Goal: Information Seeking & Learning: Learn about a topic

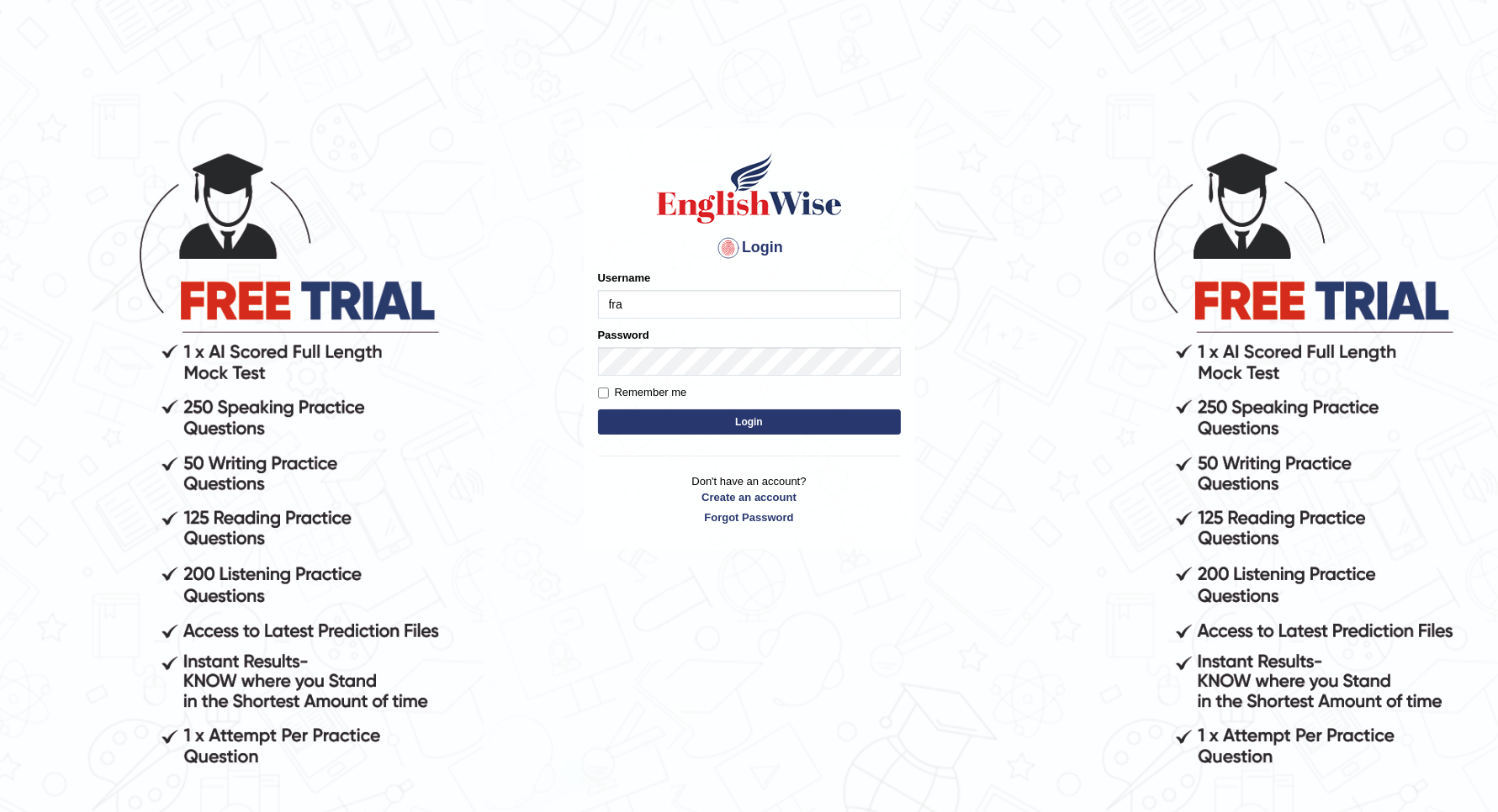
type input "francesa123"
click at [598, 410] on button "Login" at bounding box center [749, 422] width 302 height 25
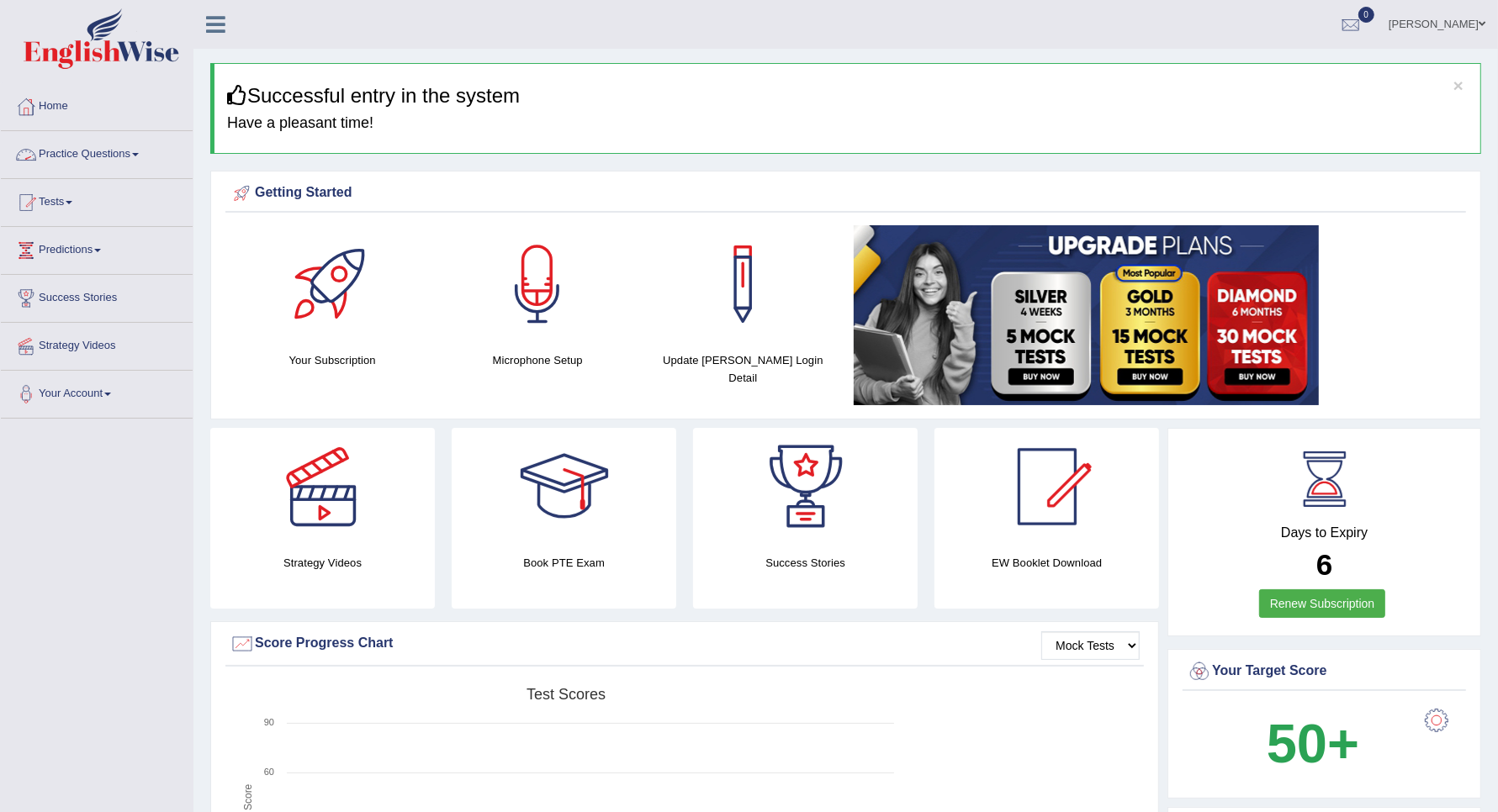
click at [119, 145] on link "Practice Questions" at bounding box center [96, 152] width 192 height 42
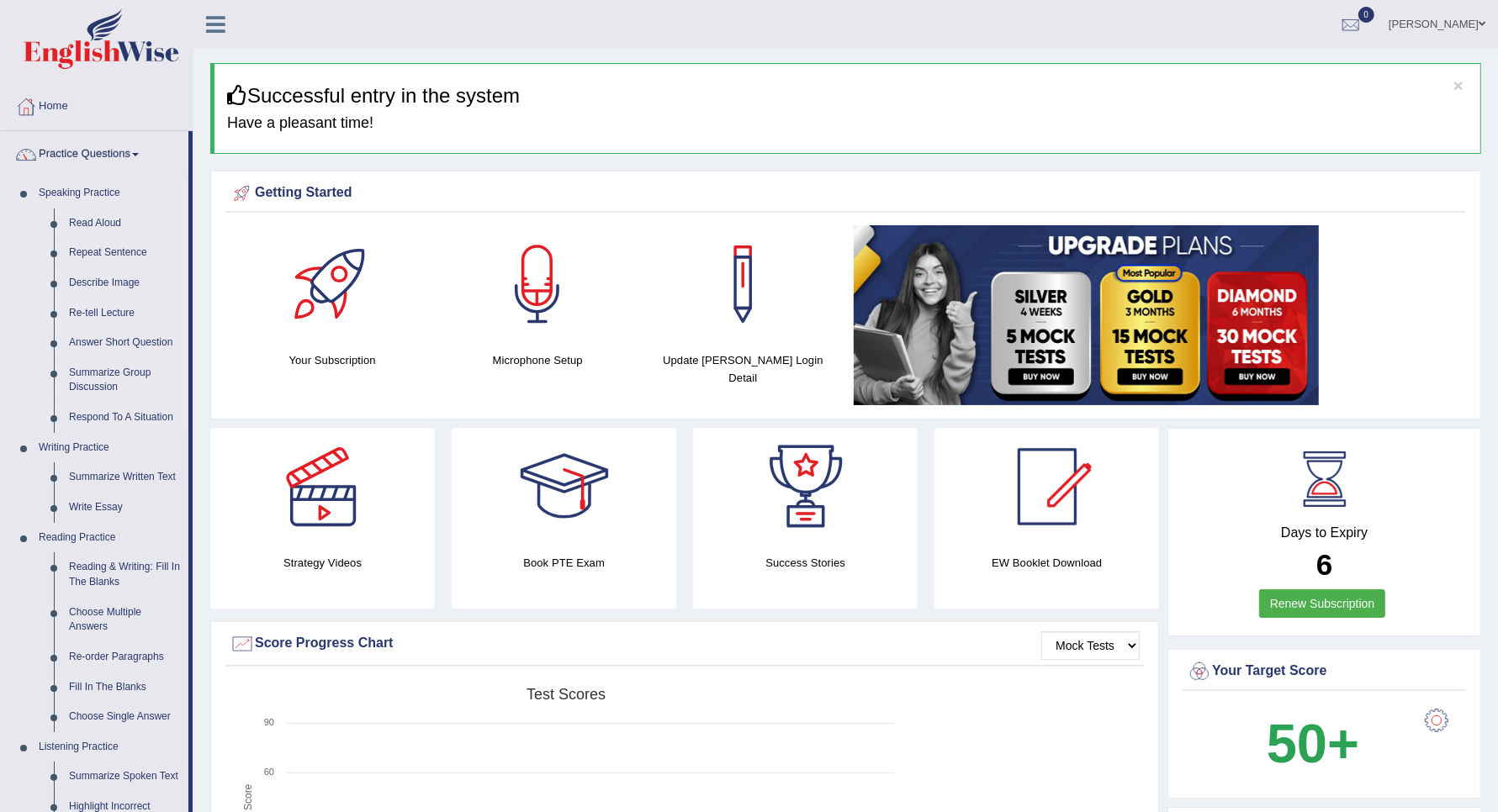
click at [110, 312] on link "Re-tell Lecture" at bounding box center [125, 313] width 127 height 30
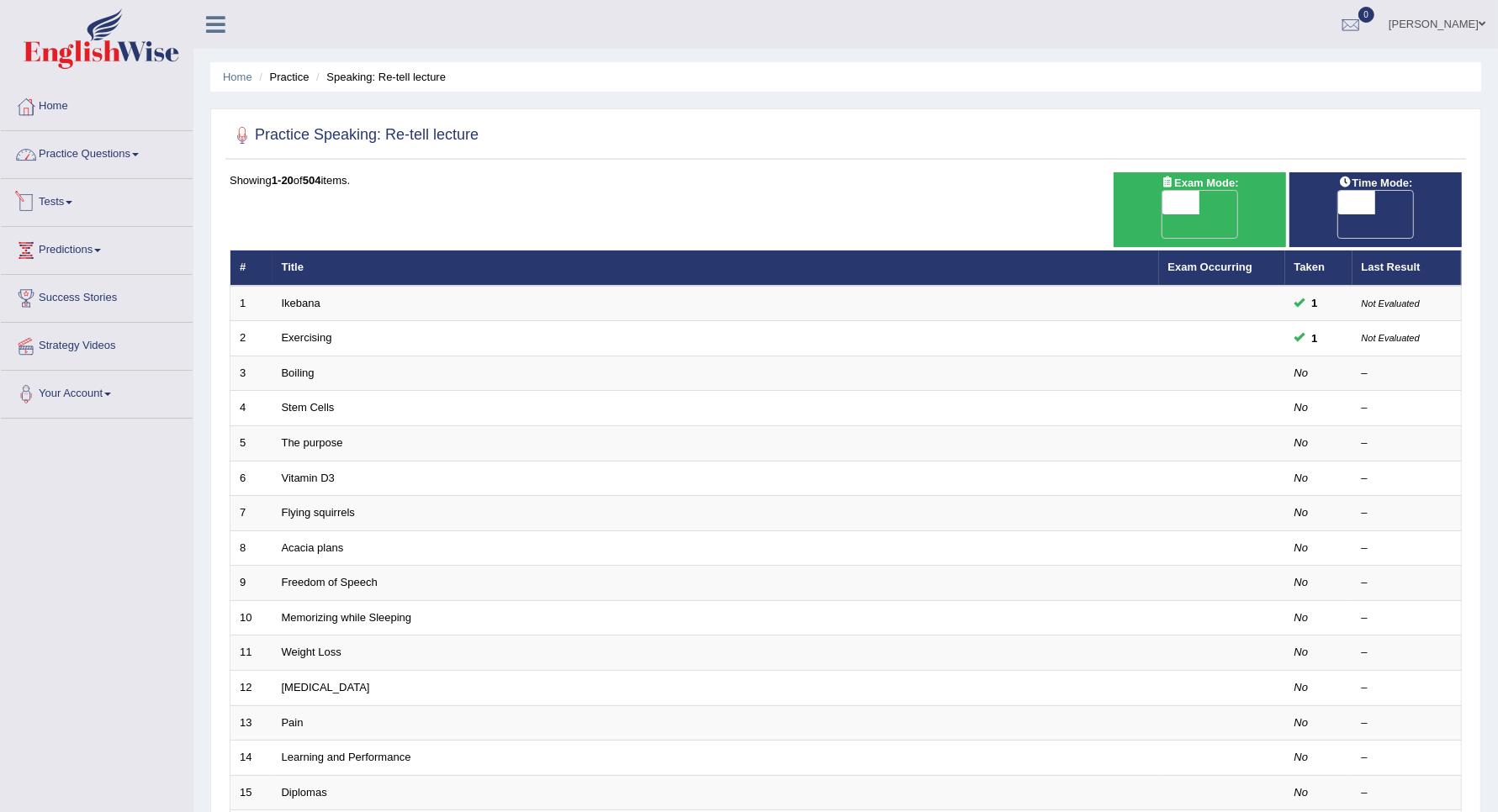
click at [68, 148] on link "Practice Questions" at bounding box center [96, 152] width 192 height 42
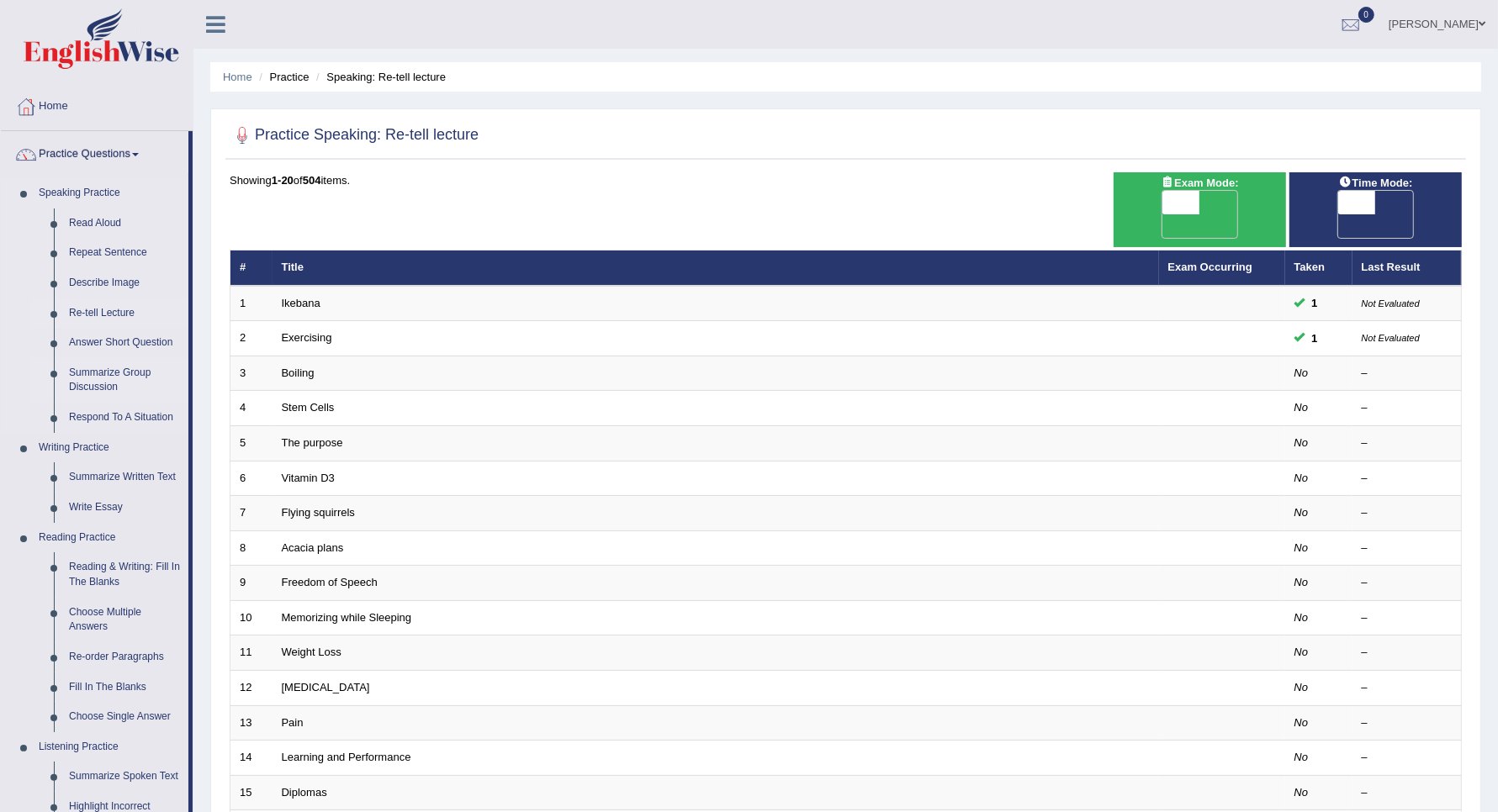
click at [101, 372] on link "Summarize Group Discussion" at bounding box center [125, 380] width 127 height 45
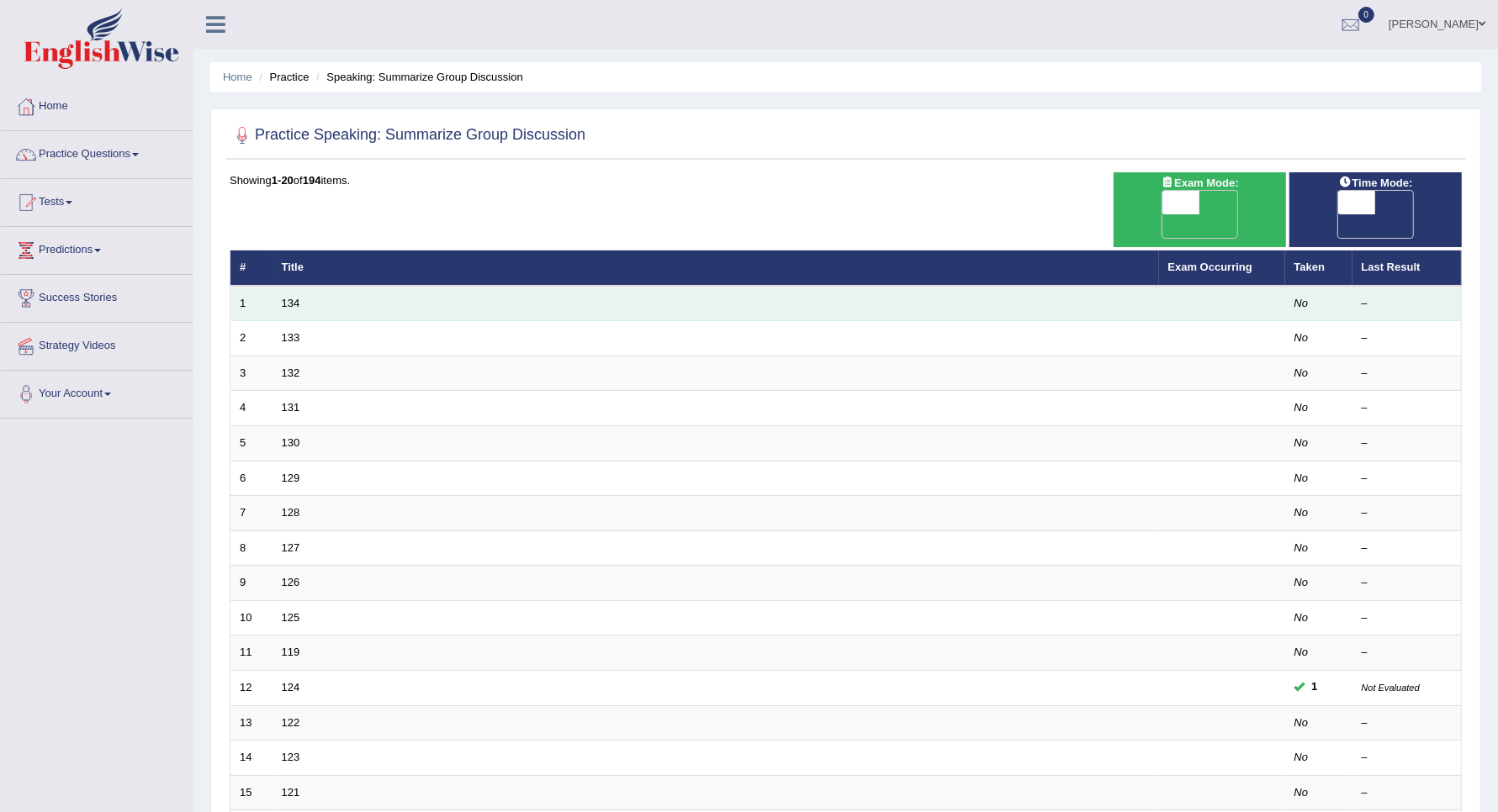
click at [363, 286] on td "134" at bounding box center [716, 303] width 887 height 35
click at [296, 297] on link "134" at bounding box center [291, 303] width 18 height 13
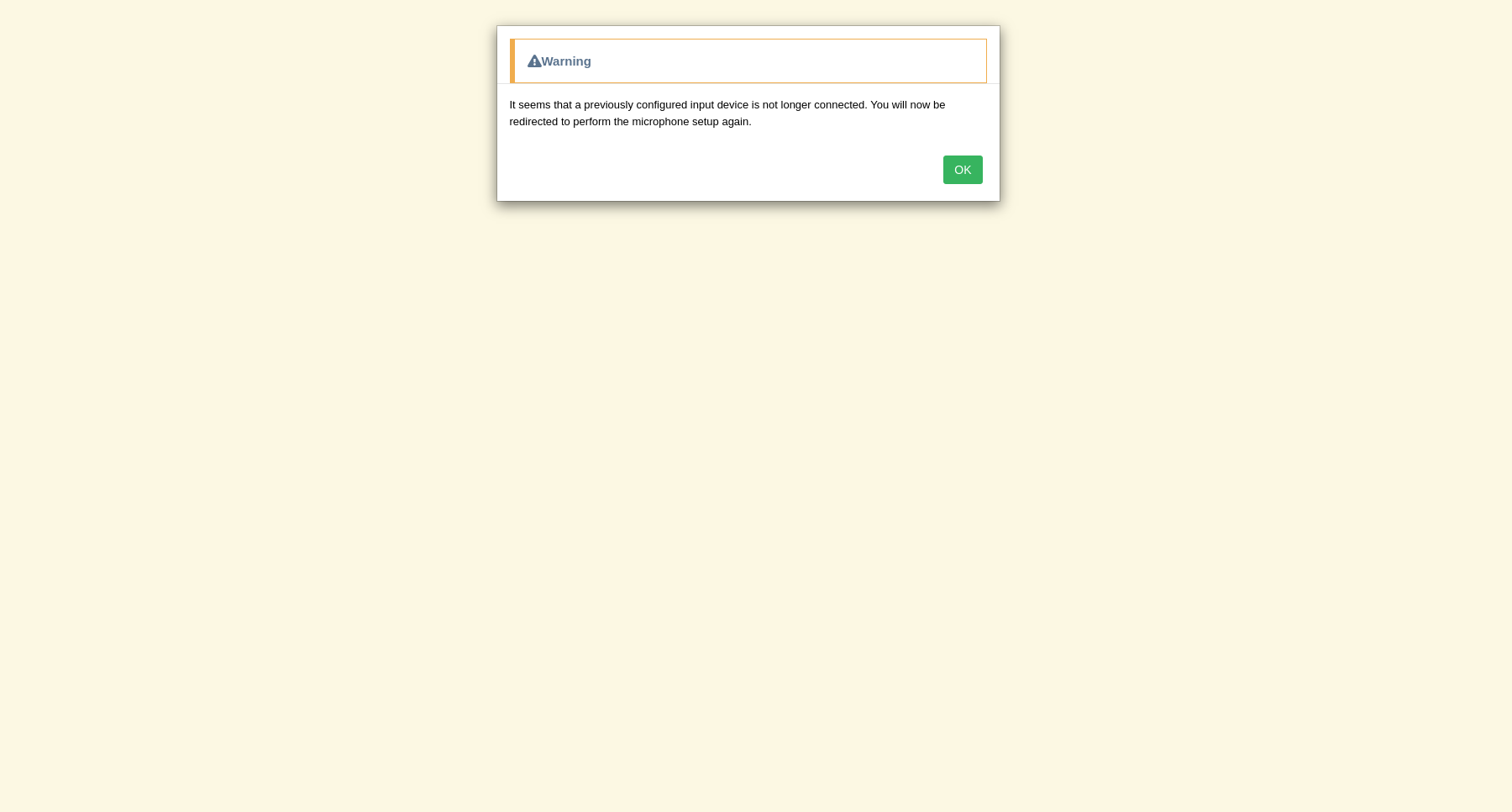
click at [964, 175] on button "OK" at bounding box center [963, 169] width 39 height 28
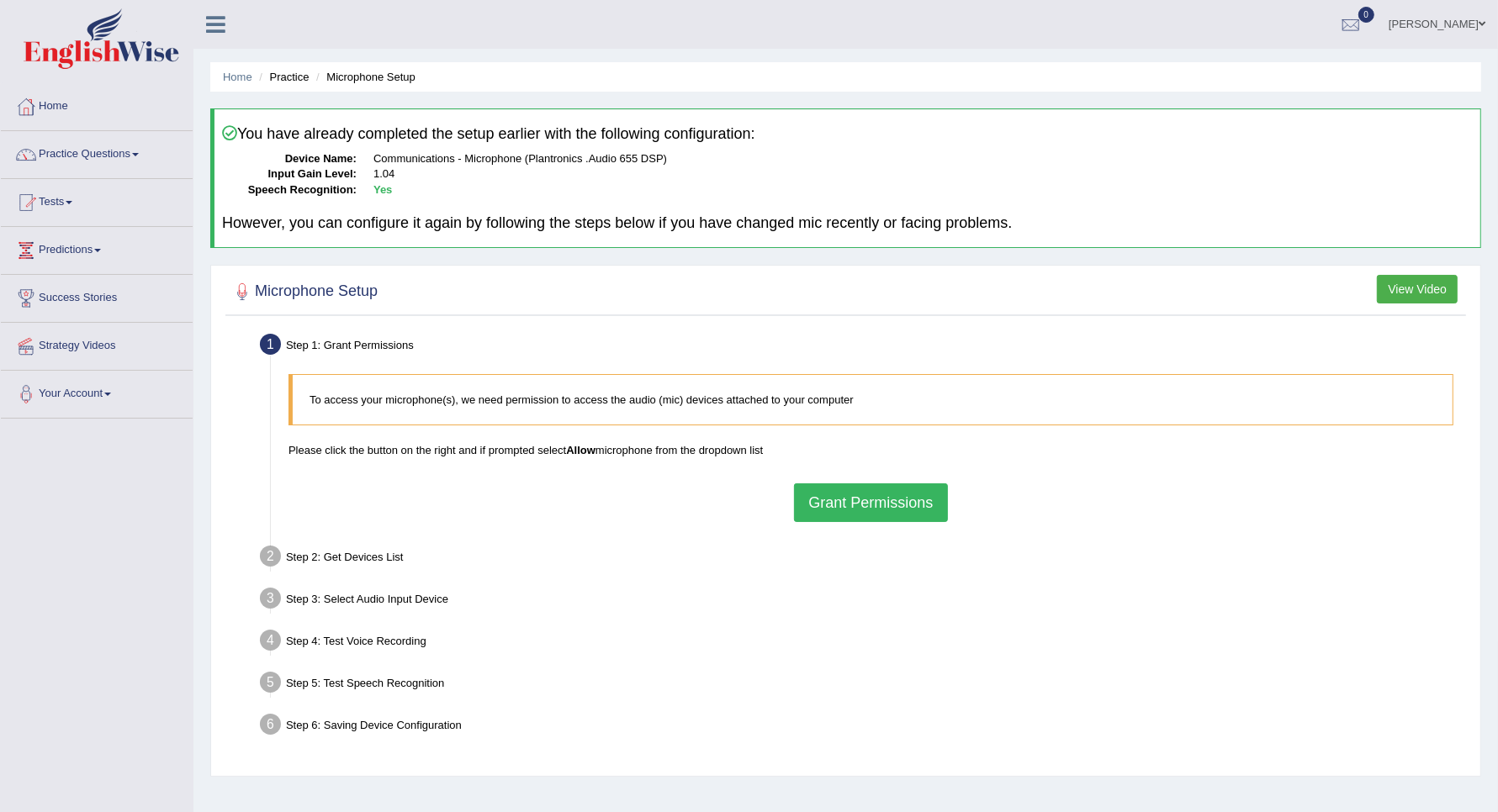
click at [814, 507] on button "Grant Permissions" at bounding box center [870, 502] width 153 height 39
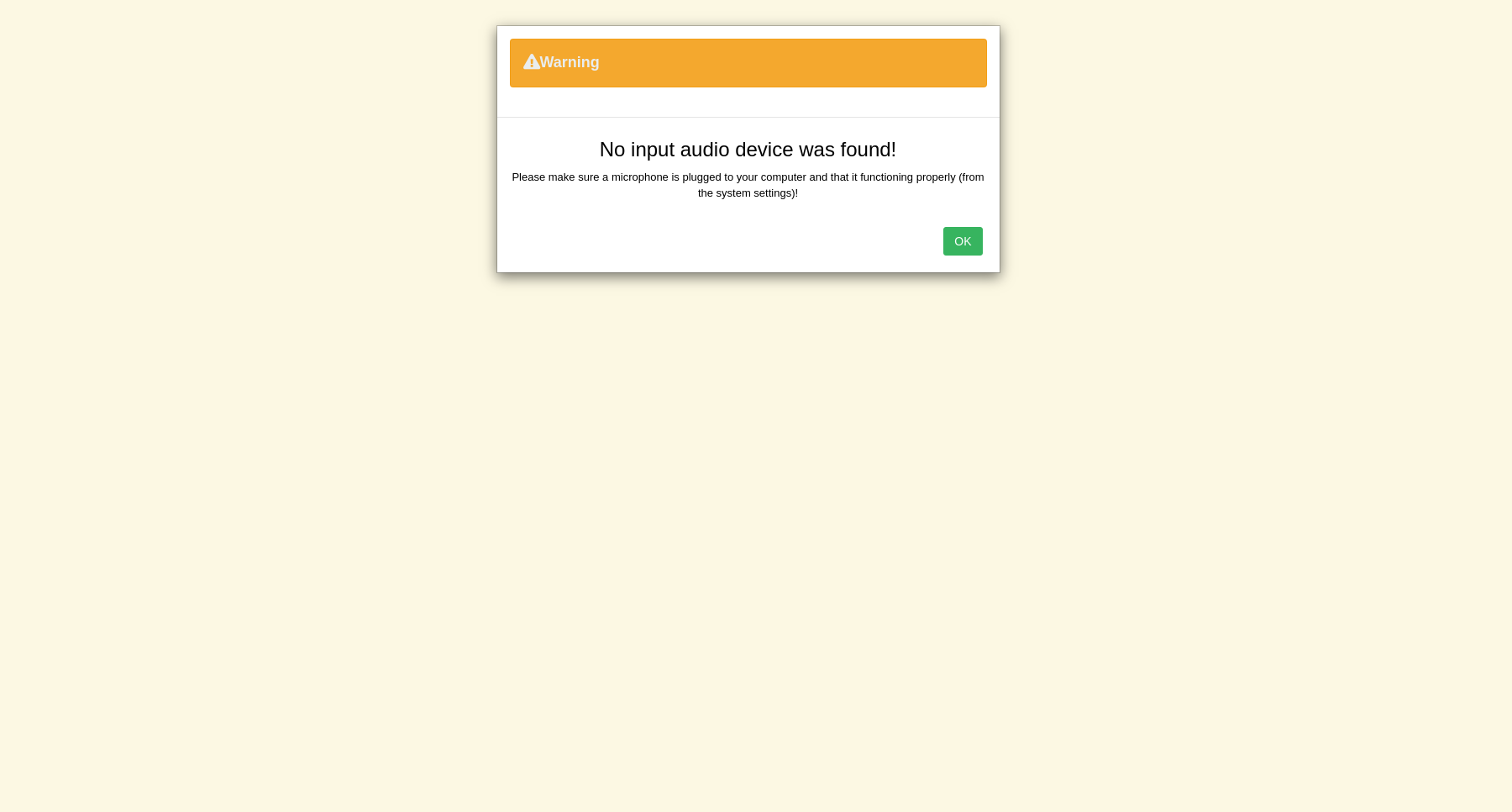
click at [975, 253] on button "OK" at bounding box center [963, 241] width 39 height 28
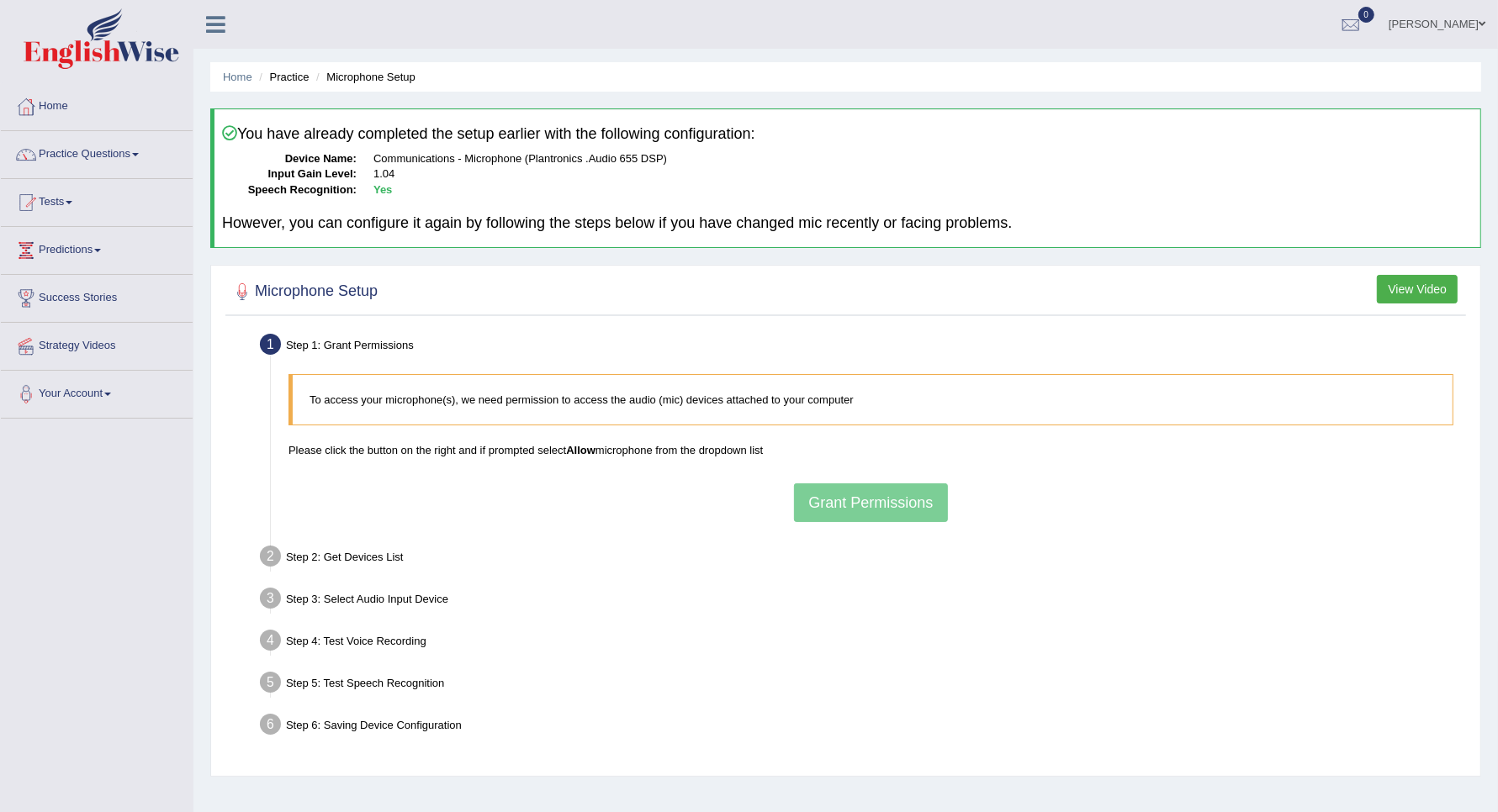
click at [814, 493] on div "To access your microphone(s), we need permission to access the audio (mic) devi…" at bounding box center [871, 447] width 1182 height 164
click at [846, 502] on div "To access your microphone(s), we need permission to access the audio (mic) devi…" at bounding box center [871, 447] width 1182 height 164
click at [876, 515] on div "To access your microphone(s), we need permission to access the audio (mic) devi…" at bounding box center [871, 447] width 1182 height 164
click at [119, 173] on link "Practice Questions" at bounding box center [96, 152] width 192 height 42
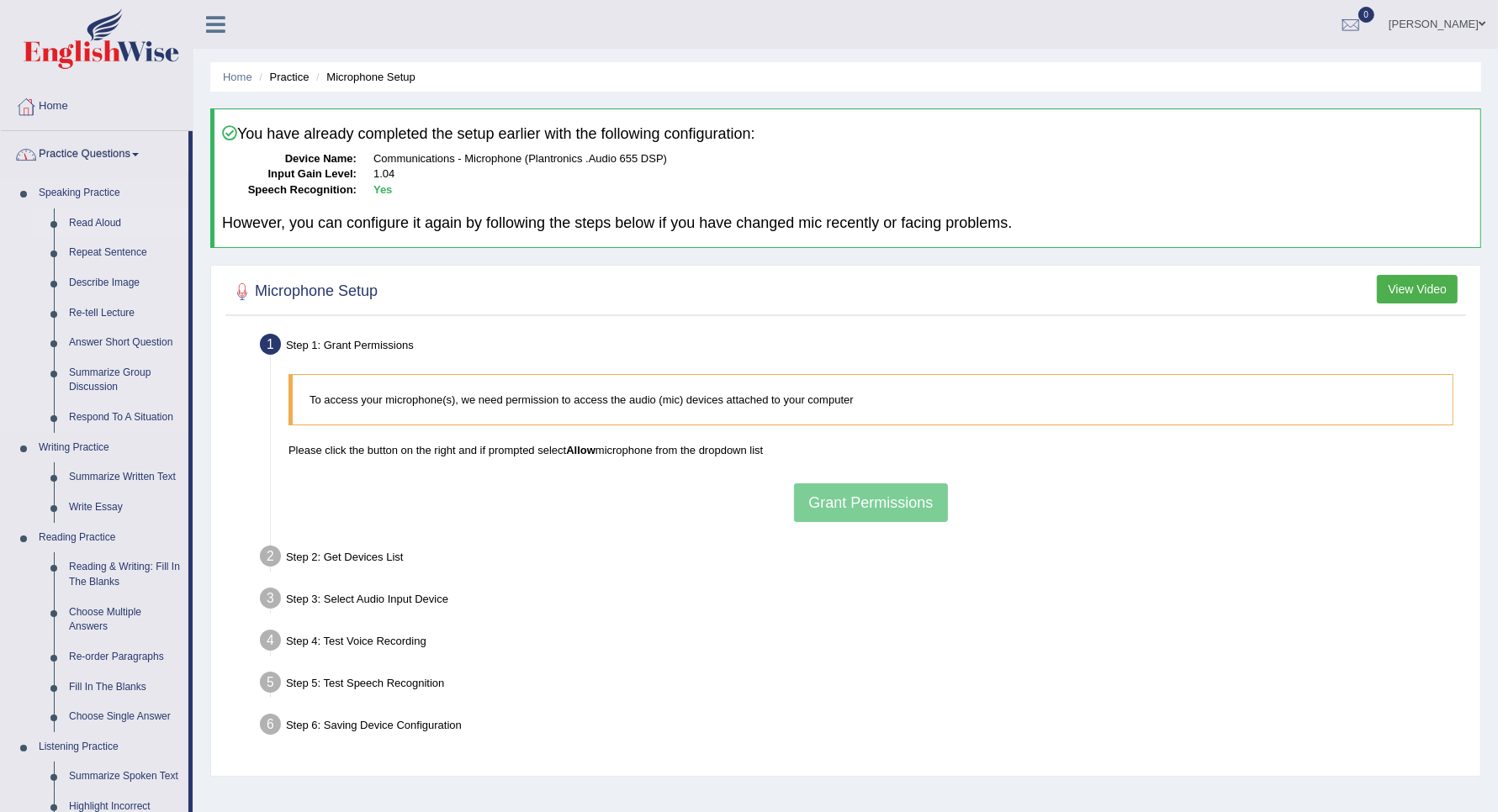
drag, startPoint x: 101, startPoint y: 223, endPoint x: 106, endPoint y: 235, distance: 13.0
click at [98, 223] on link "Read Aloud" at bounding box center [125, 223] width 127 height 30
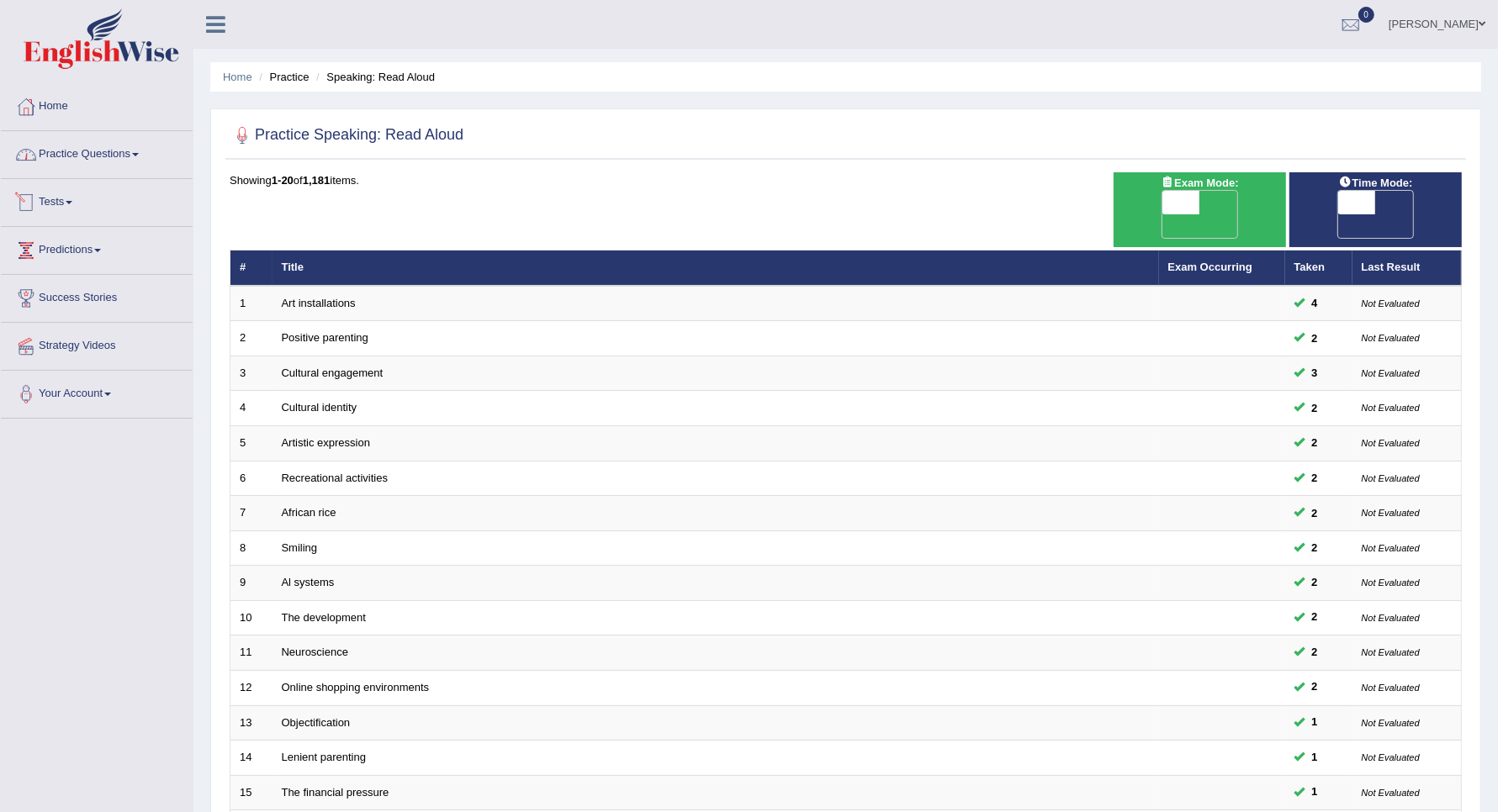
click at [93, 171] on link "Practice Questions" at bounding box center [96, 152] width 192 height 42
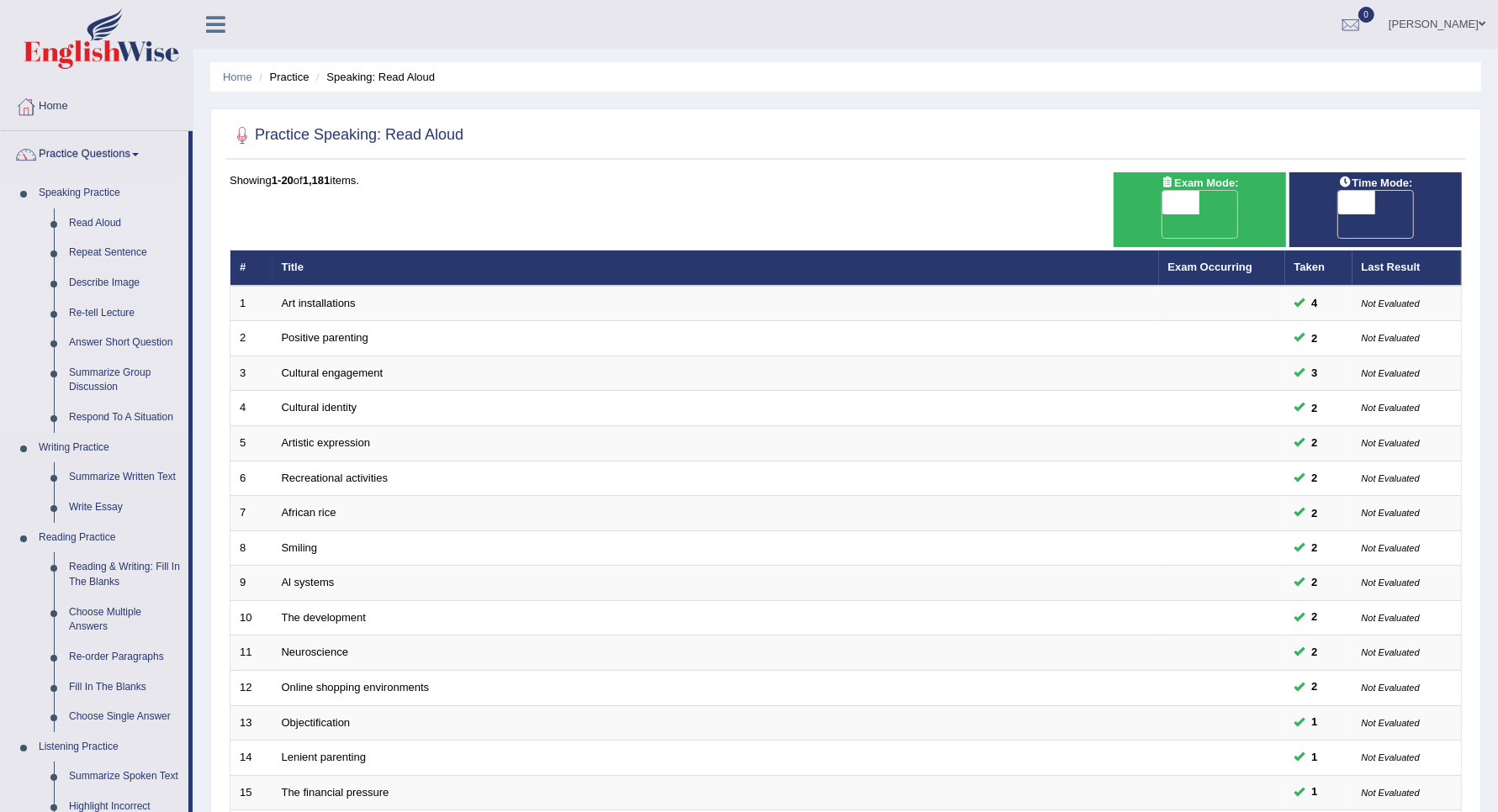
click at [112, 377] on link "Summarize Group Discussion" at bounding box center [125, 380] width 127 height 45
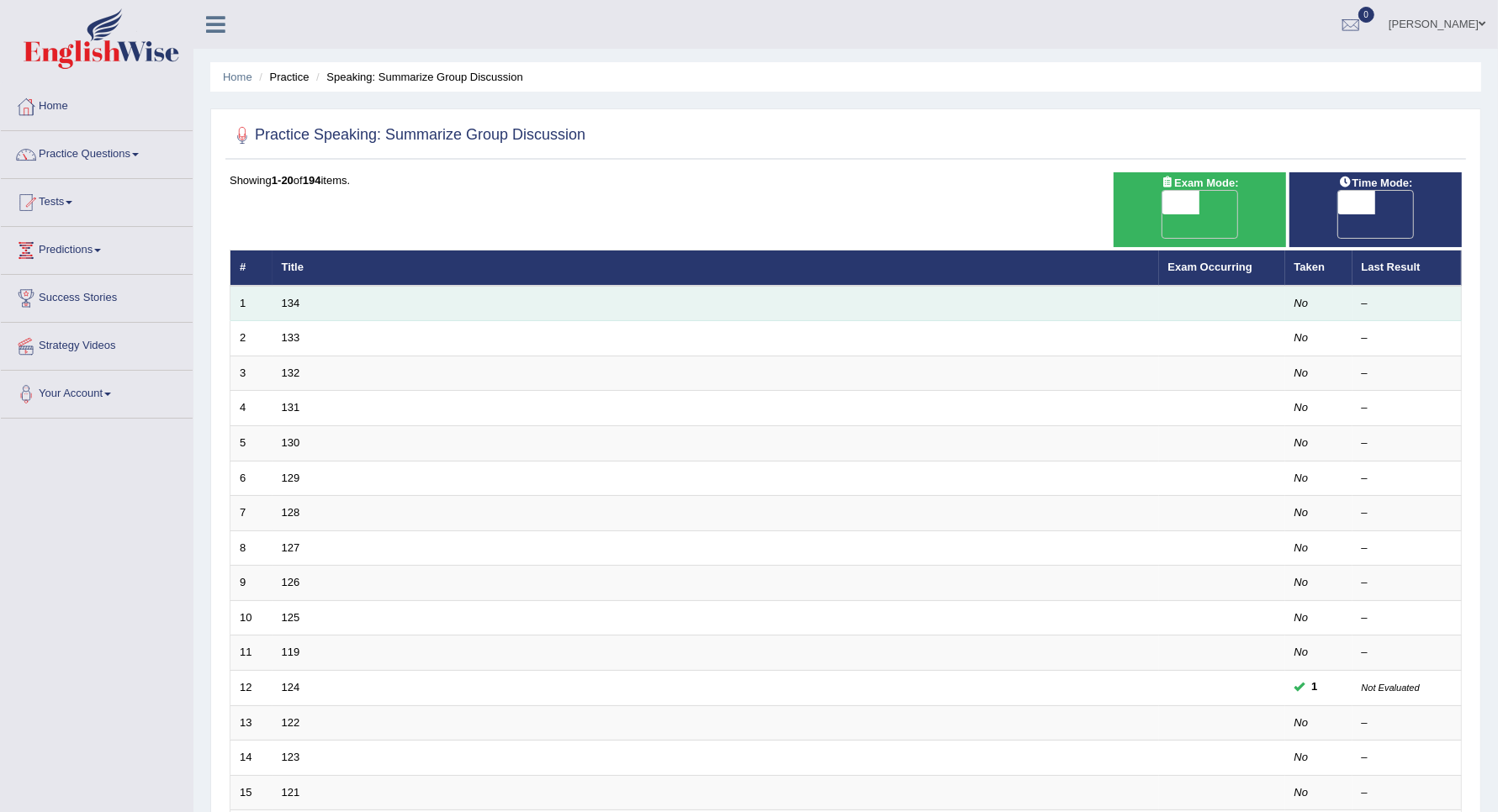
click at [291, 286] on td "134" at bounding box center [716, 303] width 887 height 35
click at [289, 297] on link "134" at bounding box center [291, 303] width 18 height 13
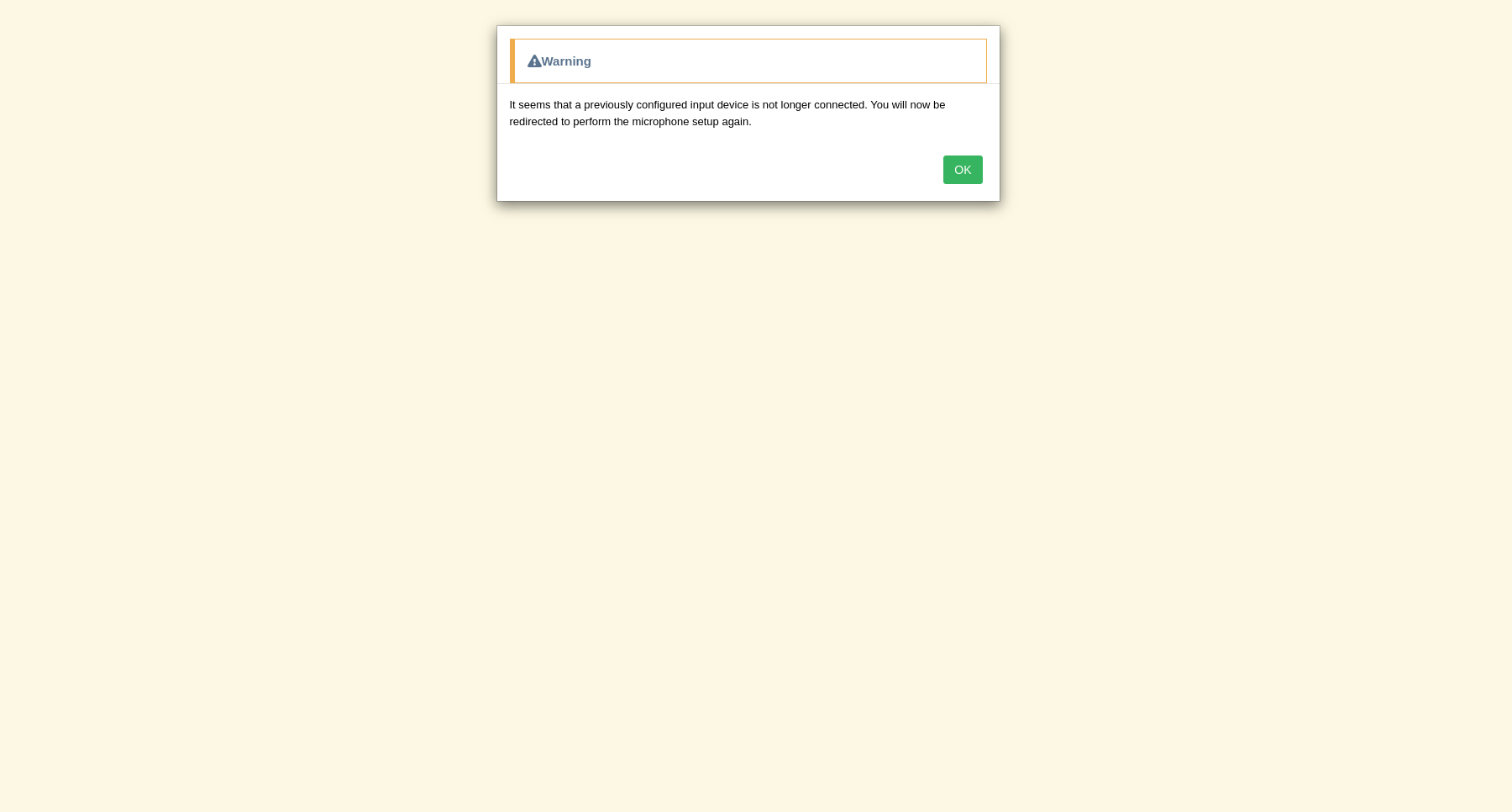
click at [956, 170] on button "OK" at bounding box center [963, 169] width 39 height 28
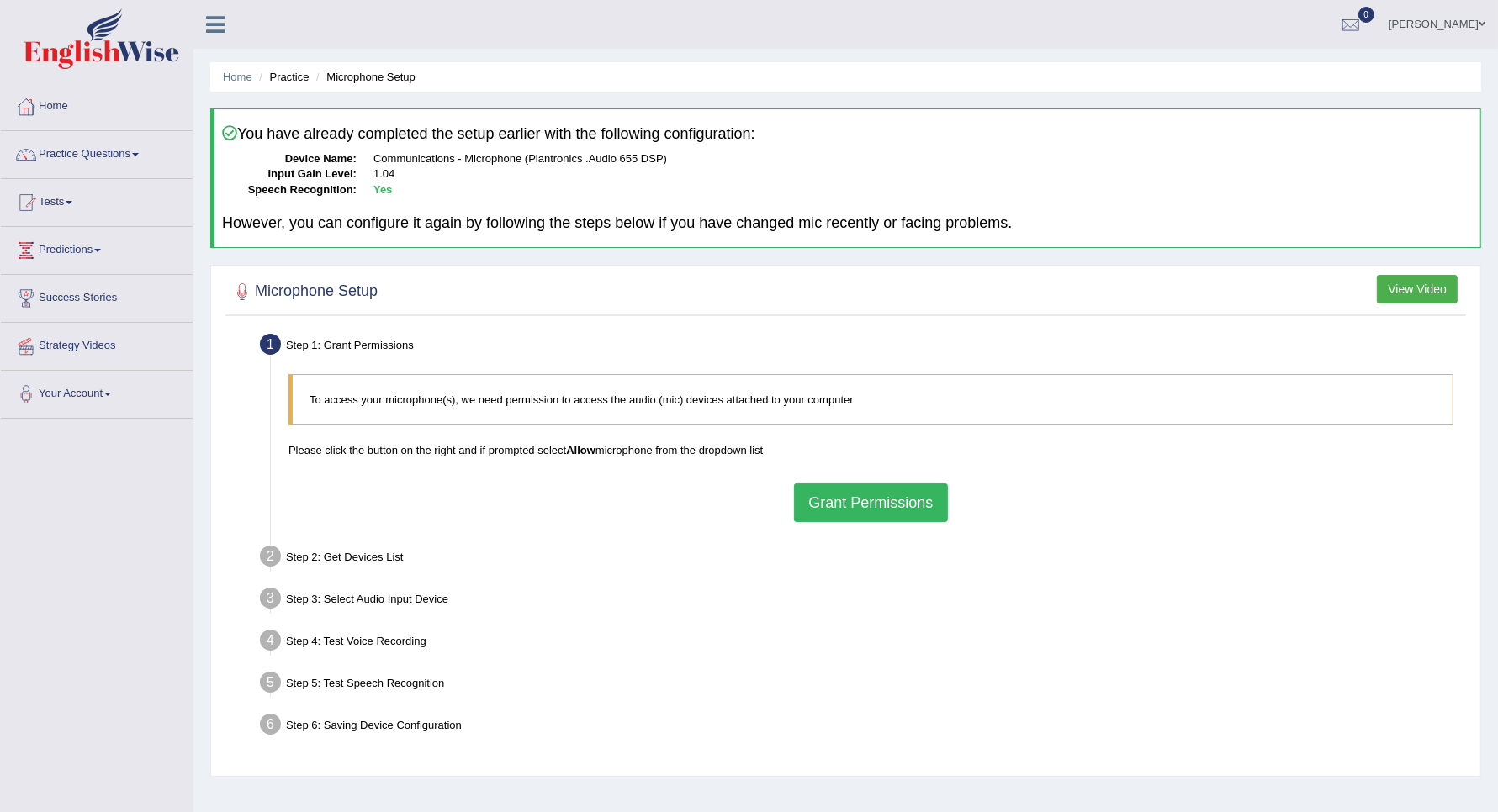
click at [825, 502] on button "Grant Permissions" at bounding box center [870, 502] width 153 height 39
click at [825, 502] on div "To access your microphone(s), we need permission to access the audio (mic) devi…" at bounding box center [871, 447] width 1182 height 164
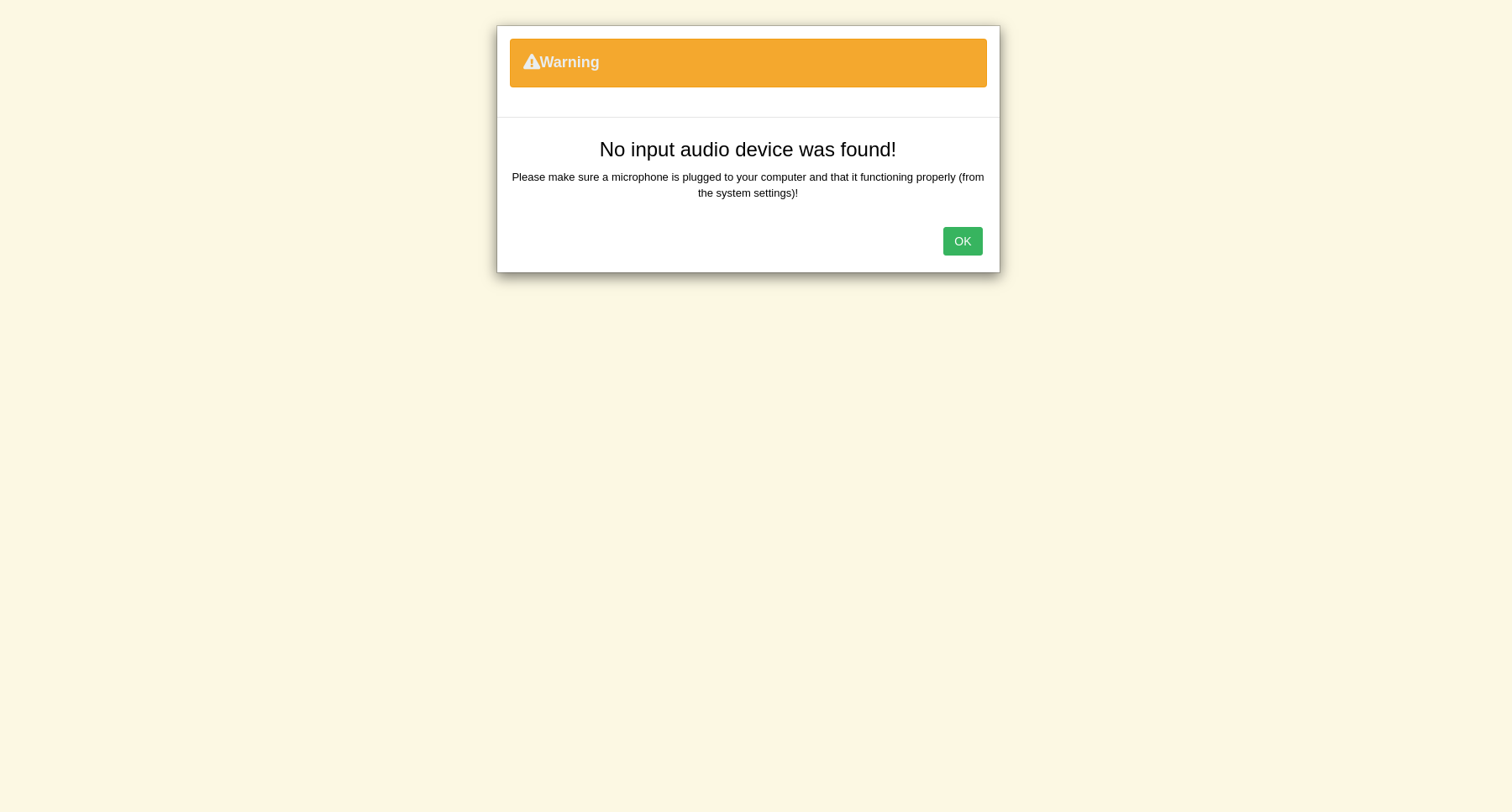
click at [958, 250] on button "OK" at bounding box center [963, 241] width 39 height 28
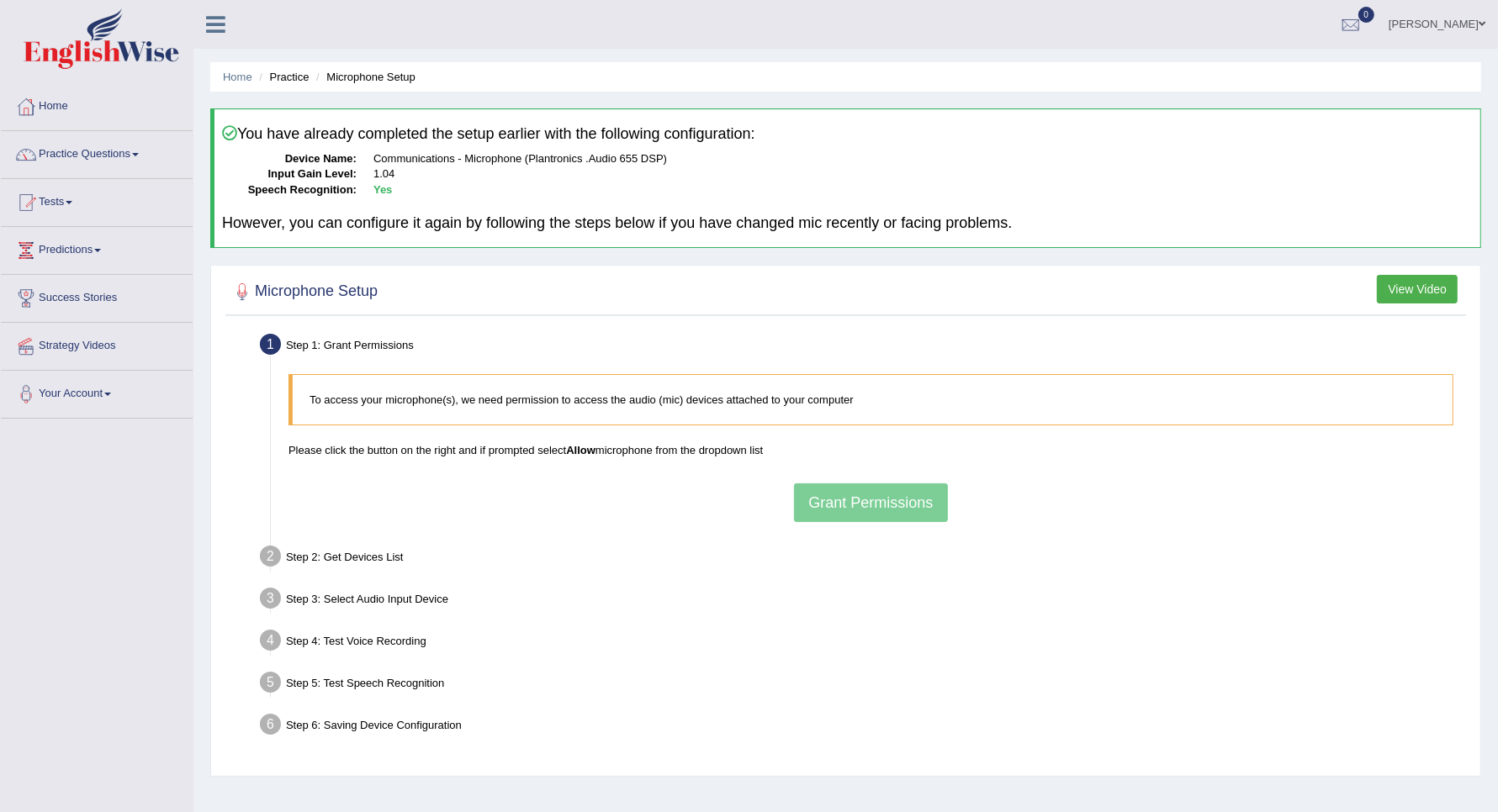
click at [816, 509] on div "To access your microphone(s), we need permission to access the audio (mic) devi…" at bounding box center [871, 447] width 1182 height 164
click at [119, 162] on link "Practice Questions" at bounding box center [96, 152] width 192 height 42
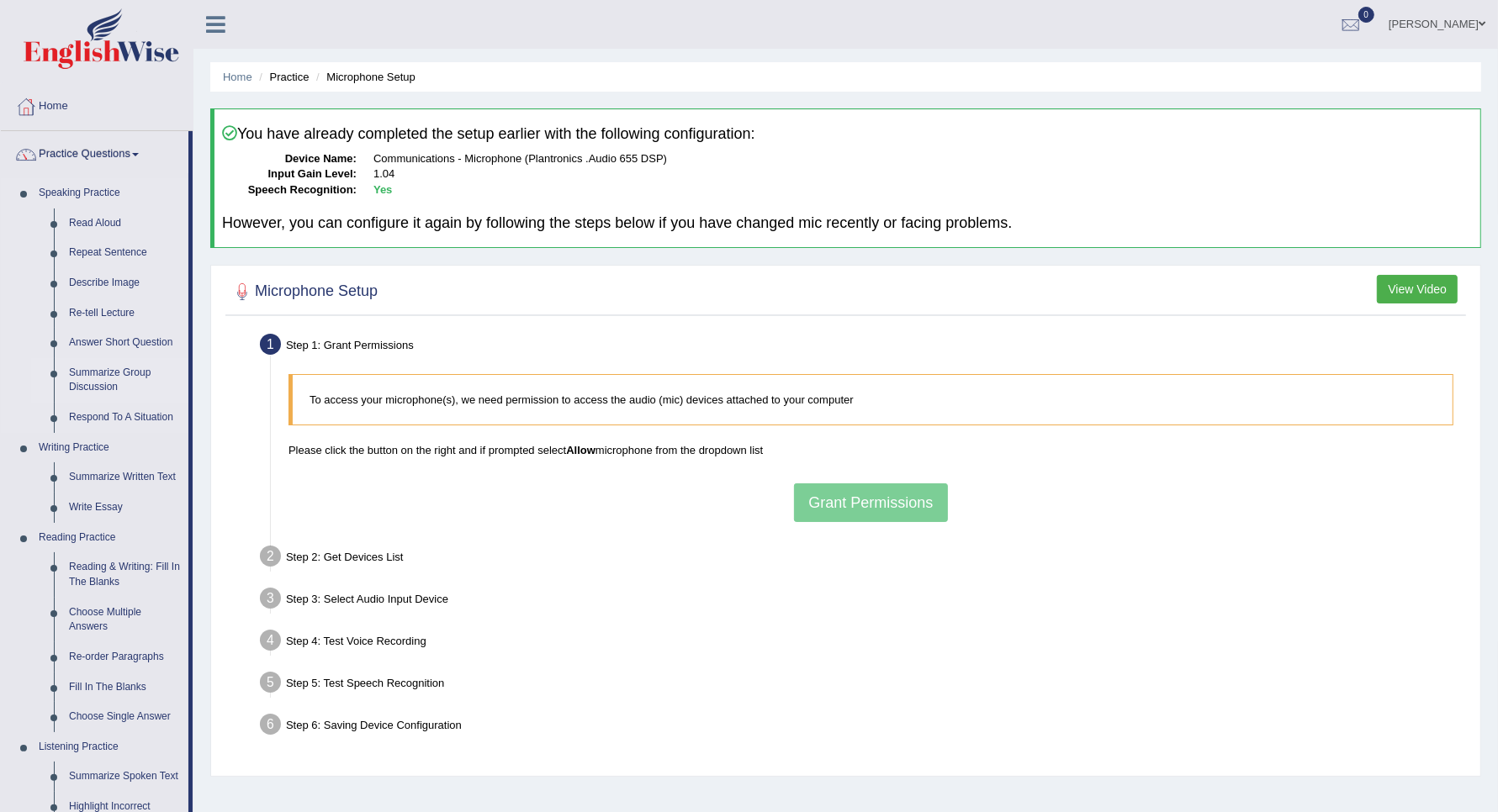
click at [105, 370] on link "Summarize Group Discussion" at bounding box center [125, 380] width 127 height 45
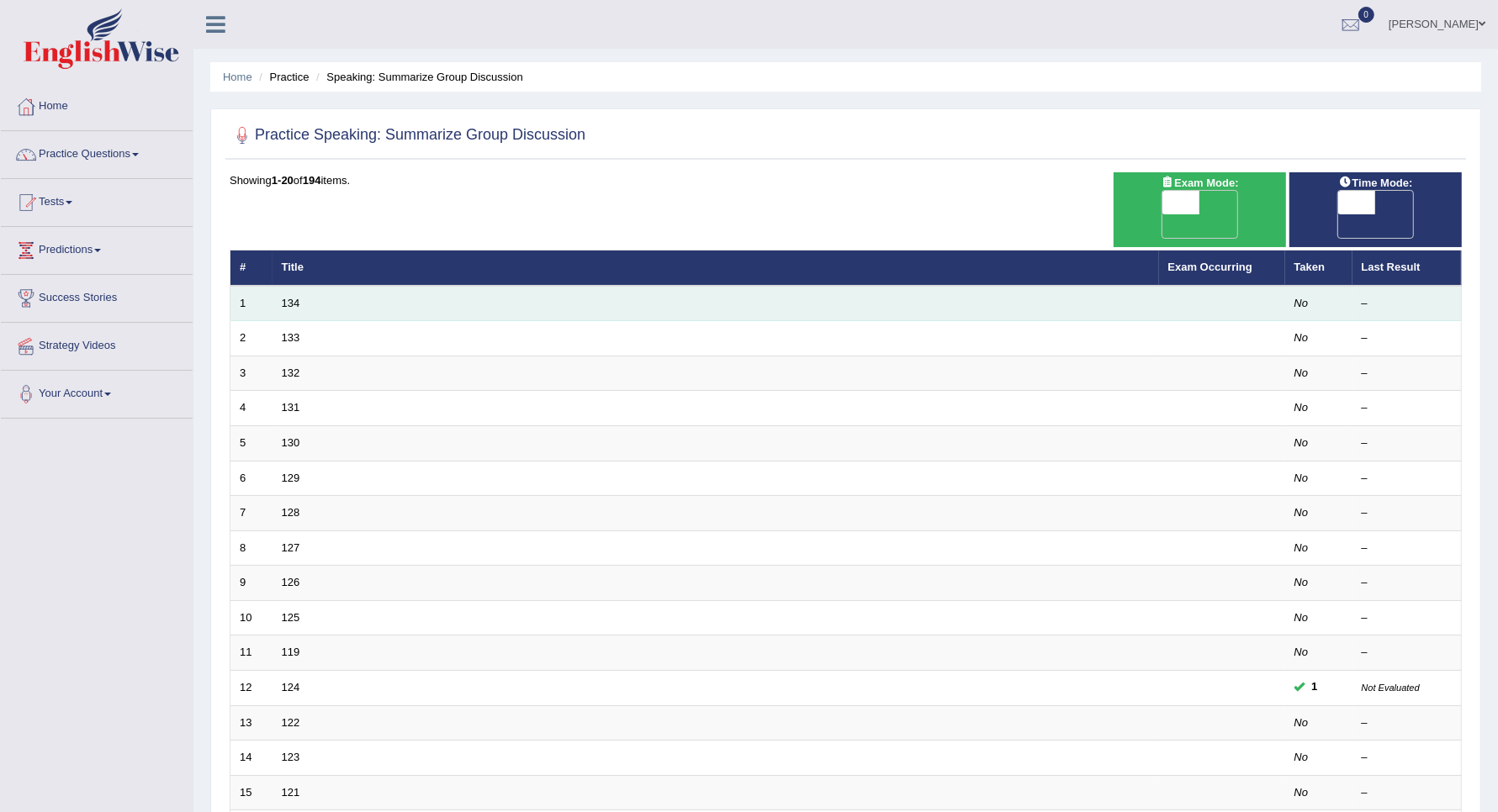
click at [288, 286] on td "134" at bounding box center [716, 303] width 887 height 35
click at [288, 297] on link "134" at bounding box center [291, 303] width 18 height 13
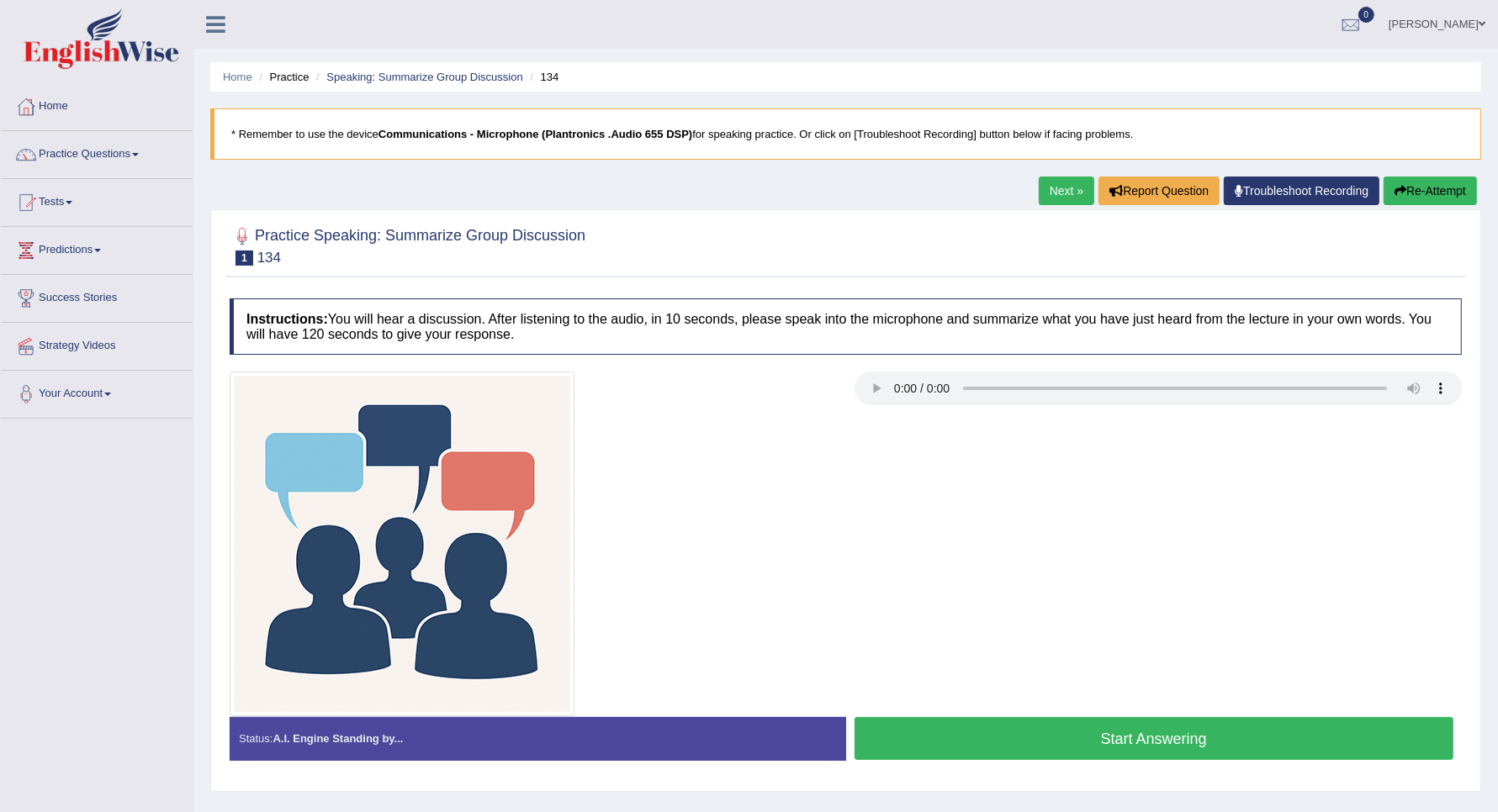
click at [915, 717] on div "Instructions: You will hear a discussion. After listening to the audio, in 10 s…" at bounding box center [845, 536] width 1241 height 491
click at [936, 734] on button "Start Answering" at bounding box center [1154, 739] width 600 height 43
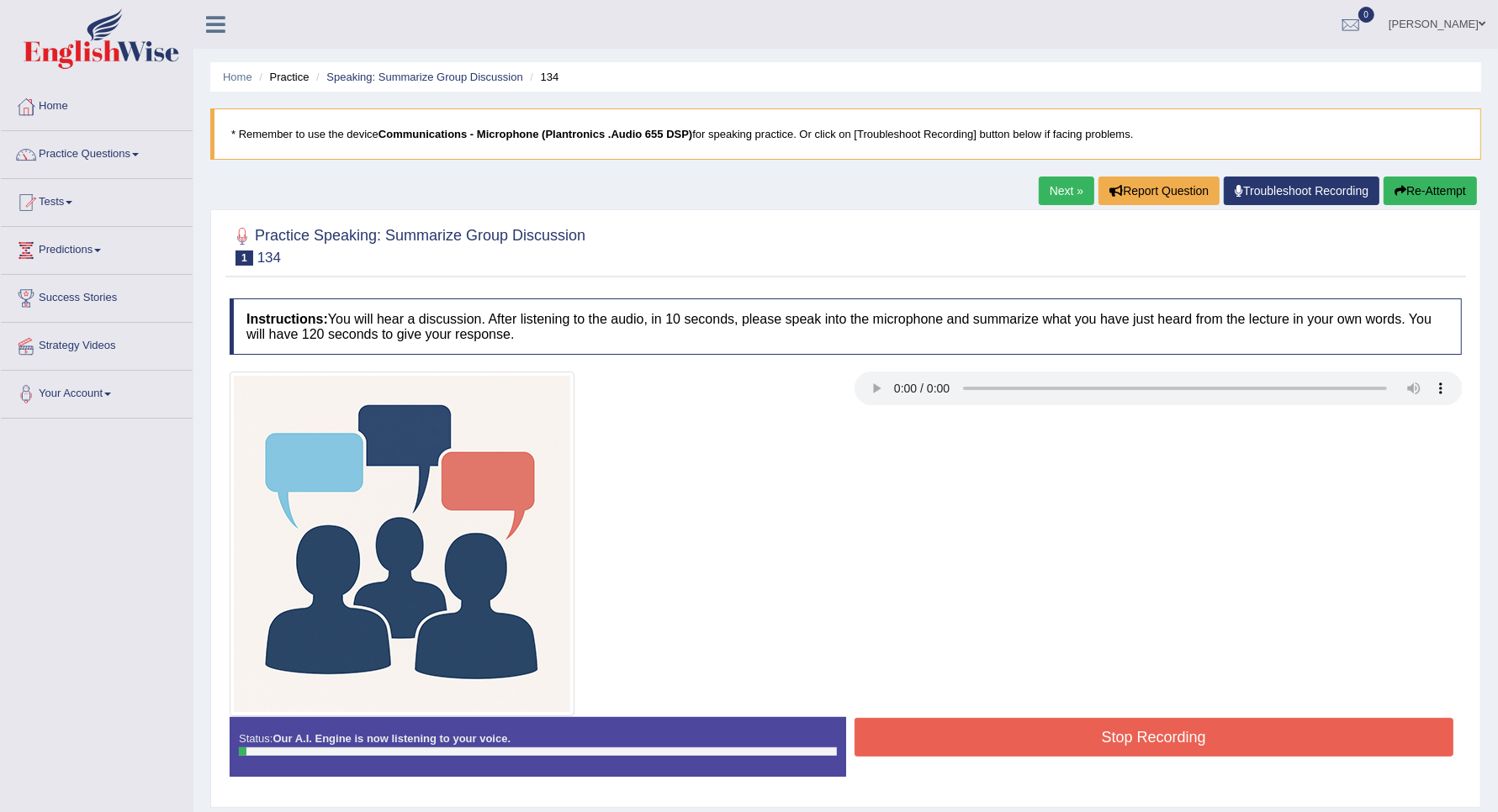
click at [885, 759] on div "Stop Recording" at bounding box center [1154, 739] width 617 height 43
click at [894, 742] on button "Stop Recording" at bounding box center [1154, 738] width 600 height 39
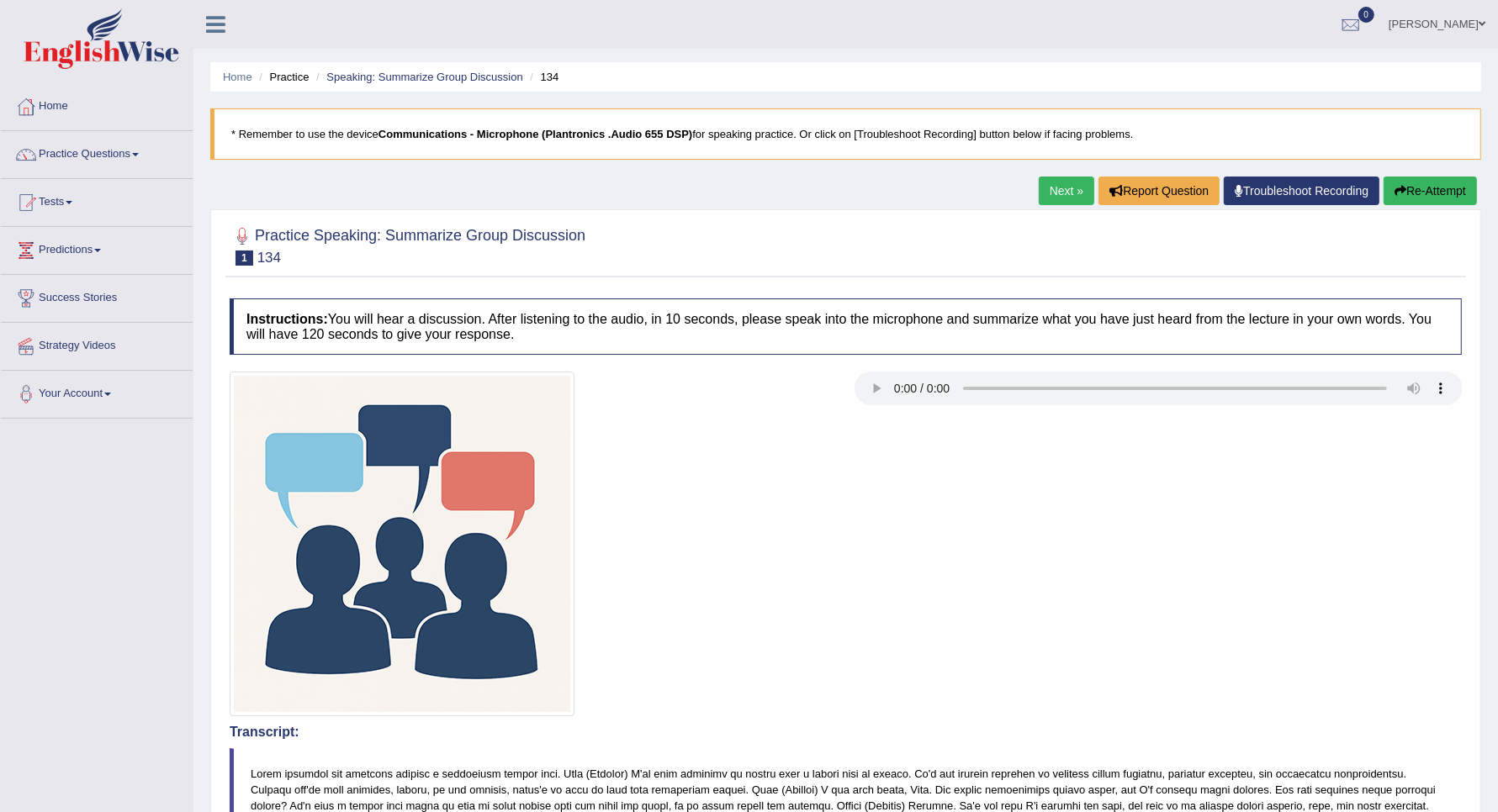
click at [120, 143] on link "Practice Questions" at bounding box center [96, 152] width 192 height 42
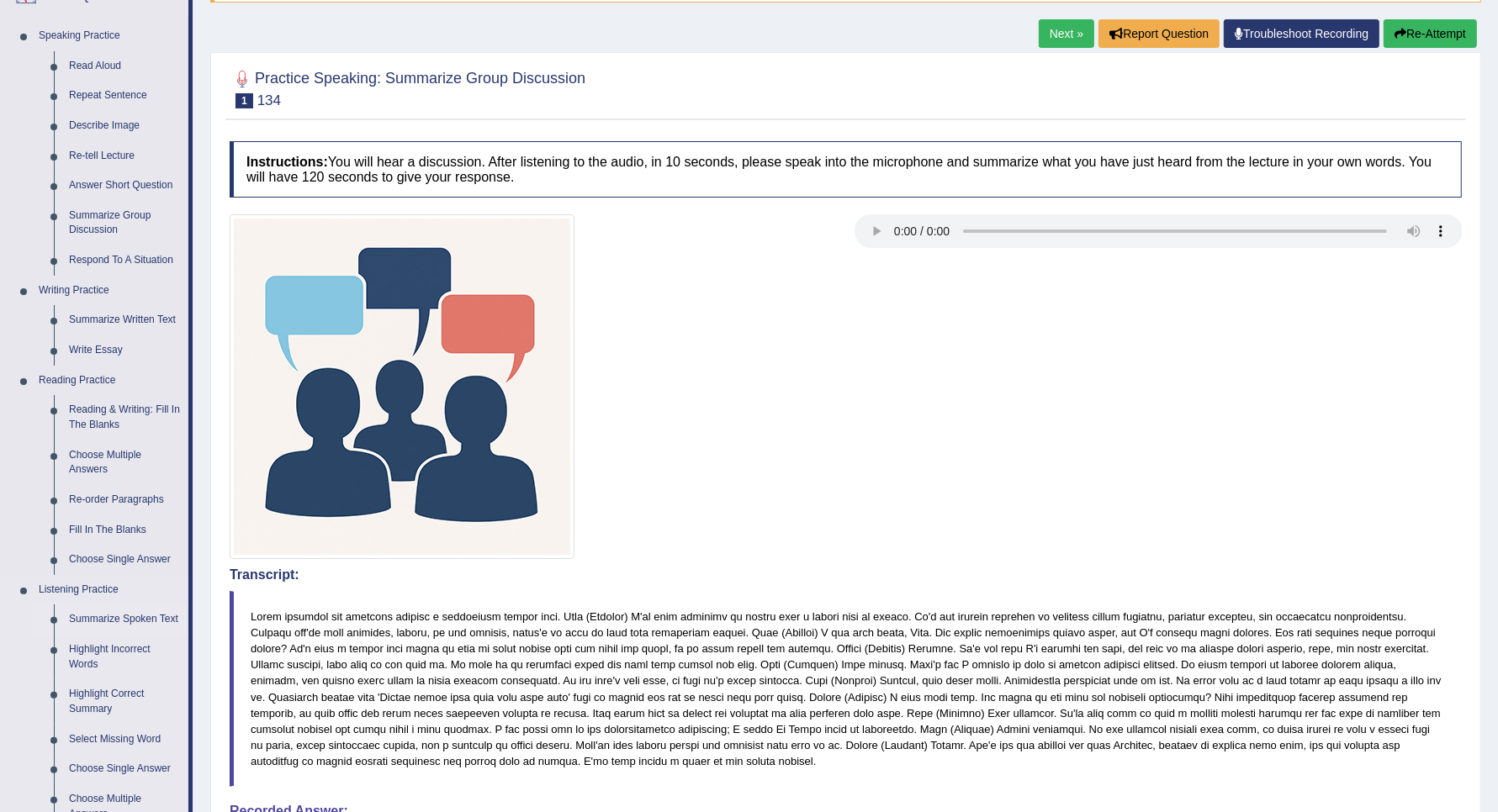
scroll to position [210, 0]
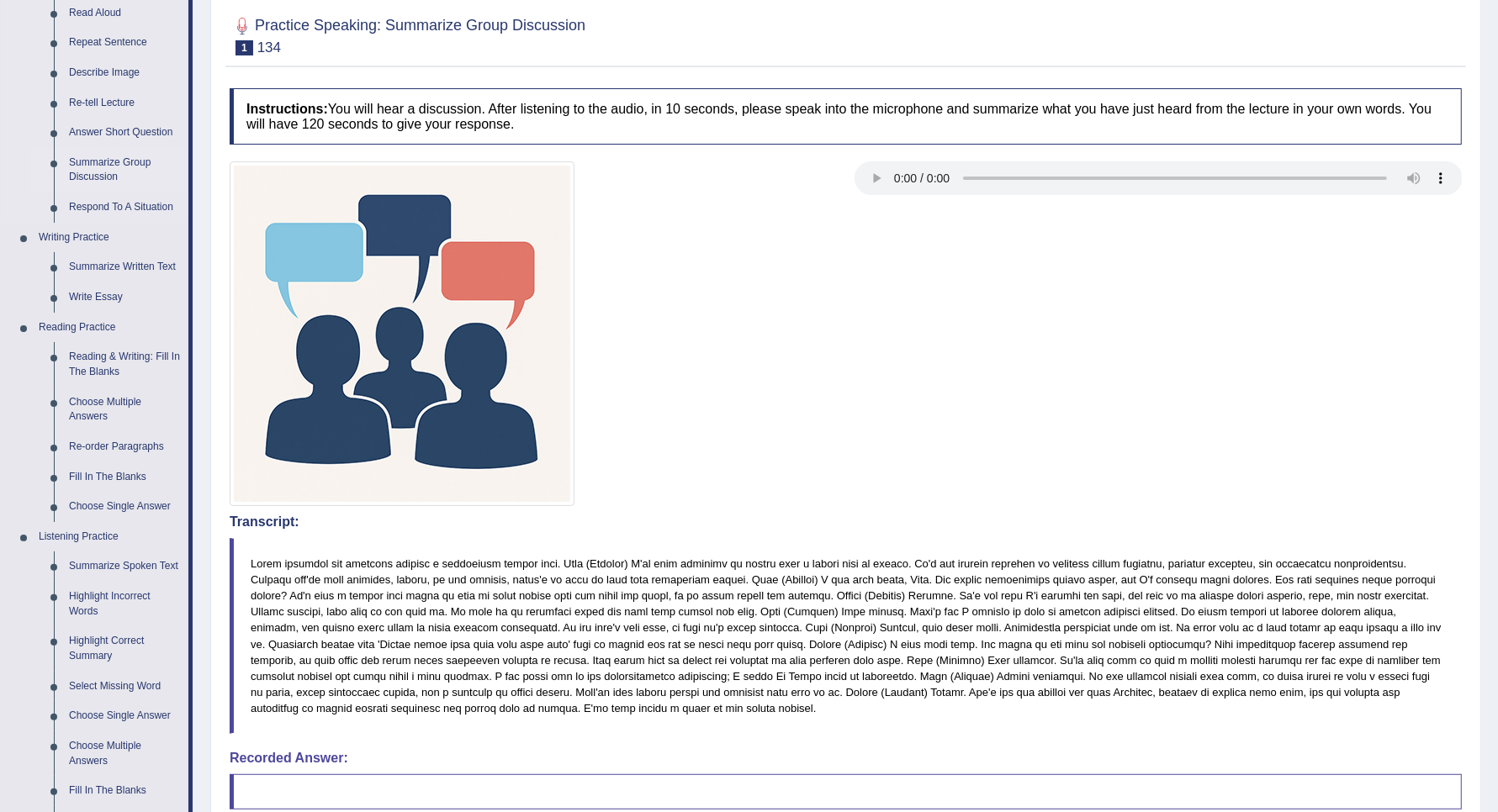
click at [119, 175] on link "Summarize Group Discussion" at bounding box center [125, 170] width 127 height 45
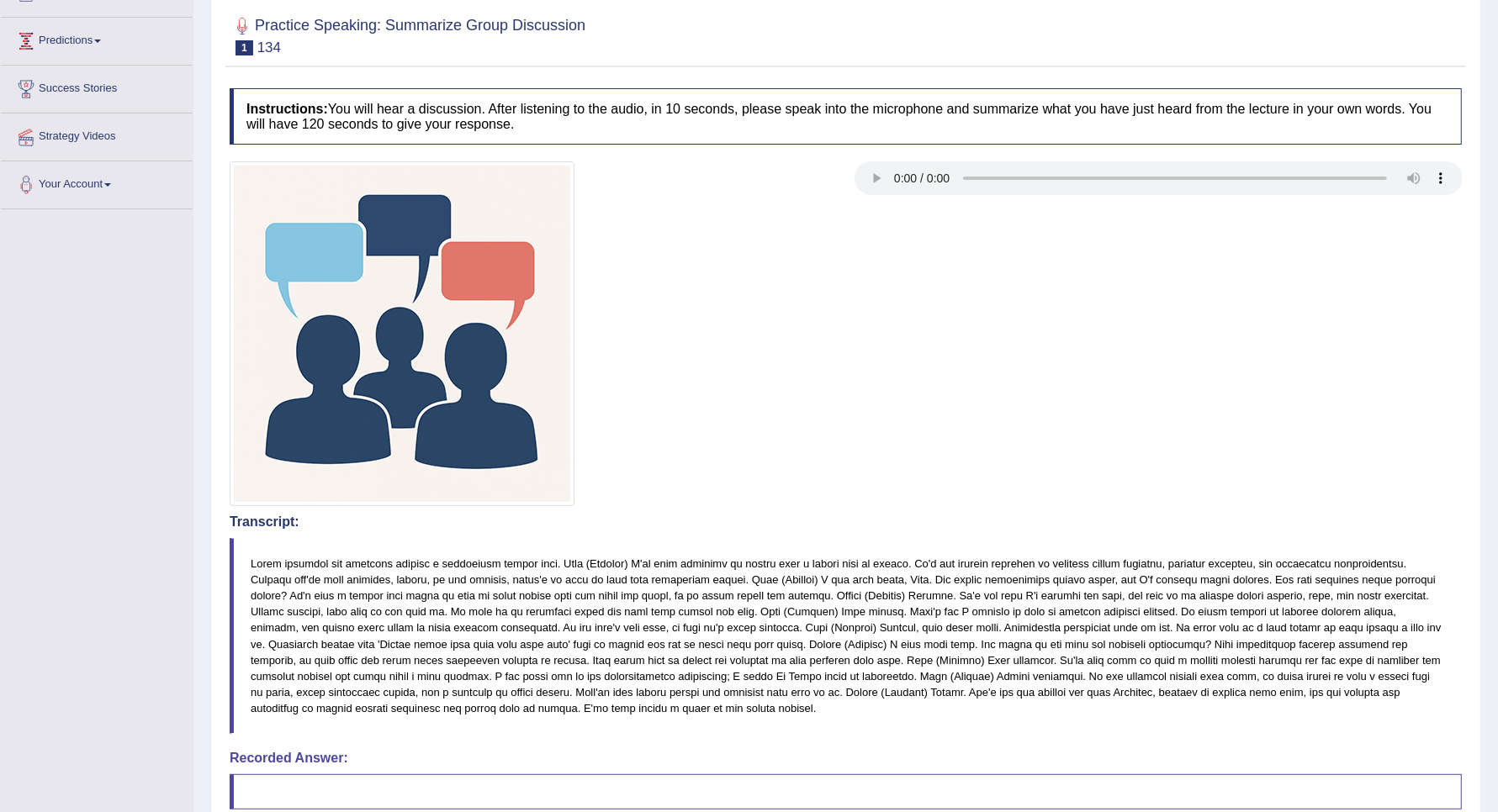
scroll to position [216, 0]
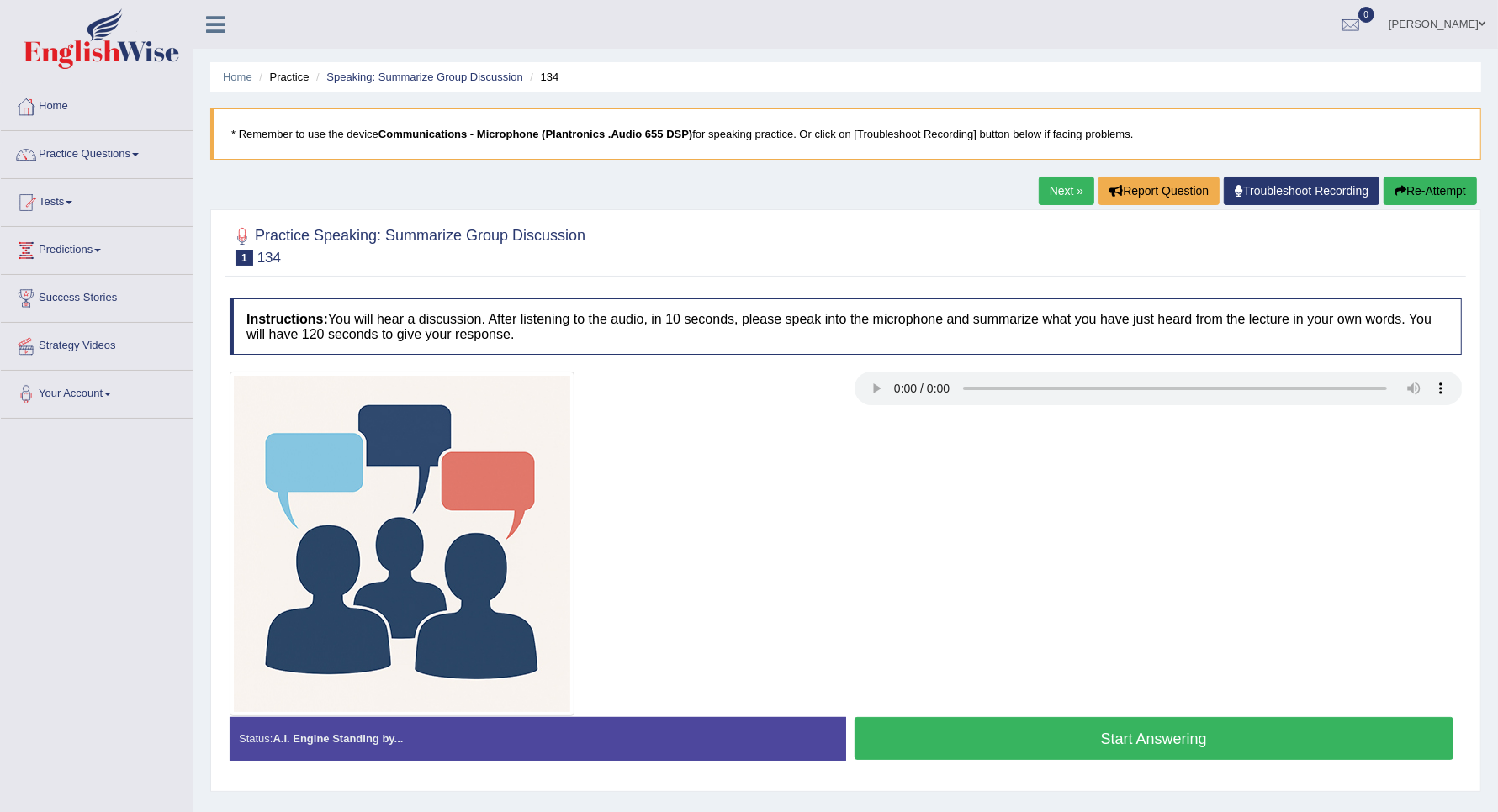
click at [1399, 199] on button "Re-Attempt" at bounding box center [1430, 190] width 94 height 28
click at [1052, 716] on div at bounding box center [845, 544] width 1249 height 344
click at [1053, 725] on button "Start Answering" at bounding box center [1154, 739] width 600 height 43
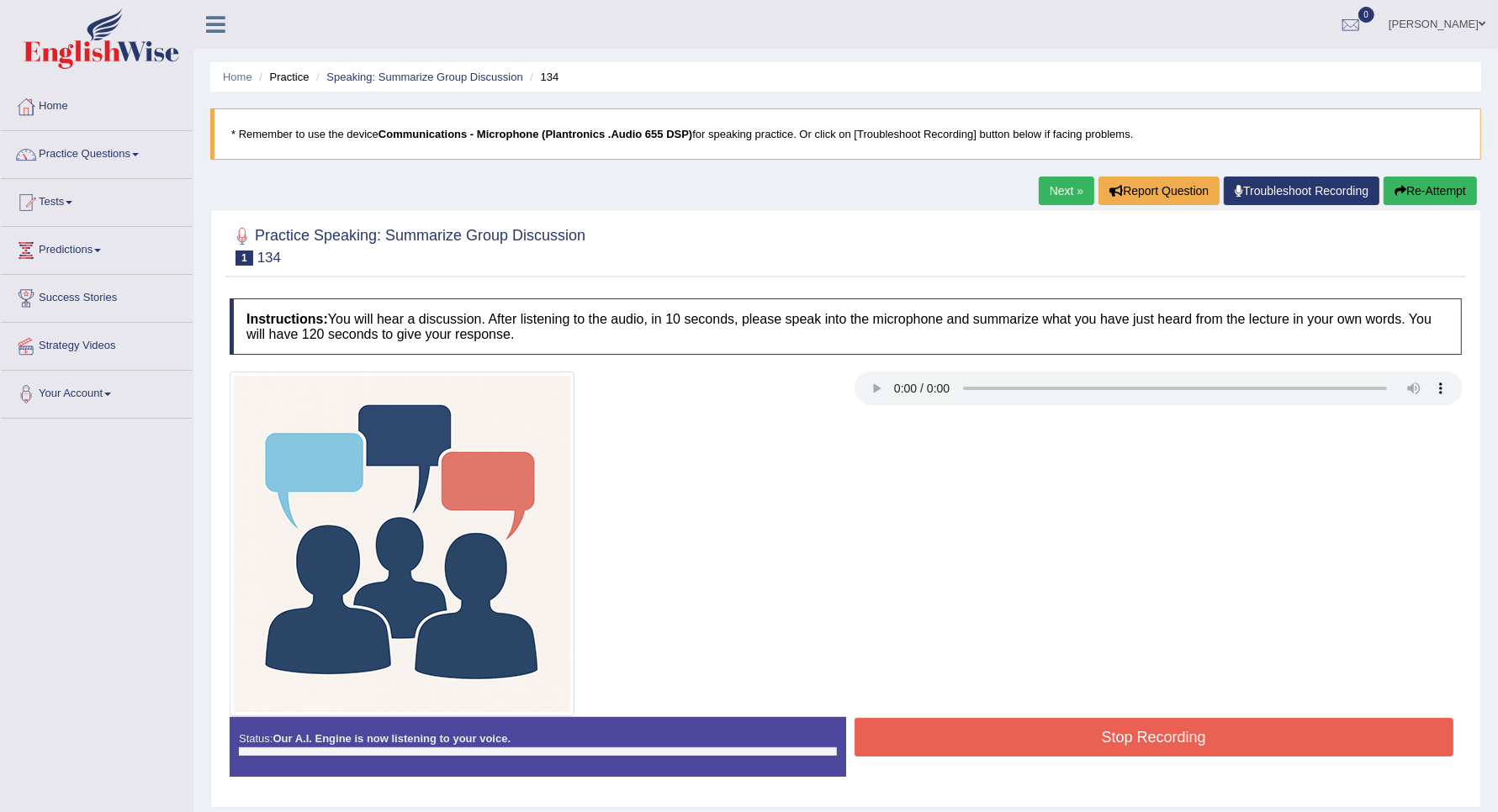
click at [1027, 747] on button "Stop Recording" at bounding box center [1154, 738] width 600 height 39
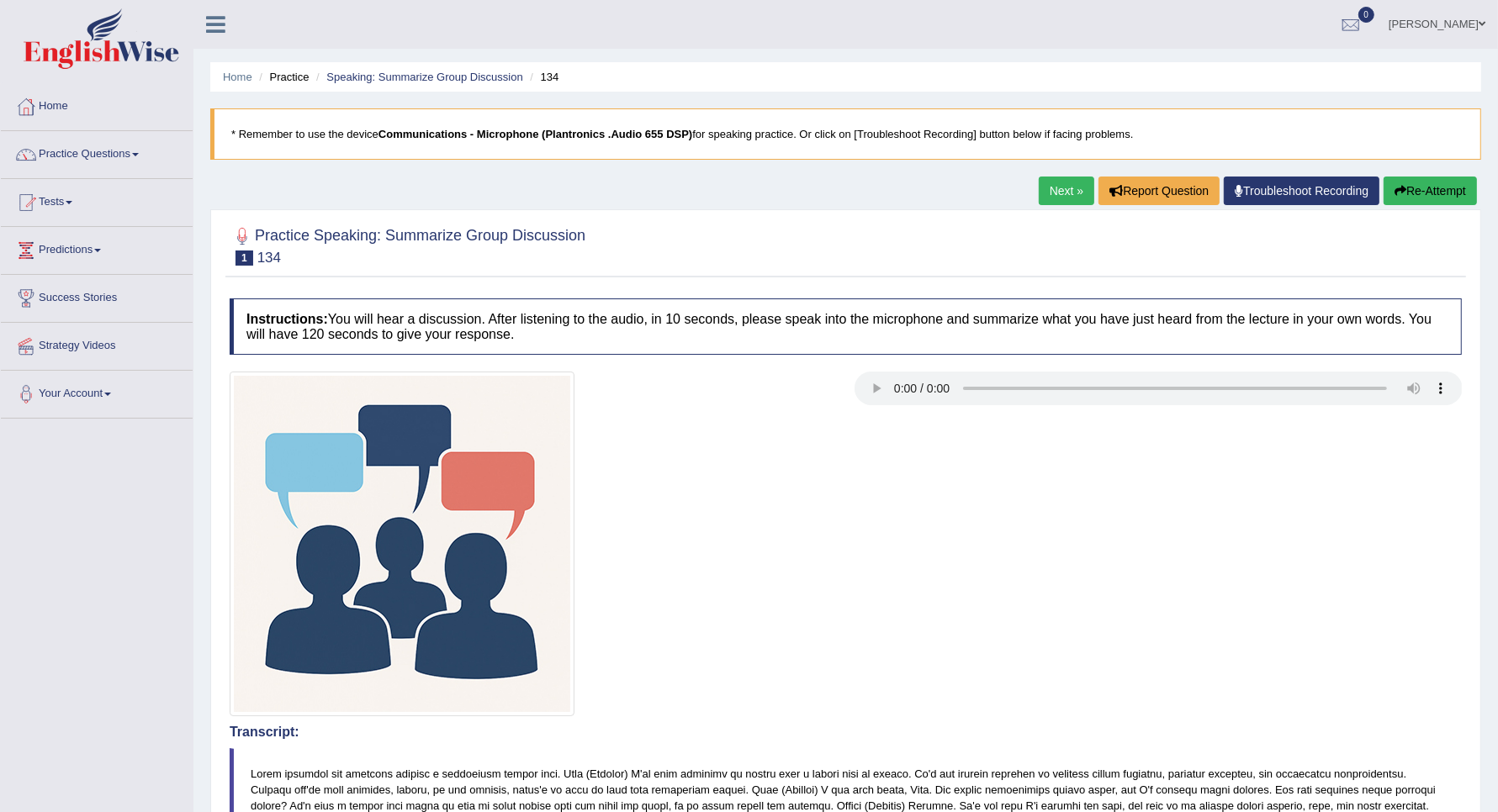
click at [1040, 189] on link "Next »" at bounding box center [1066, 190] width 55 height 28
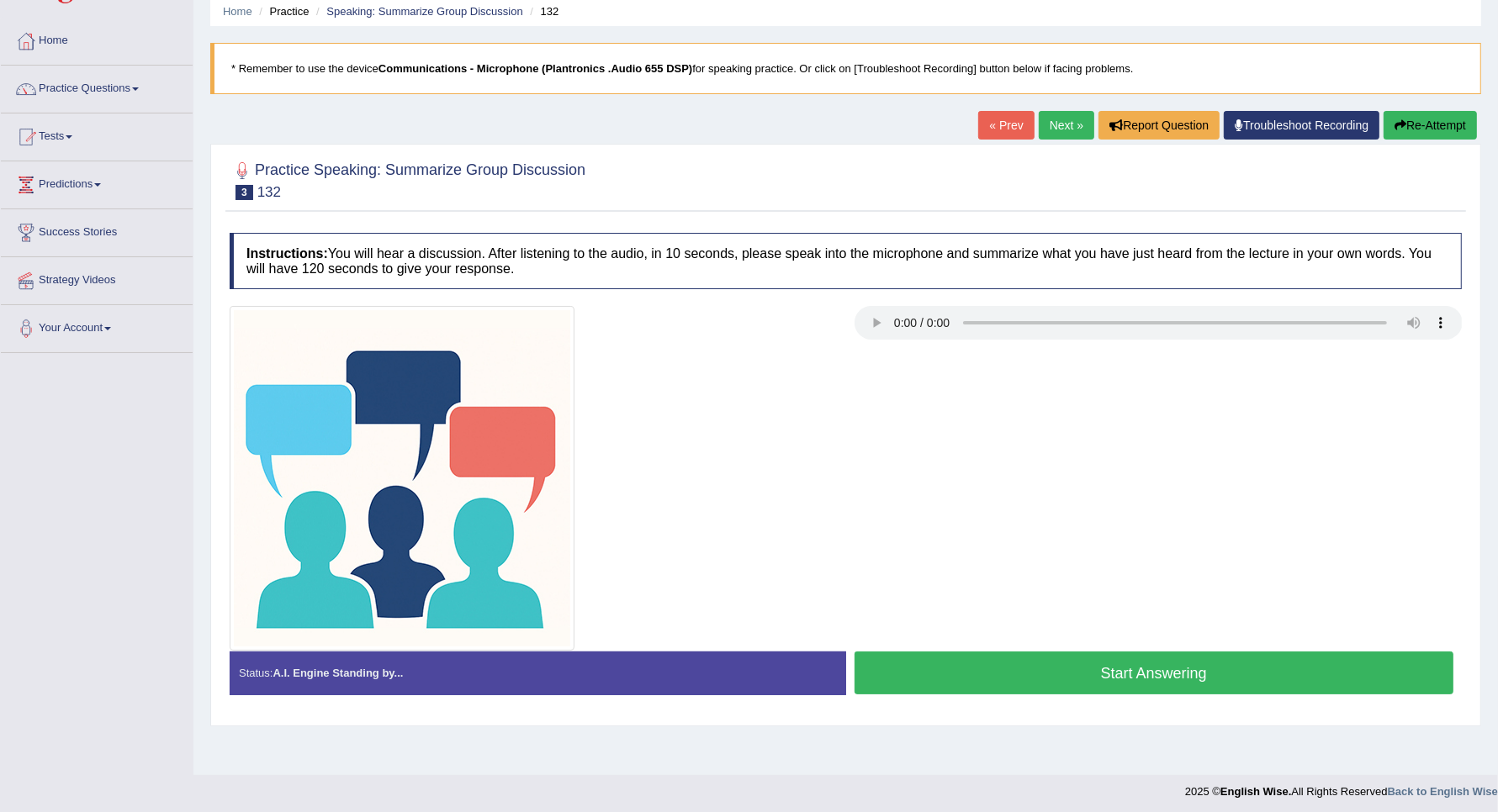
scroll to position [70, 0]
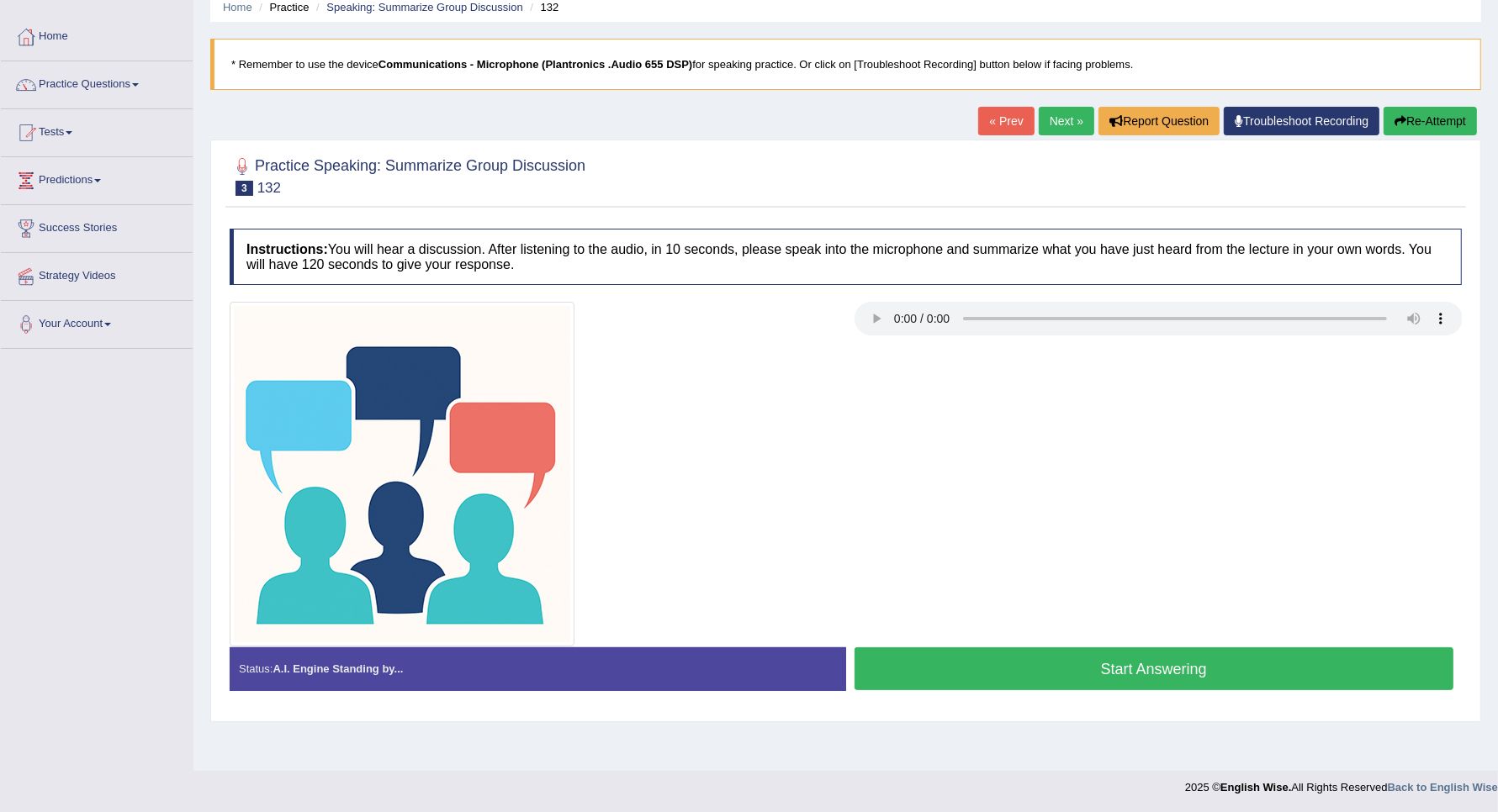
drag, startPoint x: 957, startPoint y: 664, endPoint x: 1009, endPoint y: 445, distance: 225.1
click at [1012, 455] on div "Instructions: You will hear a discussion. After listening to the audio, in 10 s…" at bounding box center [845, 466] width 1241 height 491
click at [1056, 122] on link "Next »" at bounding box center [1066, 120] width 55 height 28
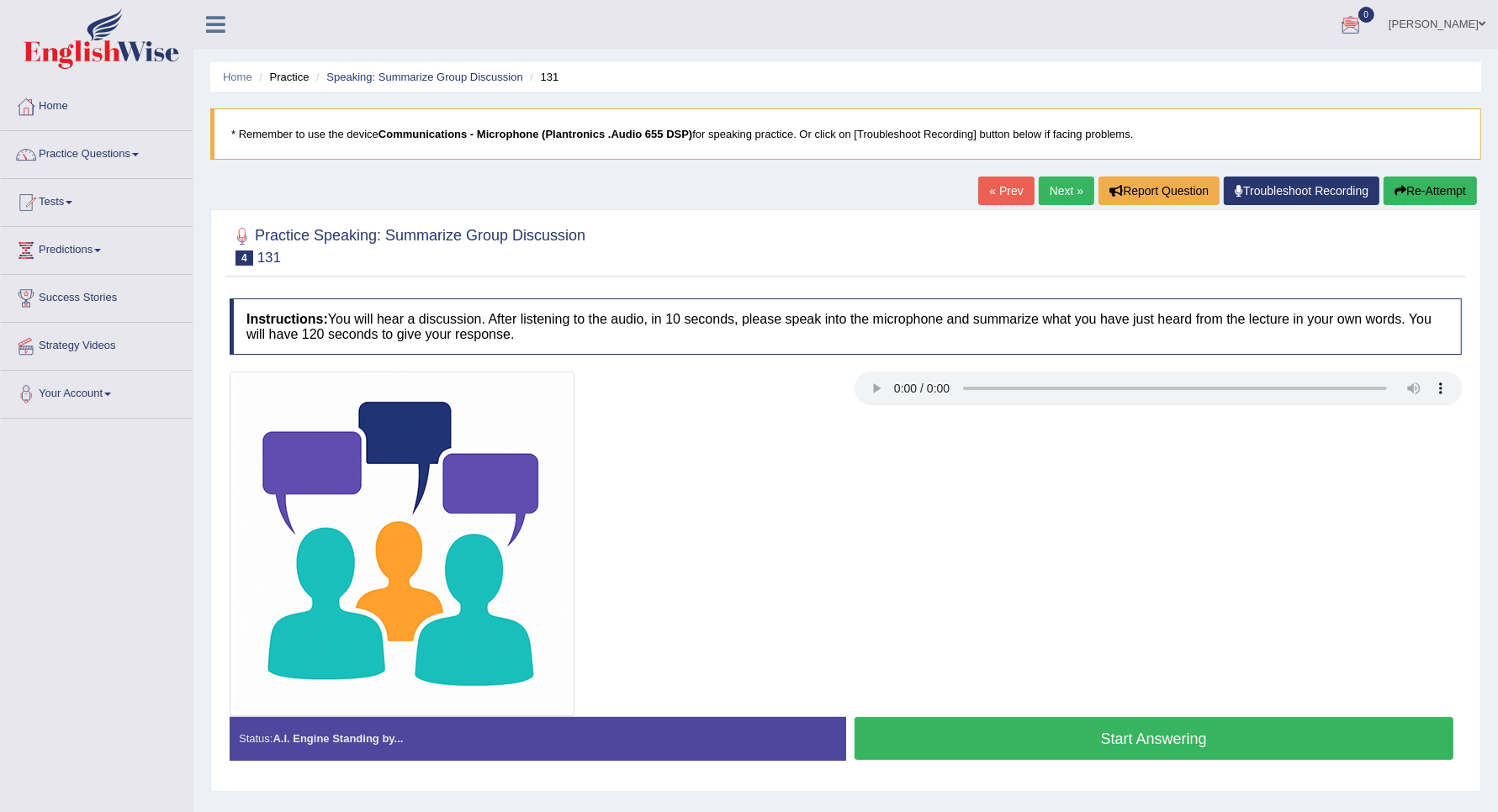
click at [939, 740] on button "Start Answering" at bounding box center [1154, 739] width 600 height 43
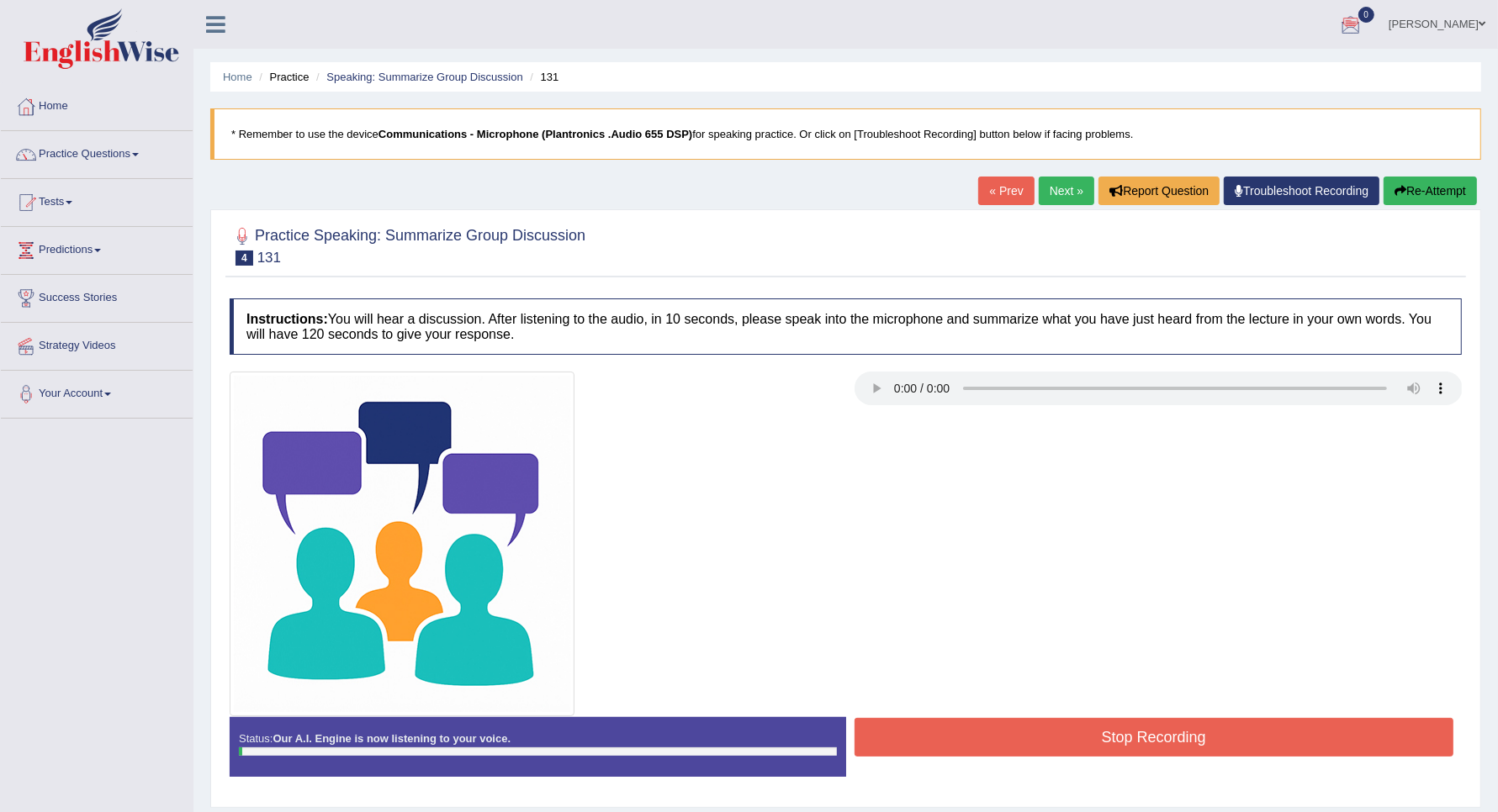
click at [927, 732] on button "Stop Recording" at bounding box center [1154, 738] width 600 height 39
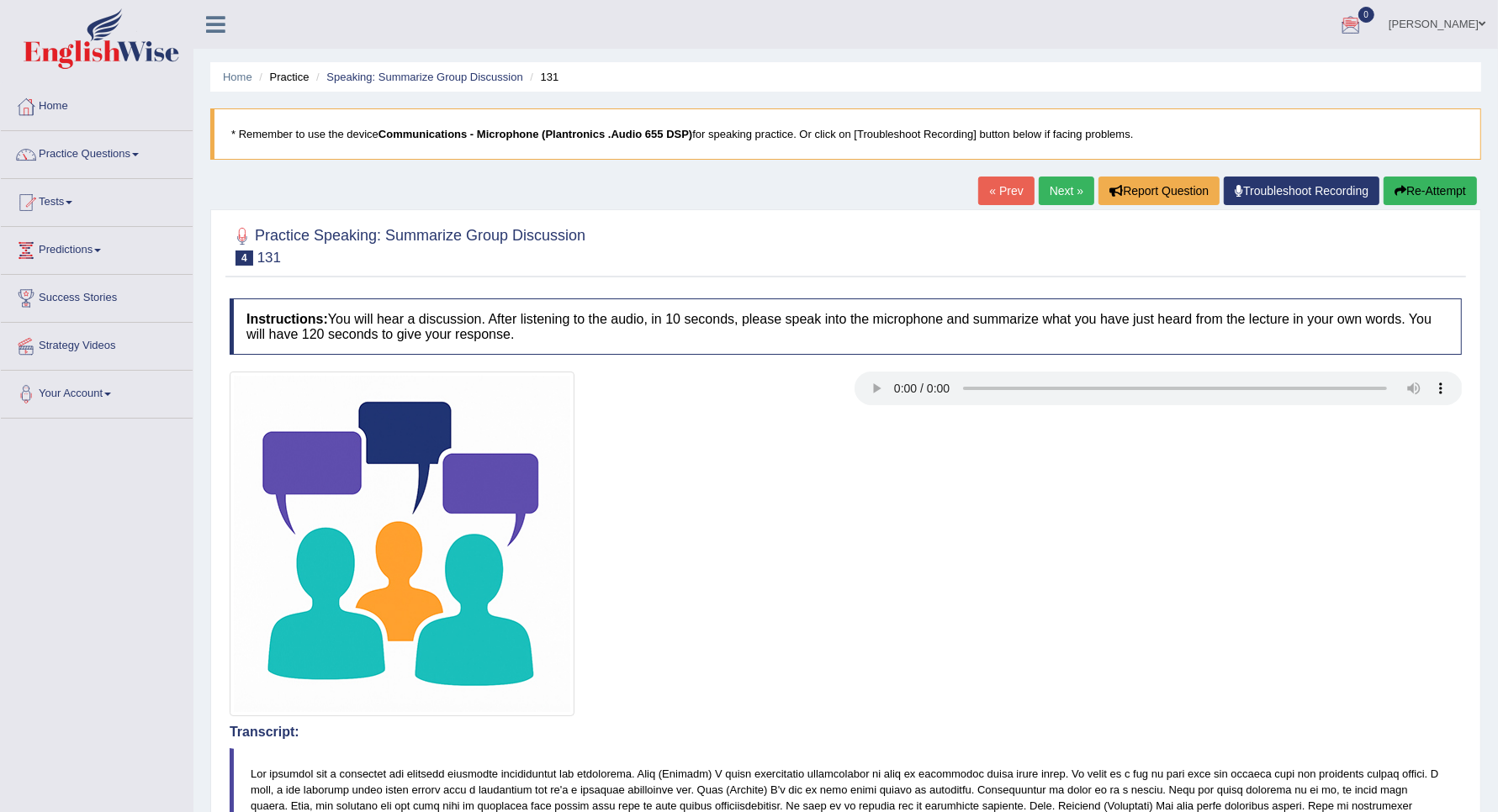
click at [1406, 181] on button "Re-Attempt" at bounding box center [1430, 190] width 94 height 28
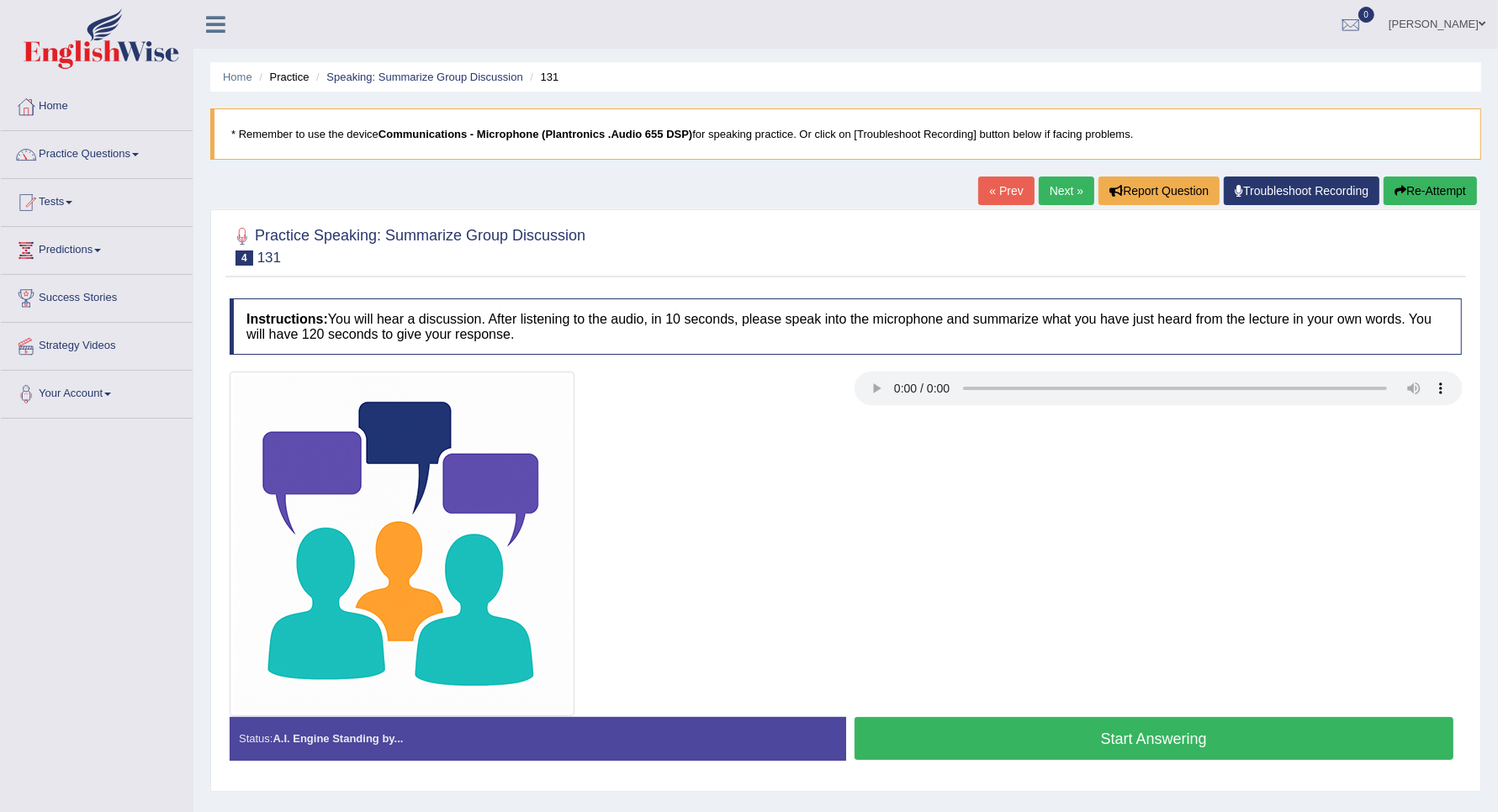
click at [1061, 733] on button "Start Answering" at bounding box center [1154, 739] width 600 height 43
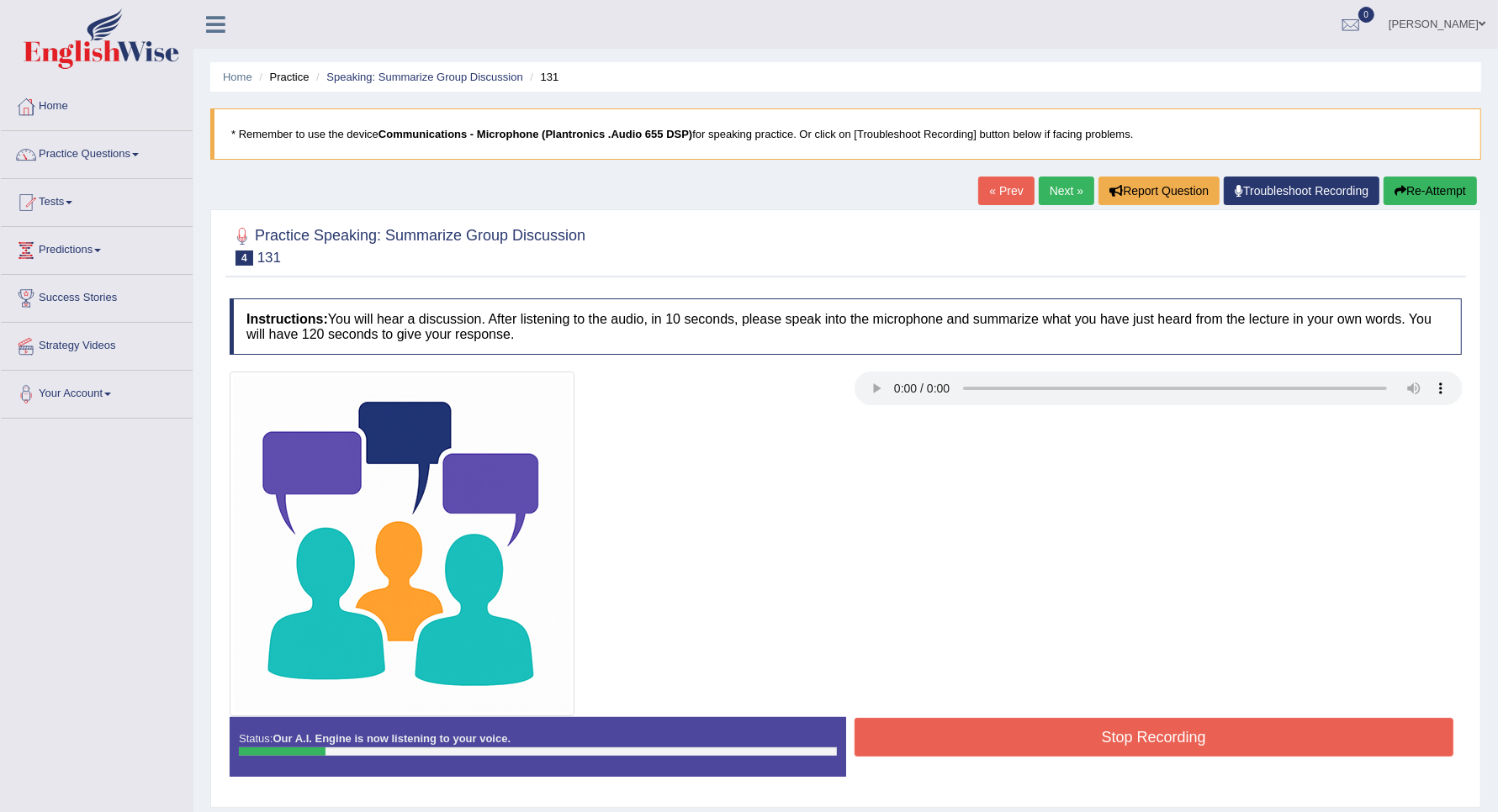
click at [1079, 698] on div at bounding box center [845, 544] width 1249 height 344
click at [1095, 726] on button "Stop Recording" at bounding box center [1154, 738] width 600 height 39
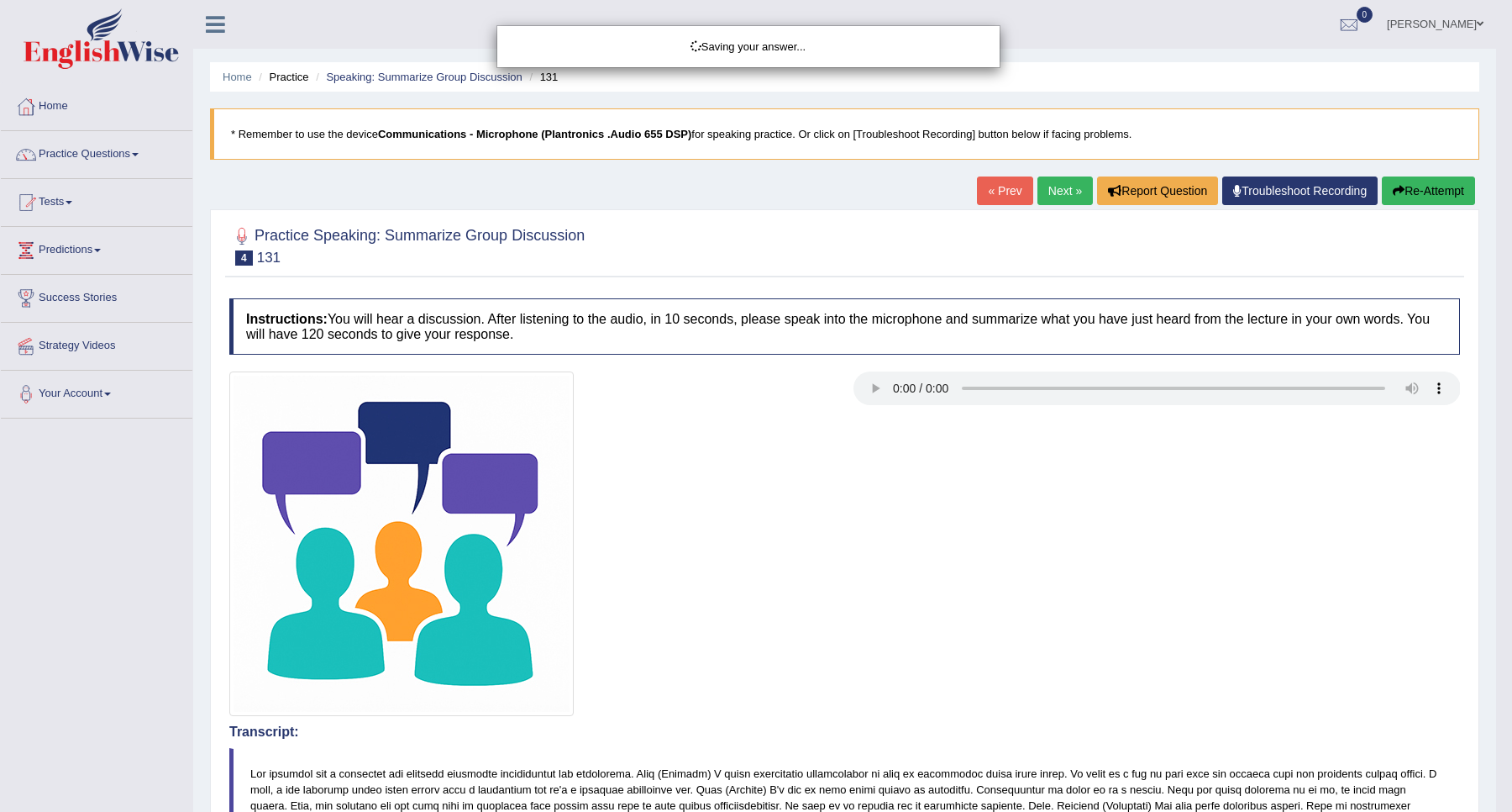
click at [1455, 185] on div "Saving your answer..." at bounding box center [756, 406] width 1512 height 812
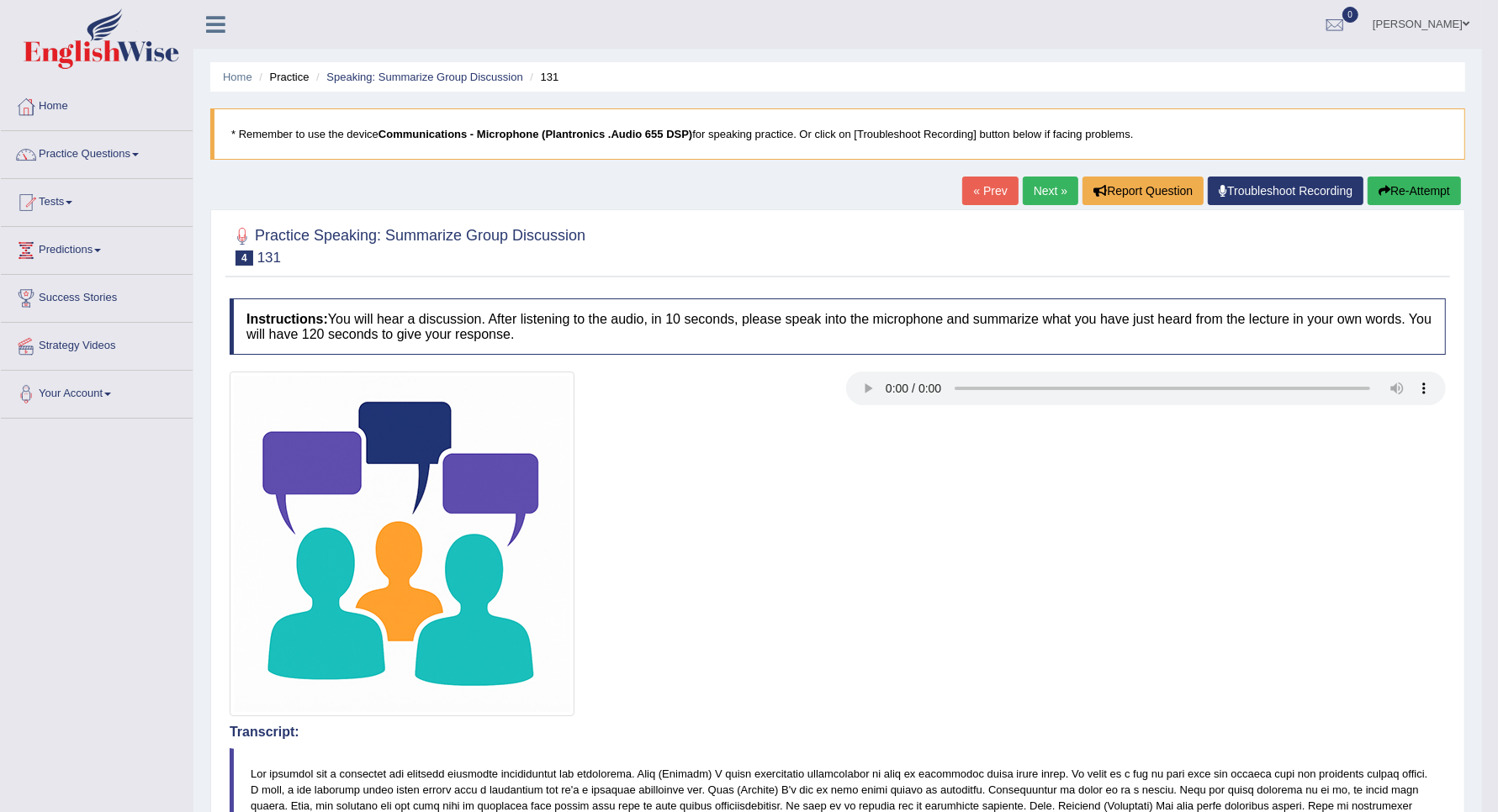
click at [1386, 189] on button "Re-Attempt" at bounding box center [1414, 190] width 94 height 28
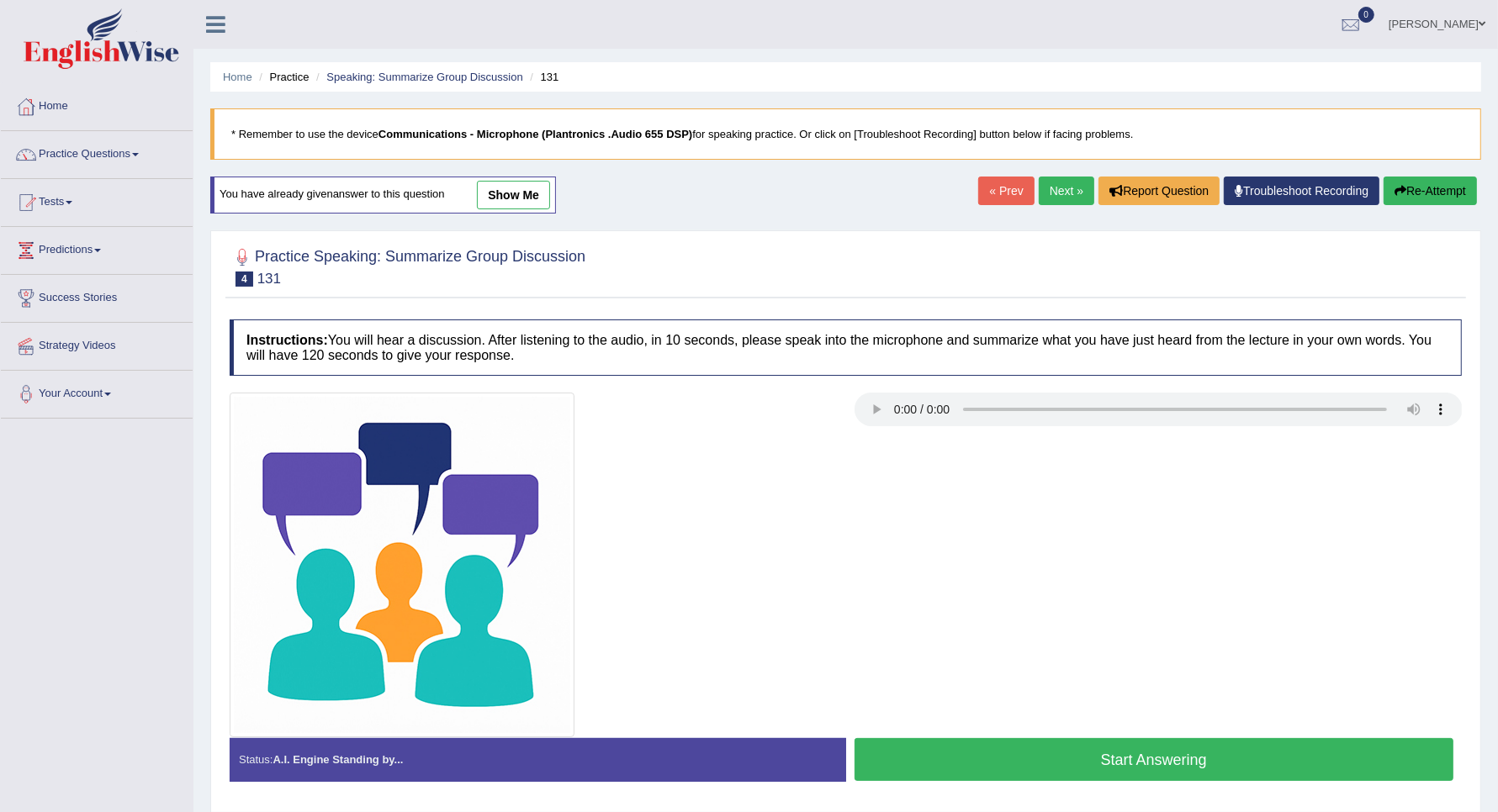
click at [1060, 749] on button "Start Answering" at bounding box center [1154, 760] width 600 height 43
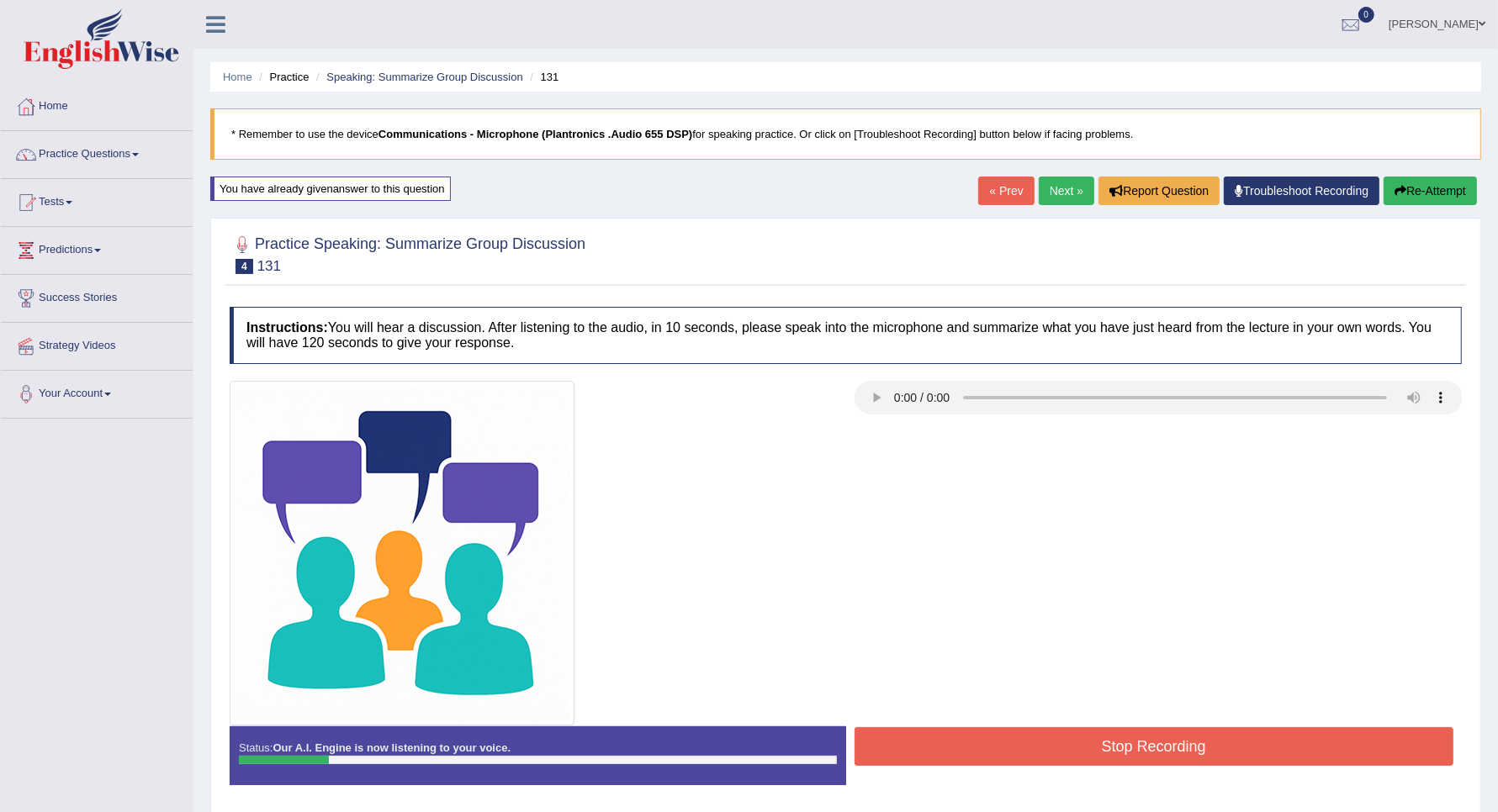
click at [1060, 749] on button "Stop Recording" at bounding box center [1154, 747] width 600 height 39
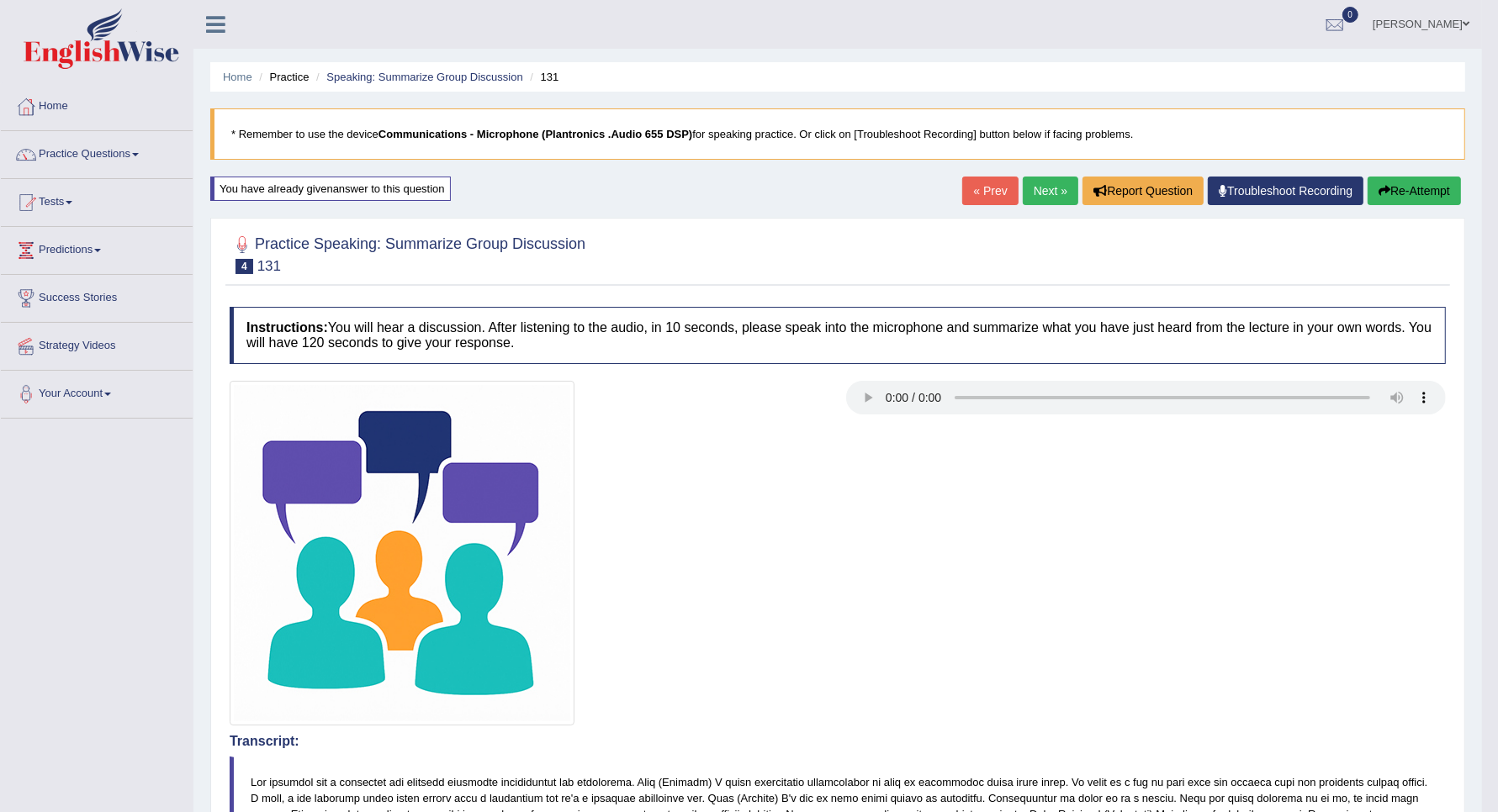
click at [1401, 193] on button "Re-Attempt" at bounding box center [1414, 190] width 94 height 28
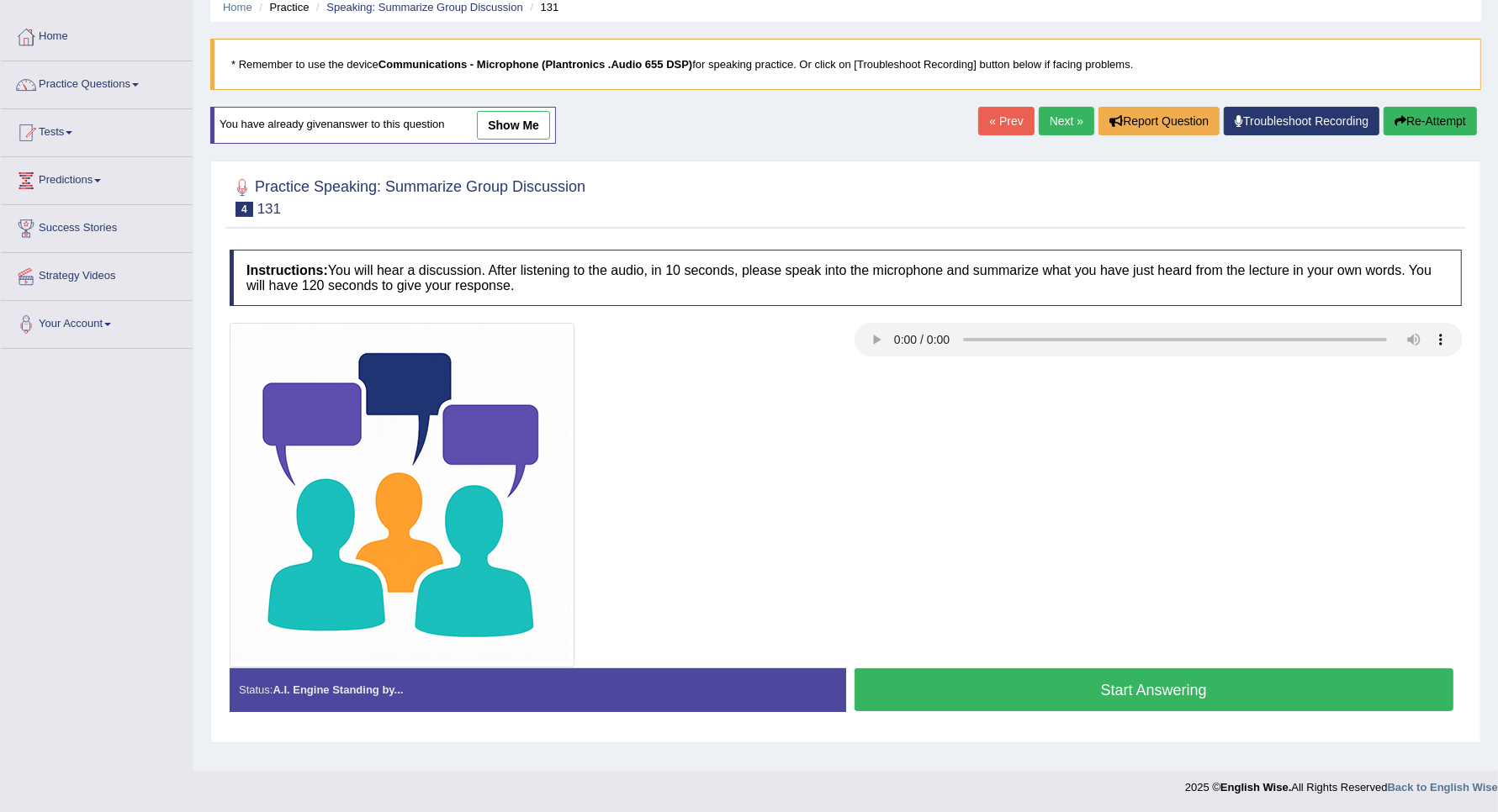
click at [1107, 682] on button "Start Answering" at bounding box center [1154, 690] width 600 height 43
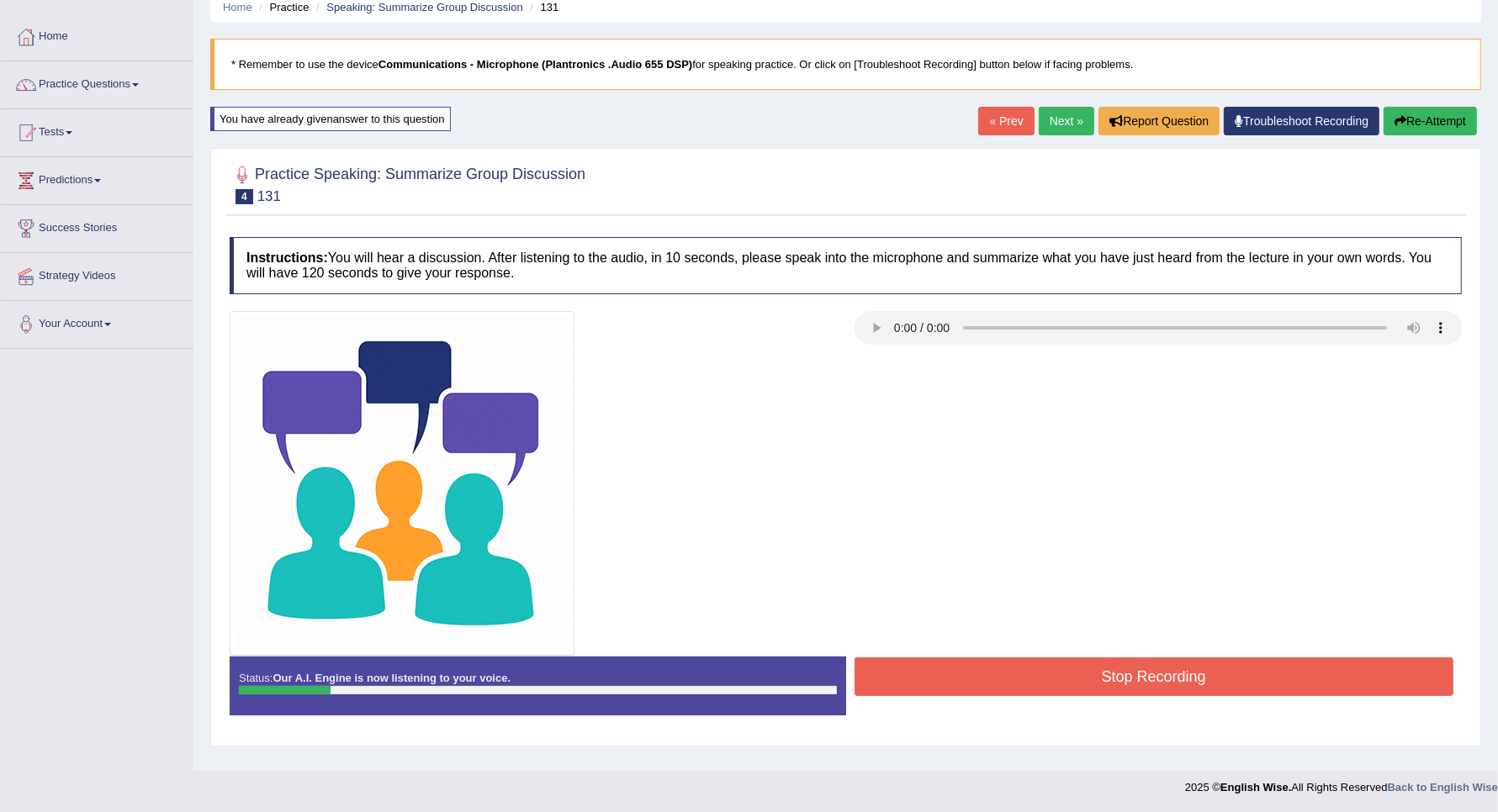
click at [1052, 682] on button "Stop Recording" at bounding box center [1154, 677] width 600 height 39
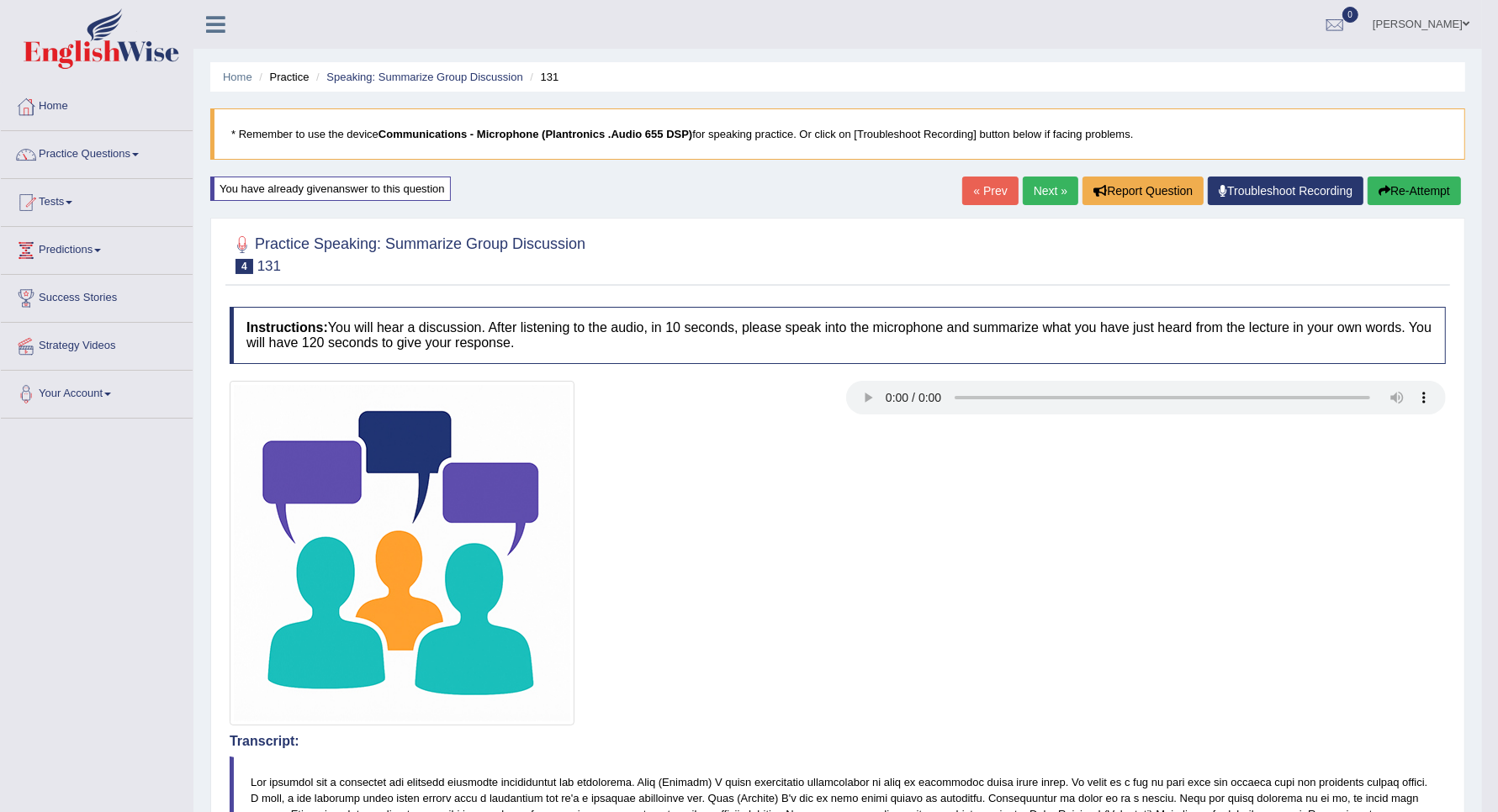
click at [1393, 200] on button "Re-Attempt" at bounding box center [1414, 190] width 94 height 28
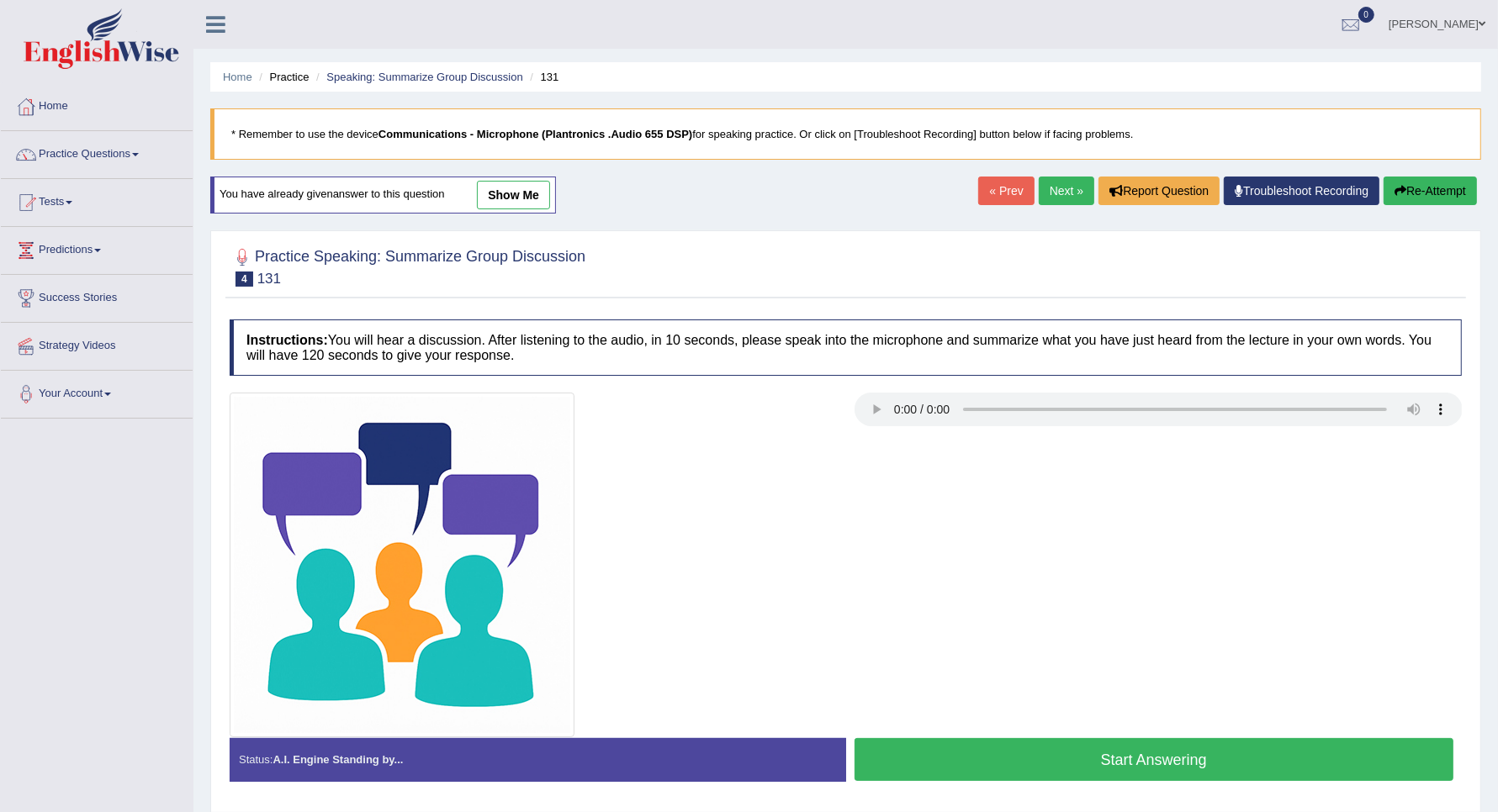
click at [1056, 771] on button "Start Answering" at bounding box center [1154, 760] width 600 height 43
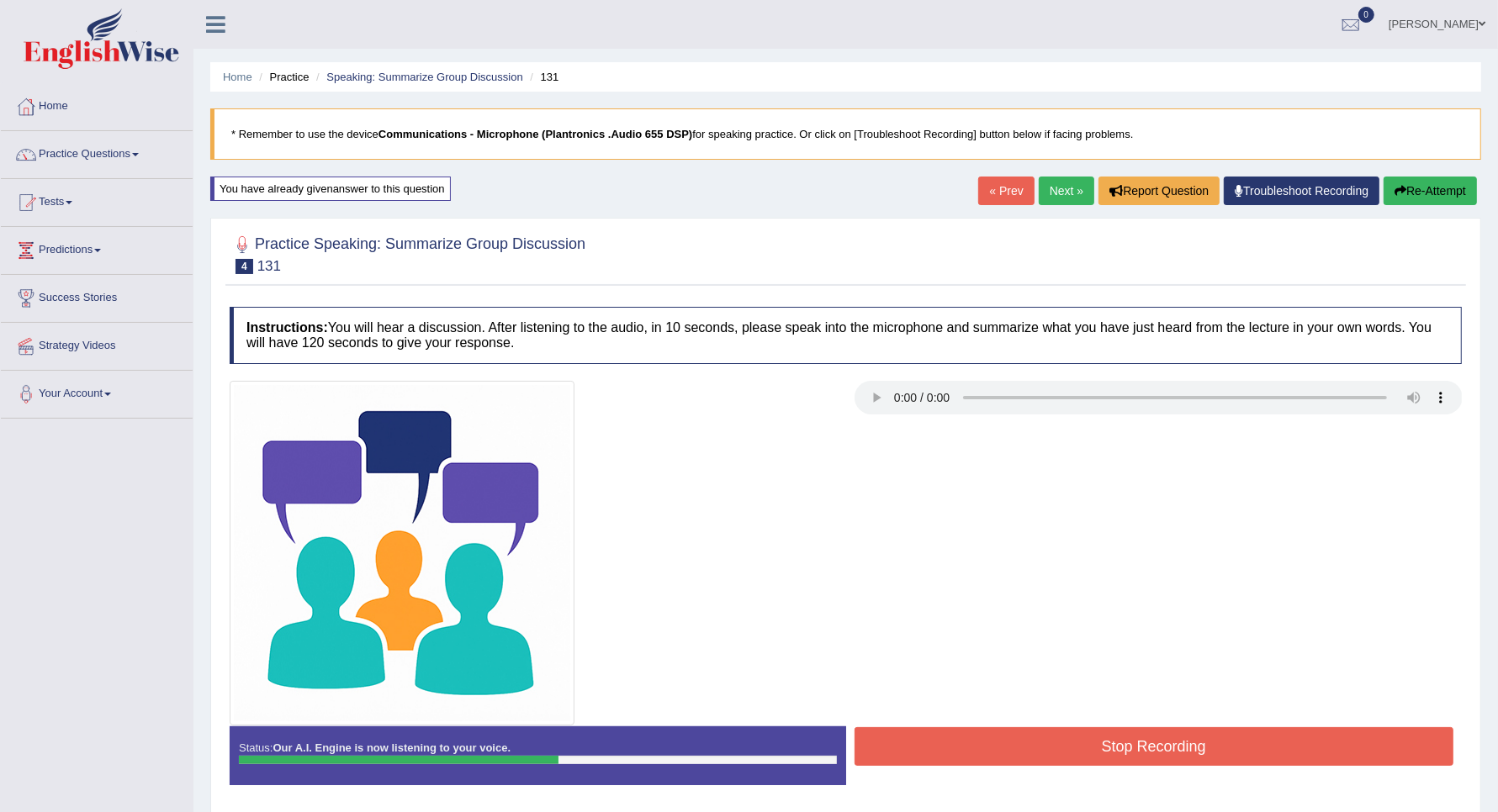
click at [1298, 719] on div at bounding box center [845, 553] width 1249 height 344
click at [1299, 736] on button "Stop Recording" at bounding box center [1154, 747] width 600 height 39
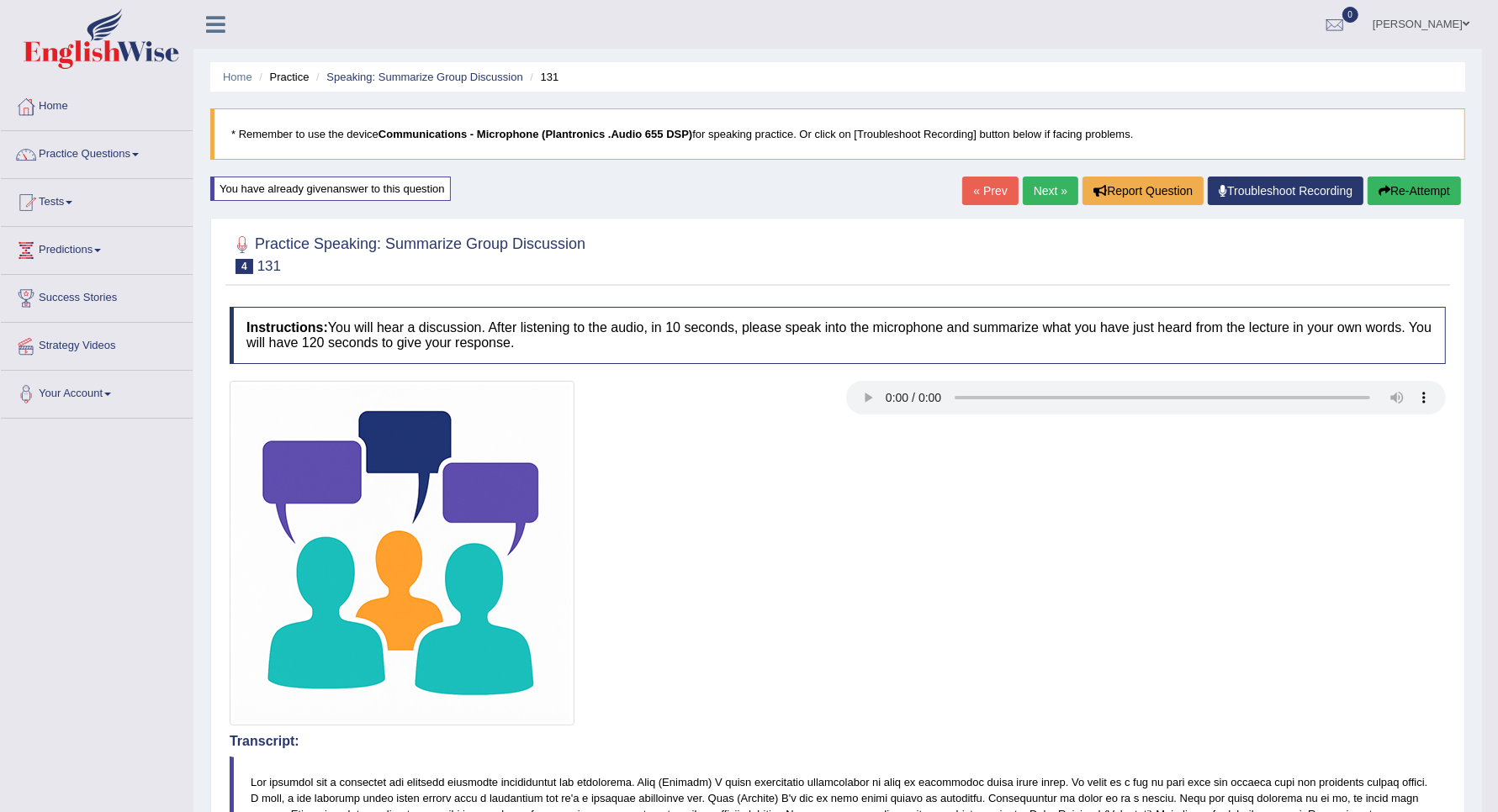
click at [1057, 192] on link "Next »" at bounding box center [1050, 190] width 55 height 28
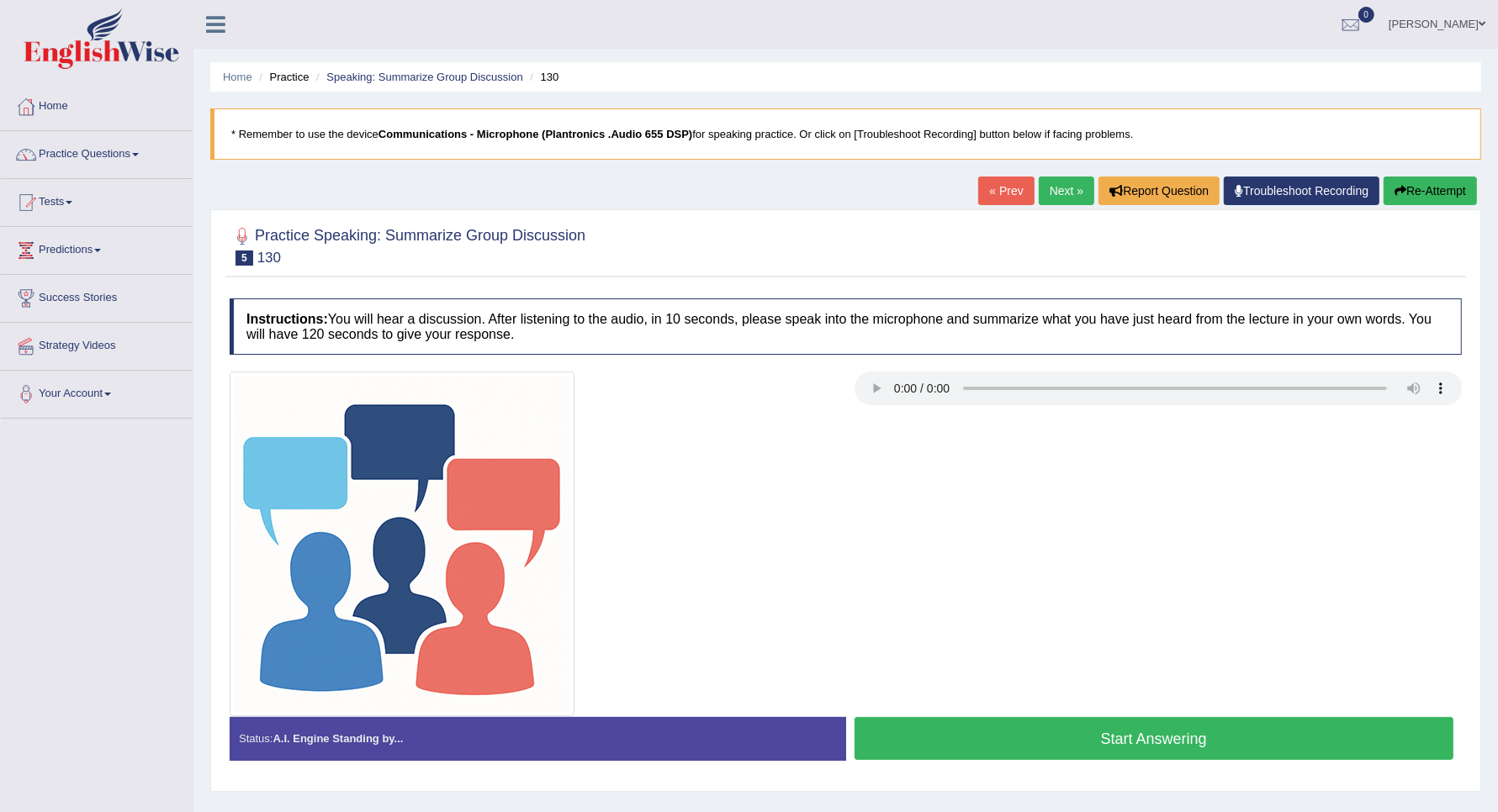
click at [993, 739] on button "Start Answering" at bounding box center [1154, 739] width 600 height 43
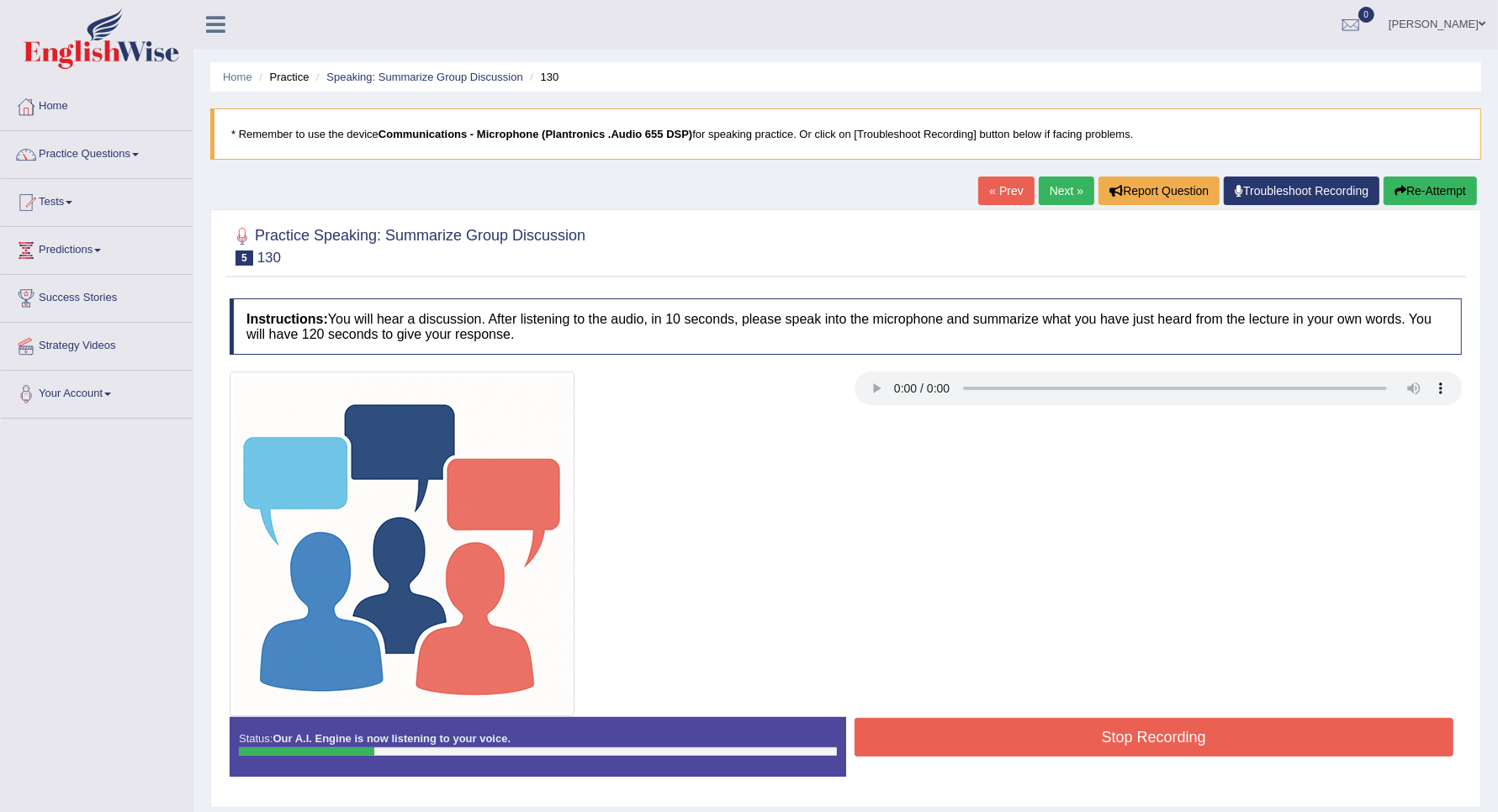
click at [995, 739] on button "Stop Recording" at bounding box center [1154, 738] width 600 height 39
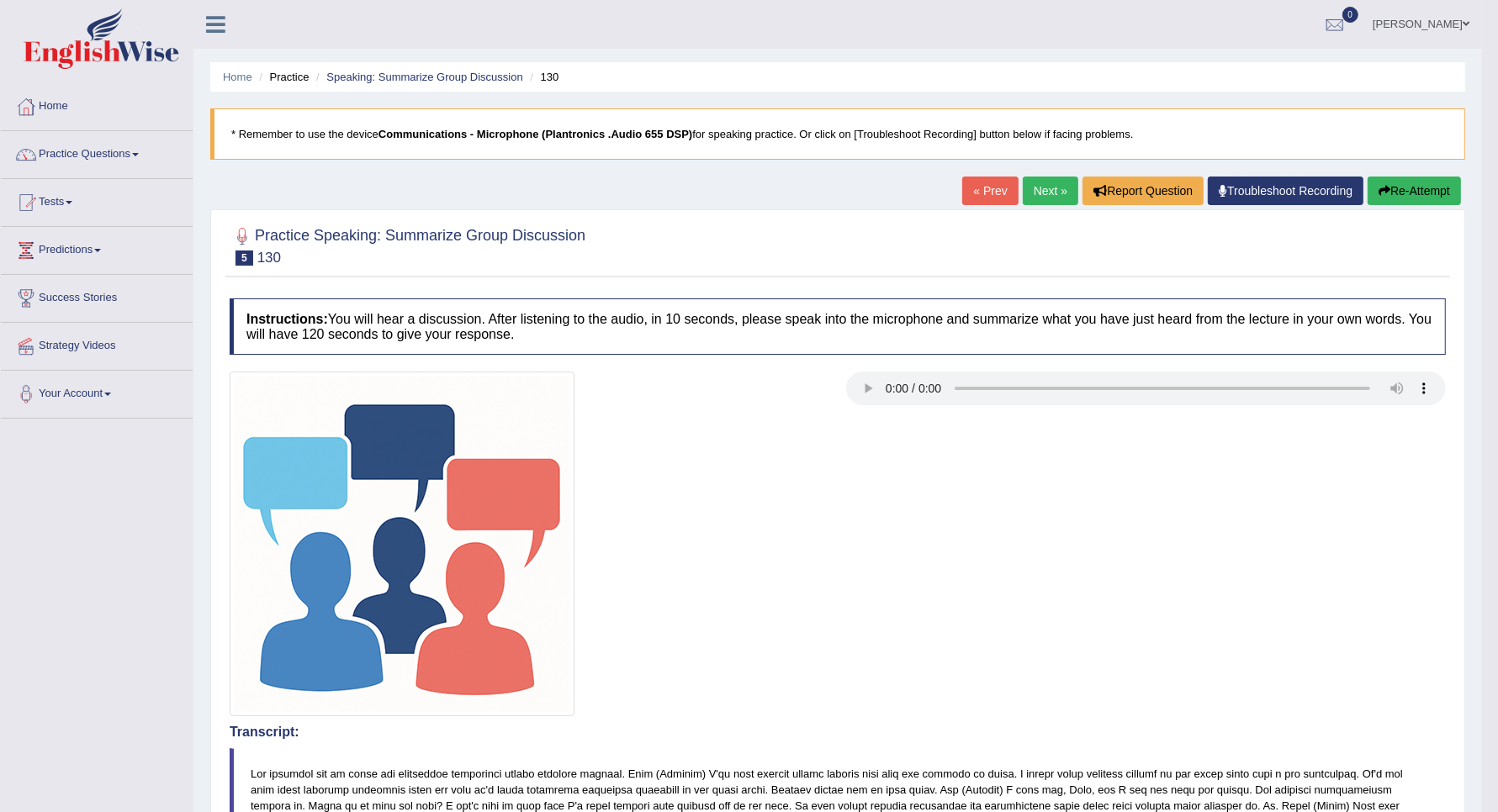
click at [1402, 190] on button "Re-Attempt" at bounding box center [1414, 190] width 94 height 28
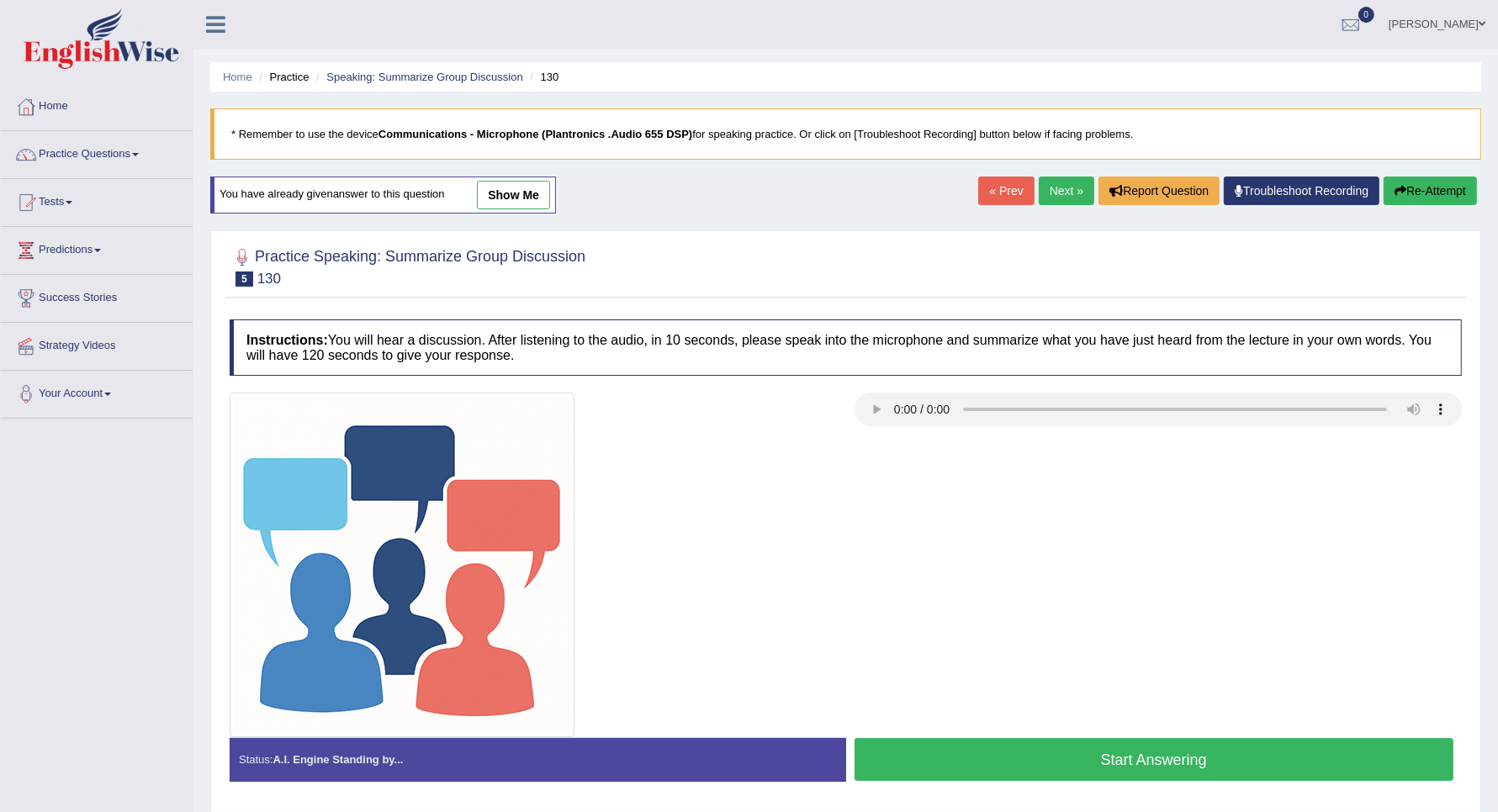
click at [1043, 767] on button "Start Answering" at bounding box center [1154, 760] width 600 height 43
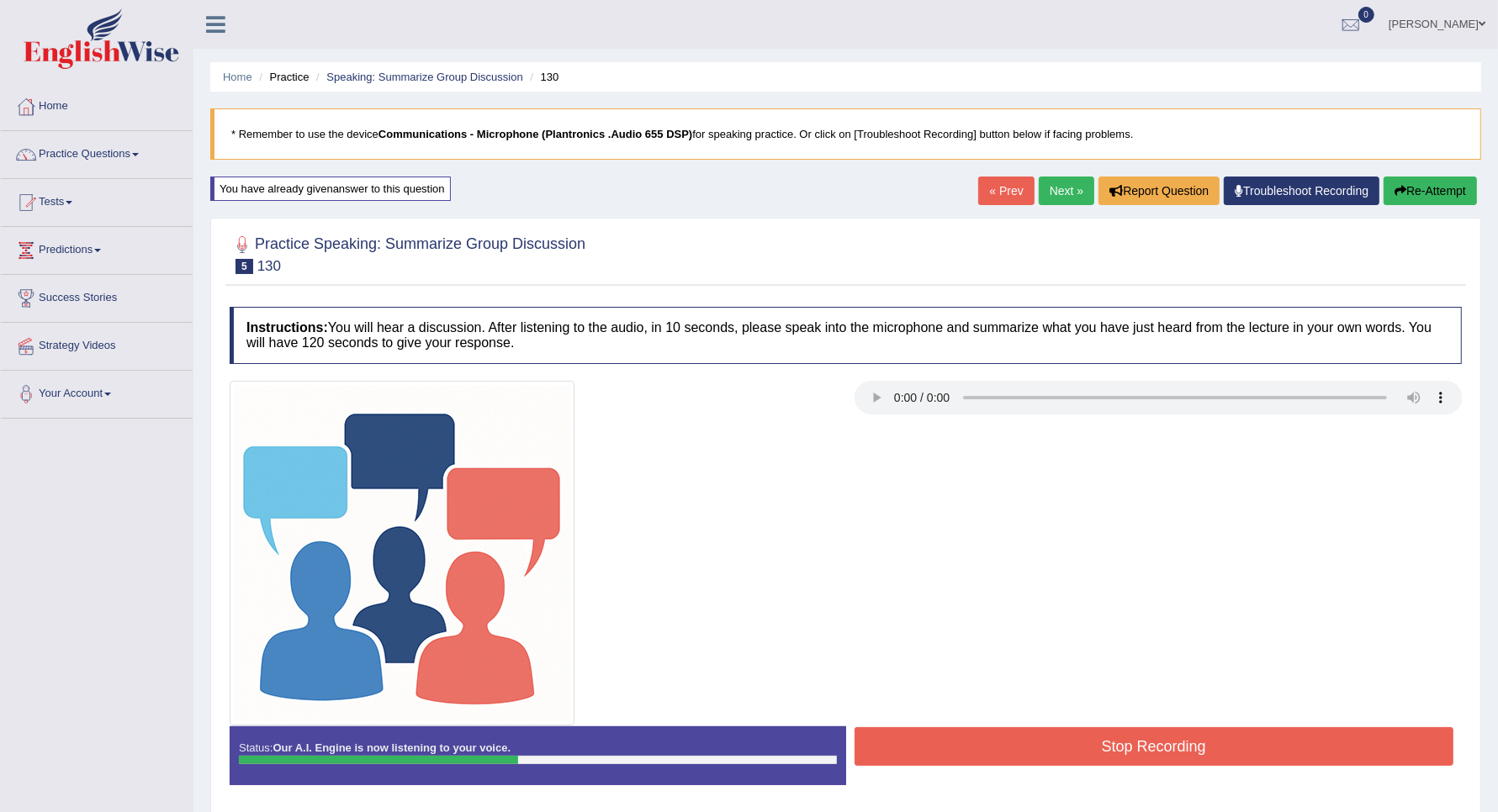
click at [1062, 755] on button "Stop Recording" at bounding box center [1154, 747] width 600 height 39
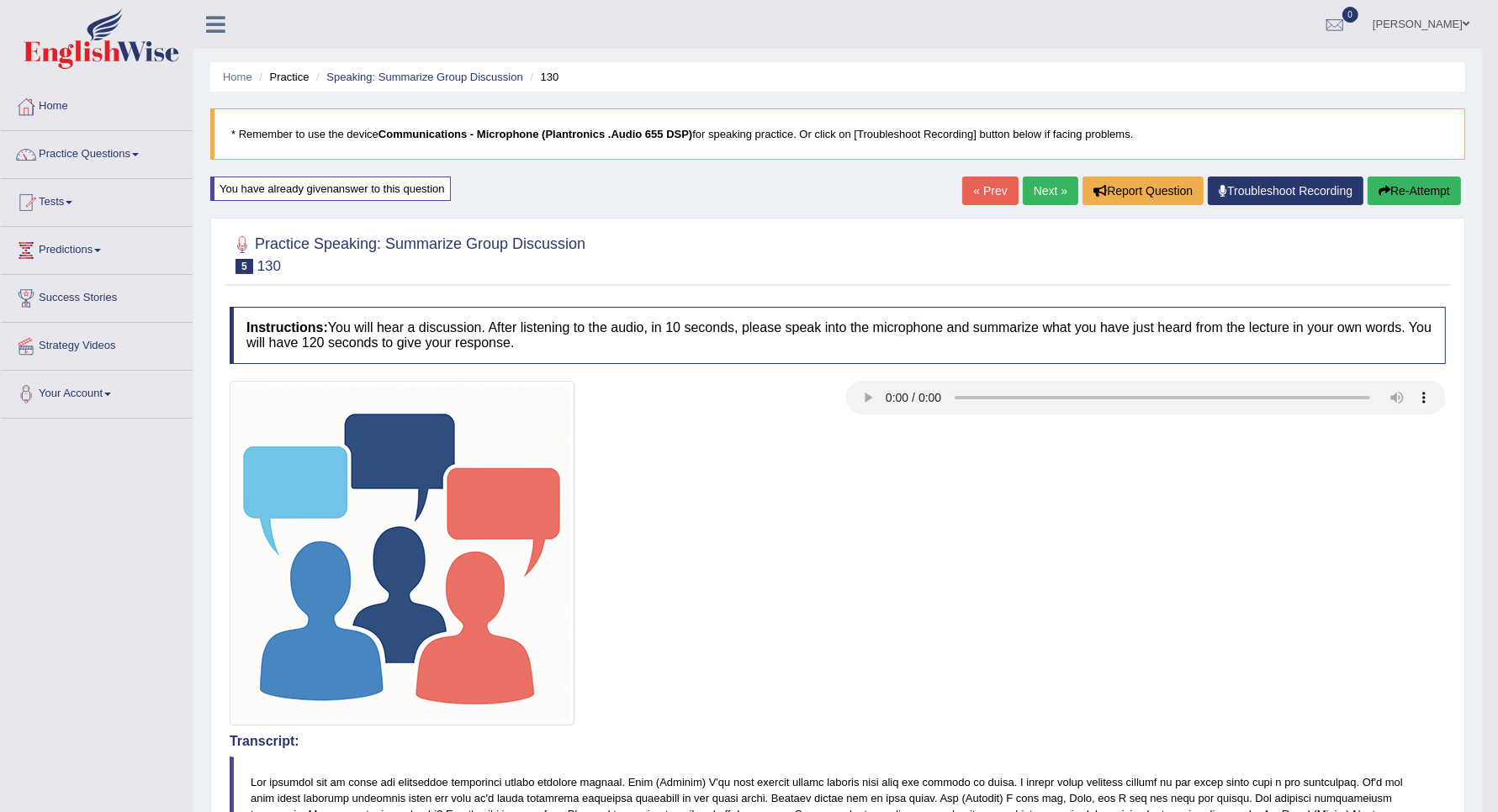
click at [1039, 196] on link "Next »" at bounding box center [1050, 190] width 55 height 28
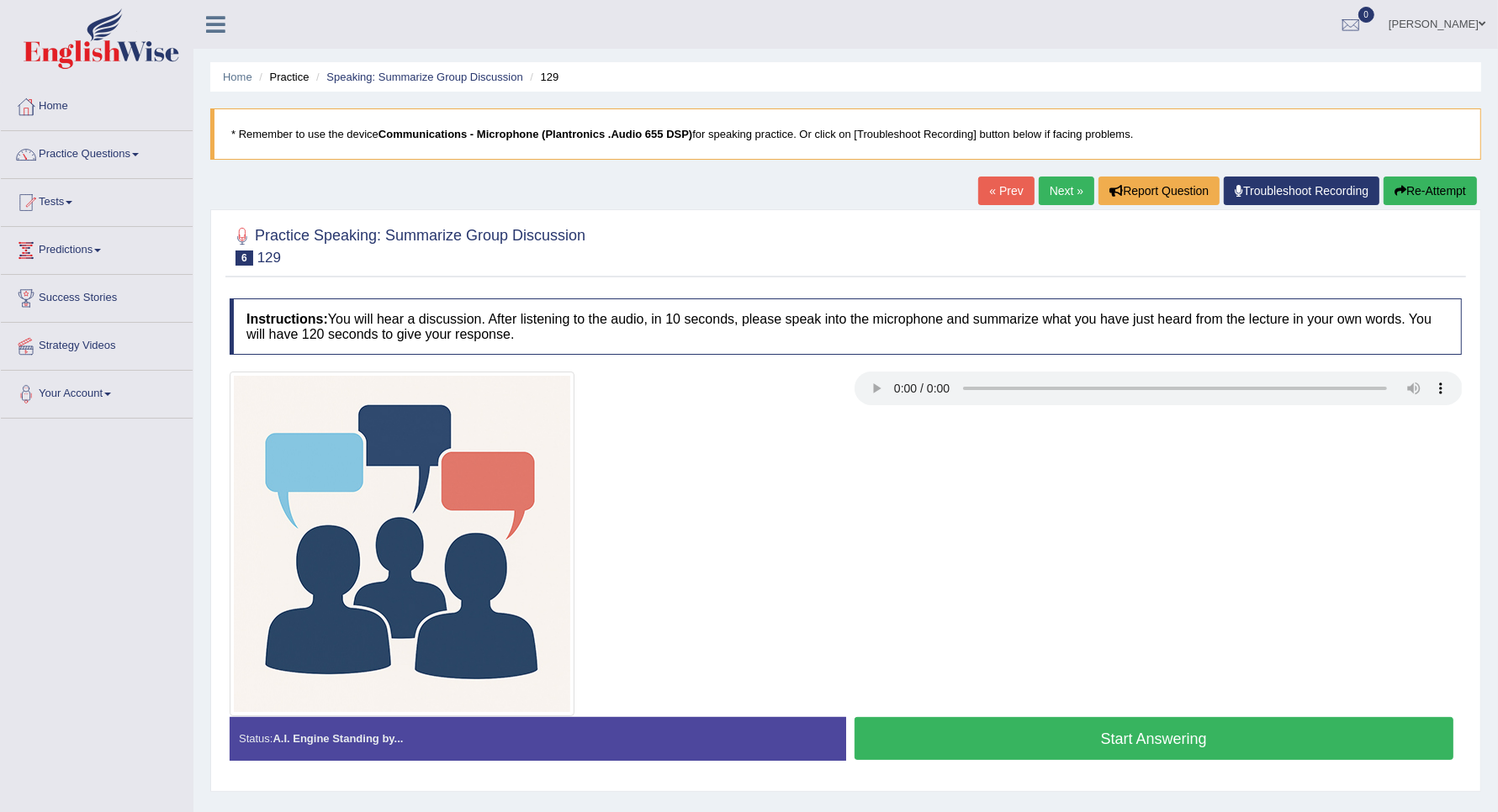
click at [1098, 746] on button "Start Answering" at bounding box center [1154, 739] width 600 height 43
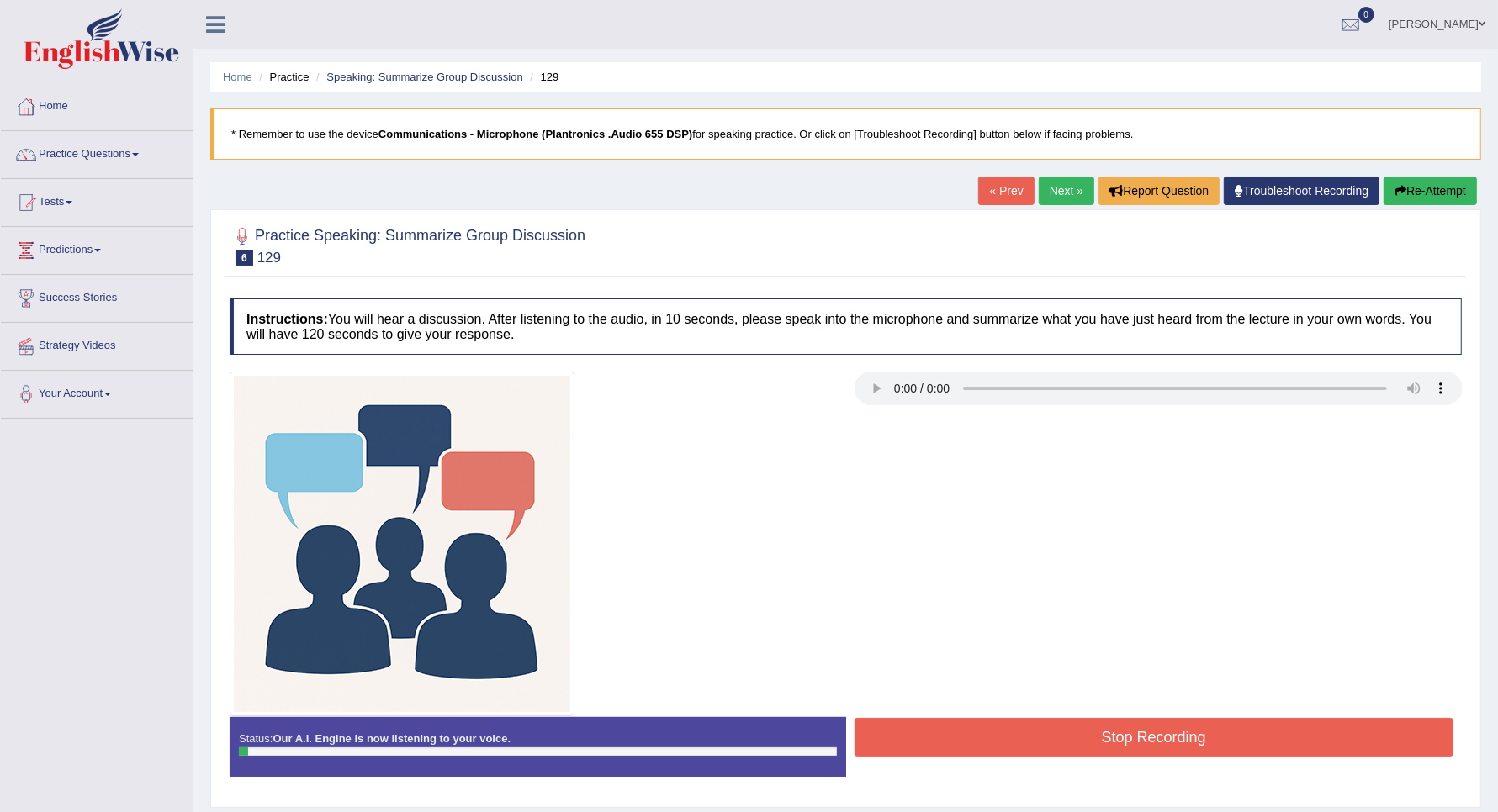
click at [1098, 746] on button "Stop Recording" at bounding box center [1154, 738] width 600 height 39
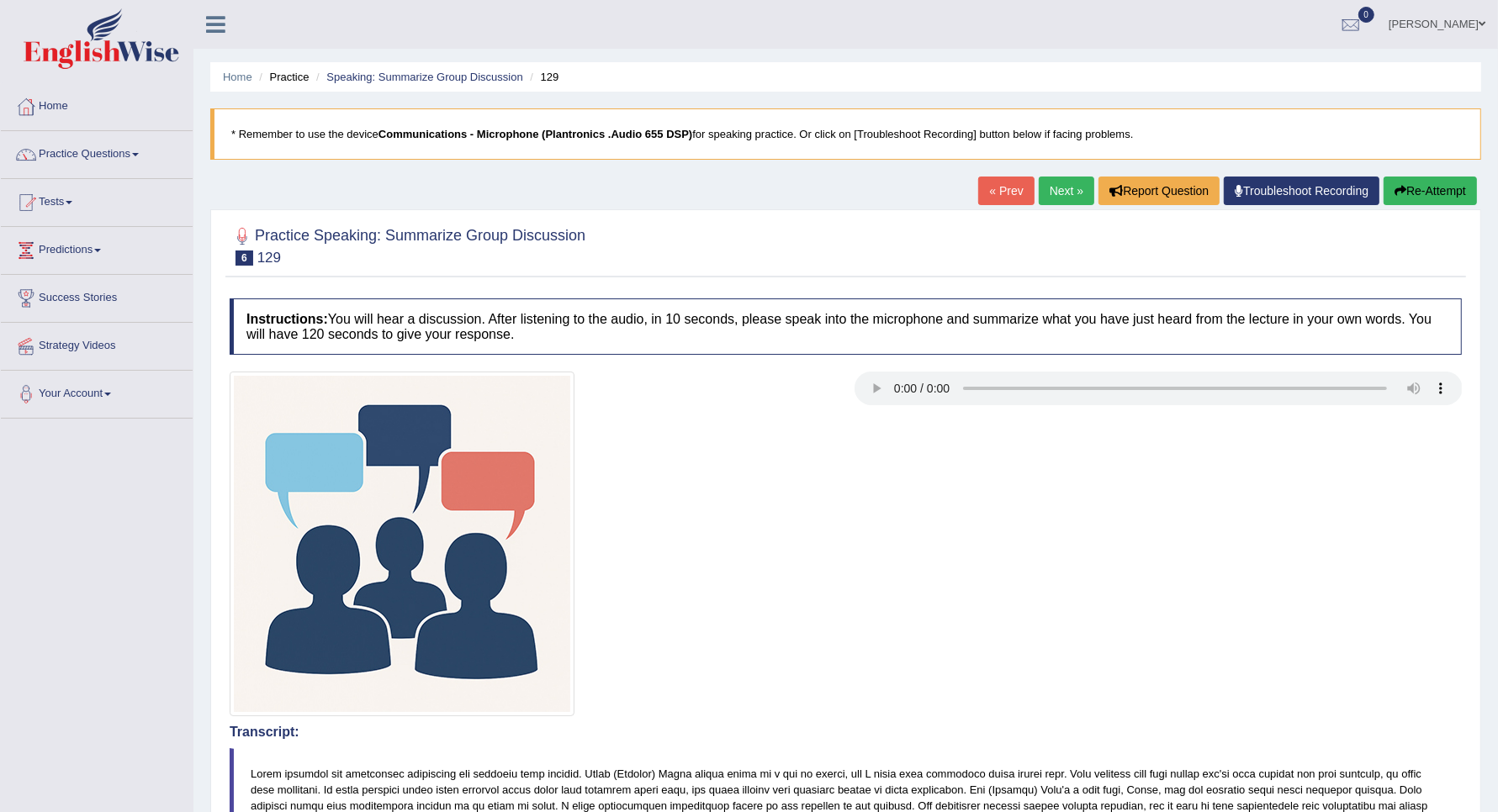
click at [1402, 186] on icon "button" at bounding box center [1400, 190] width 12 height 12
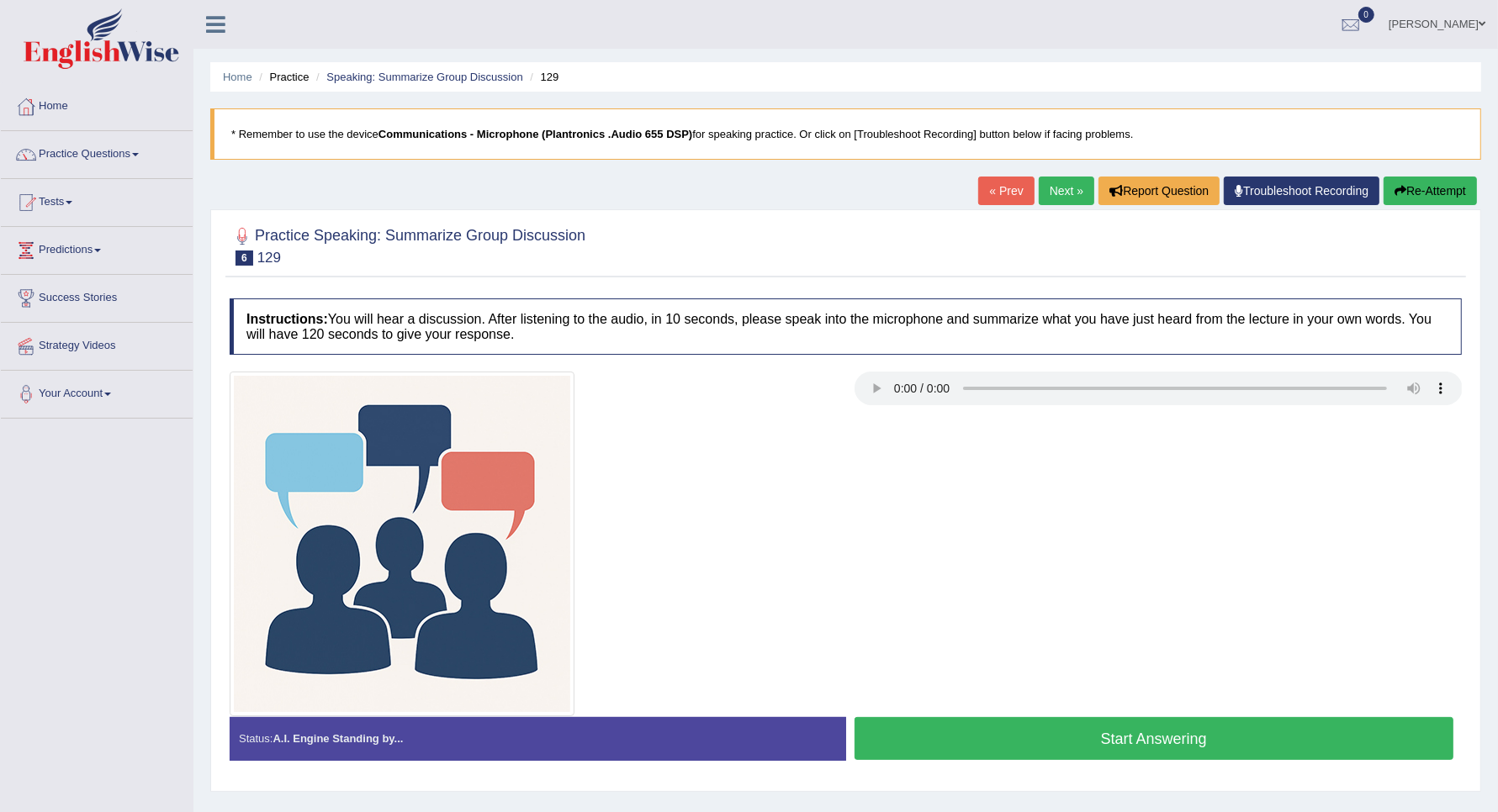
click at [1175, 758] on button "Start Answering" at bounding box center [1154, 739] width 600 height 43
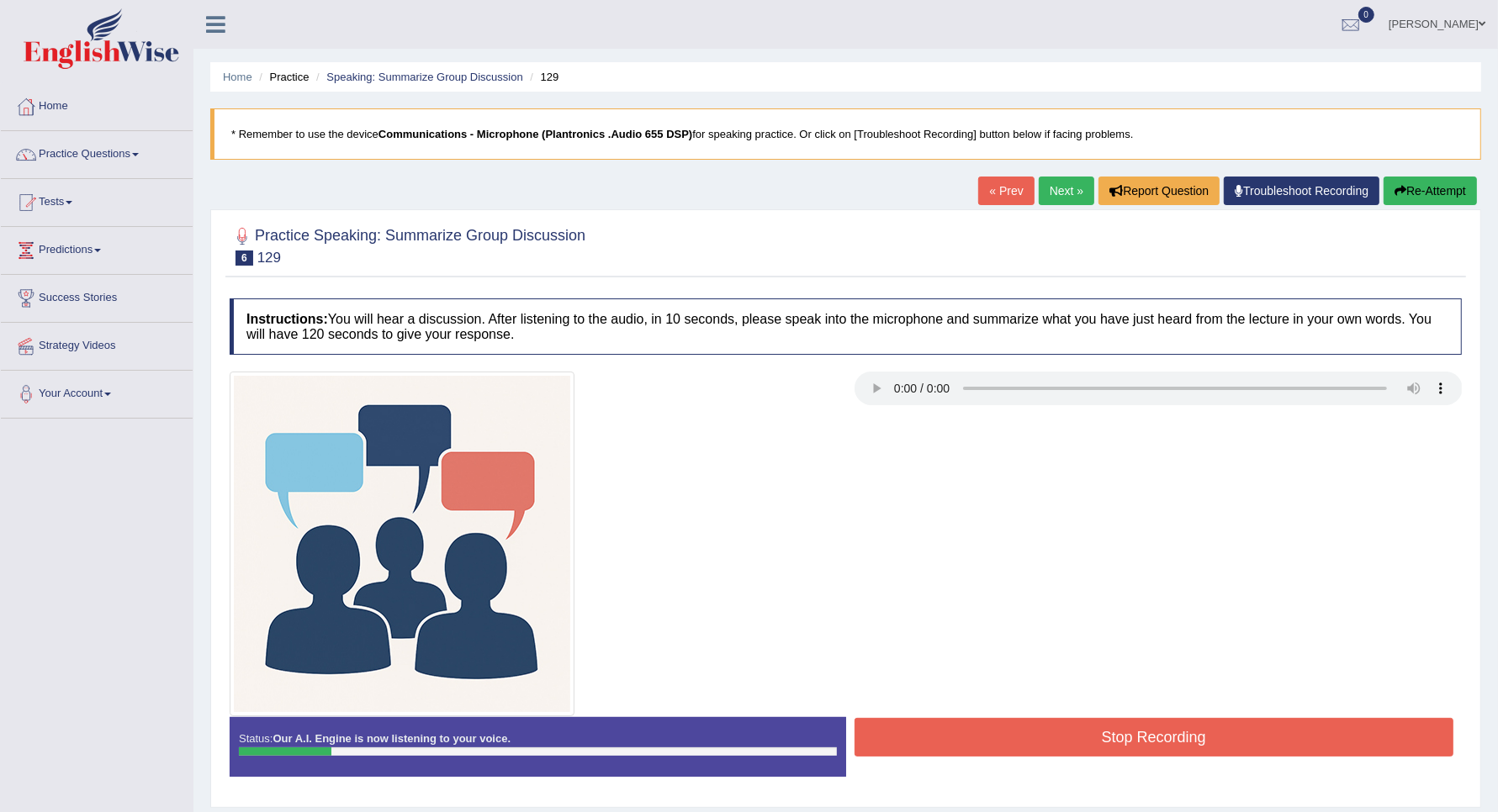
click at [1186, 747] on button "Stop Recording" at bounding box center [1154, 738] width 600 height 39
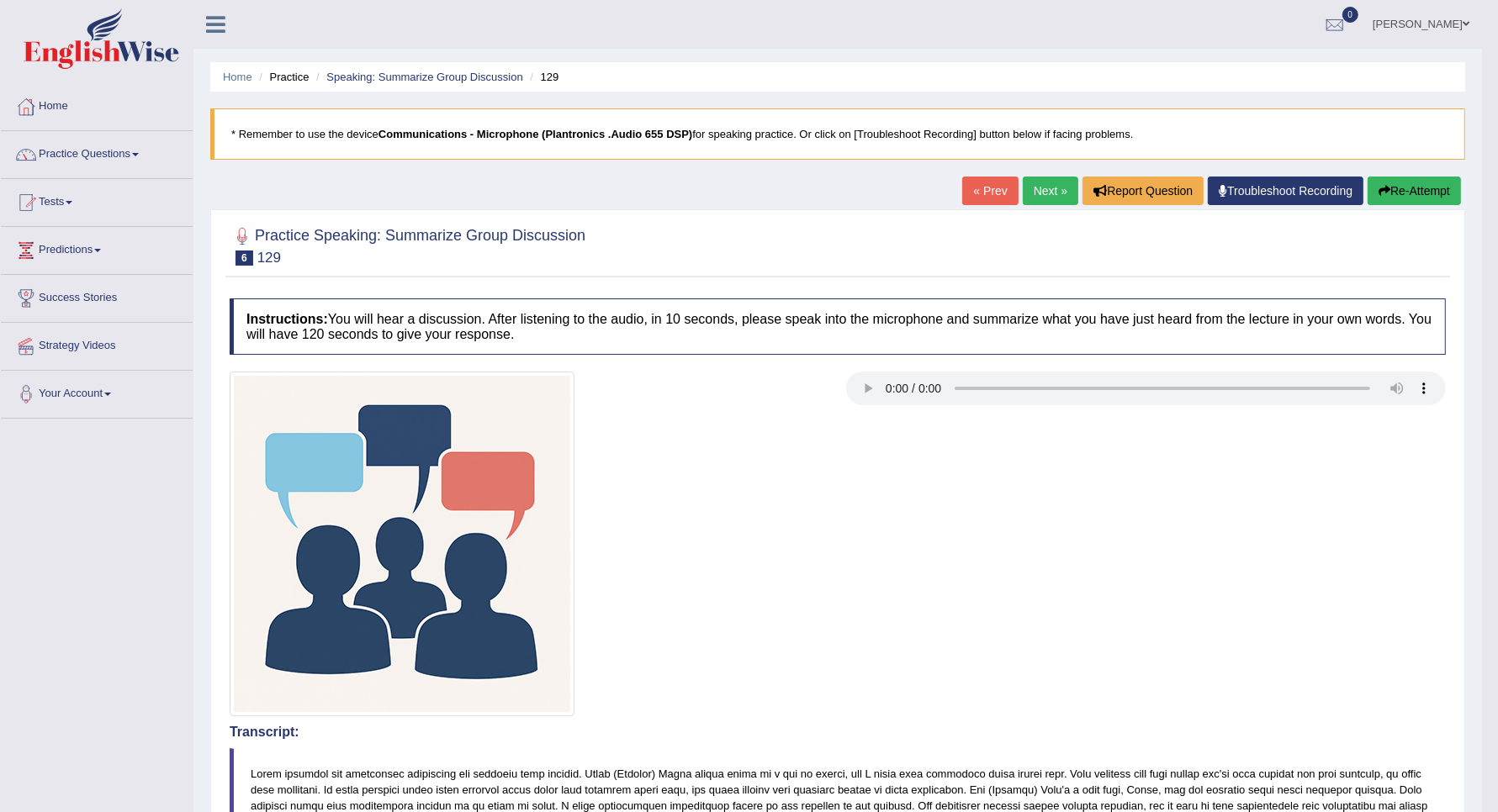
click at [1371, 196] on button "Re-Attempt" at bounding box center [1414, 190] width 94 height 28
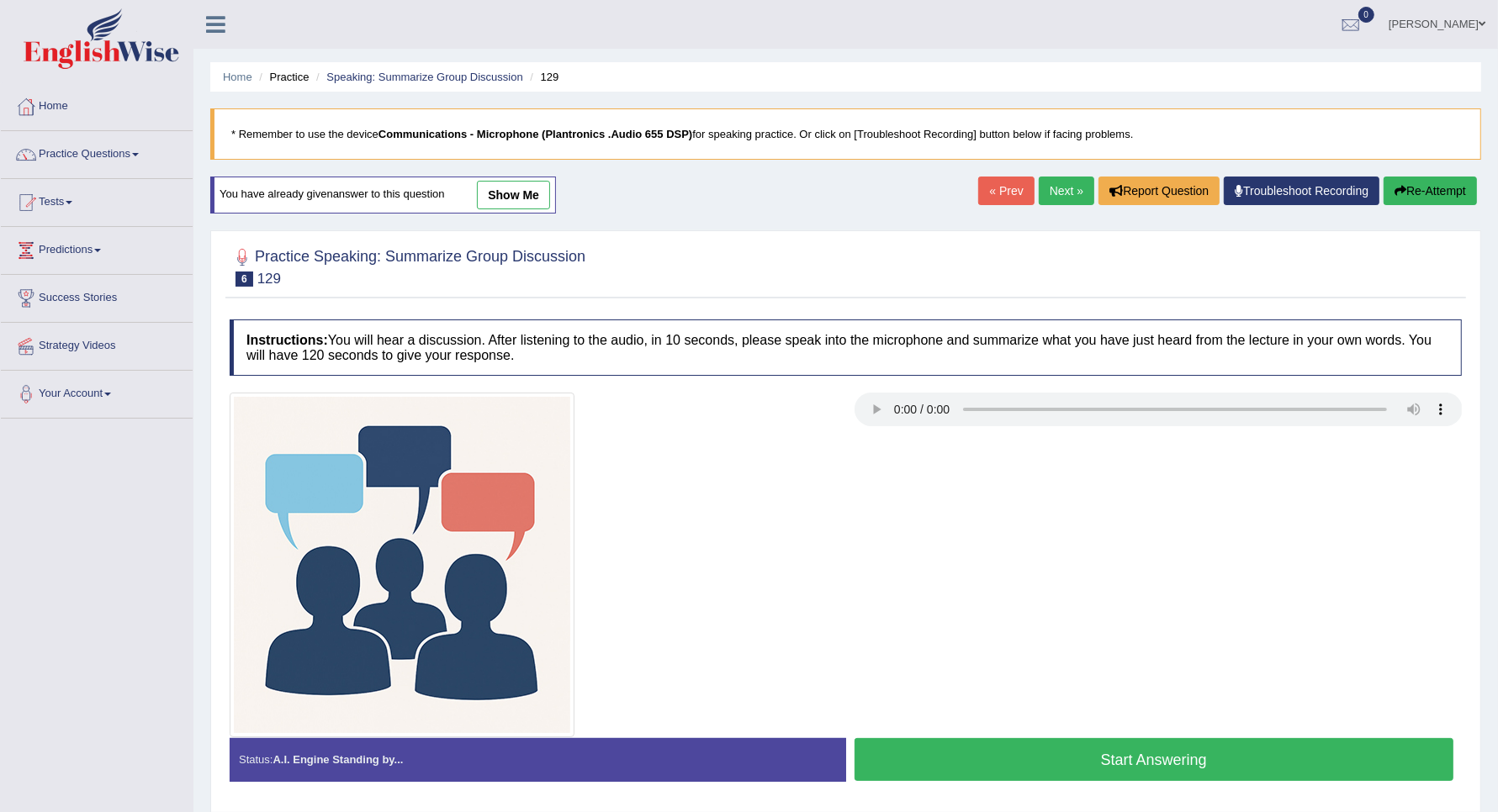
click at [1043, 754] on button "Start Answering" at bounding box center [1154, 760] width 600 height 43
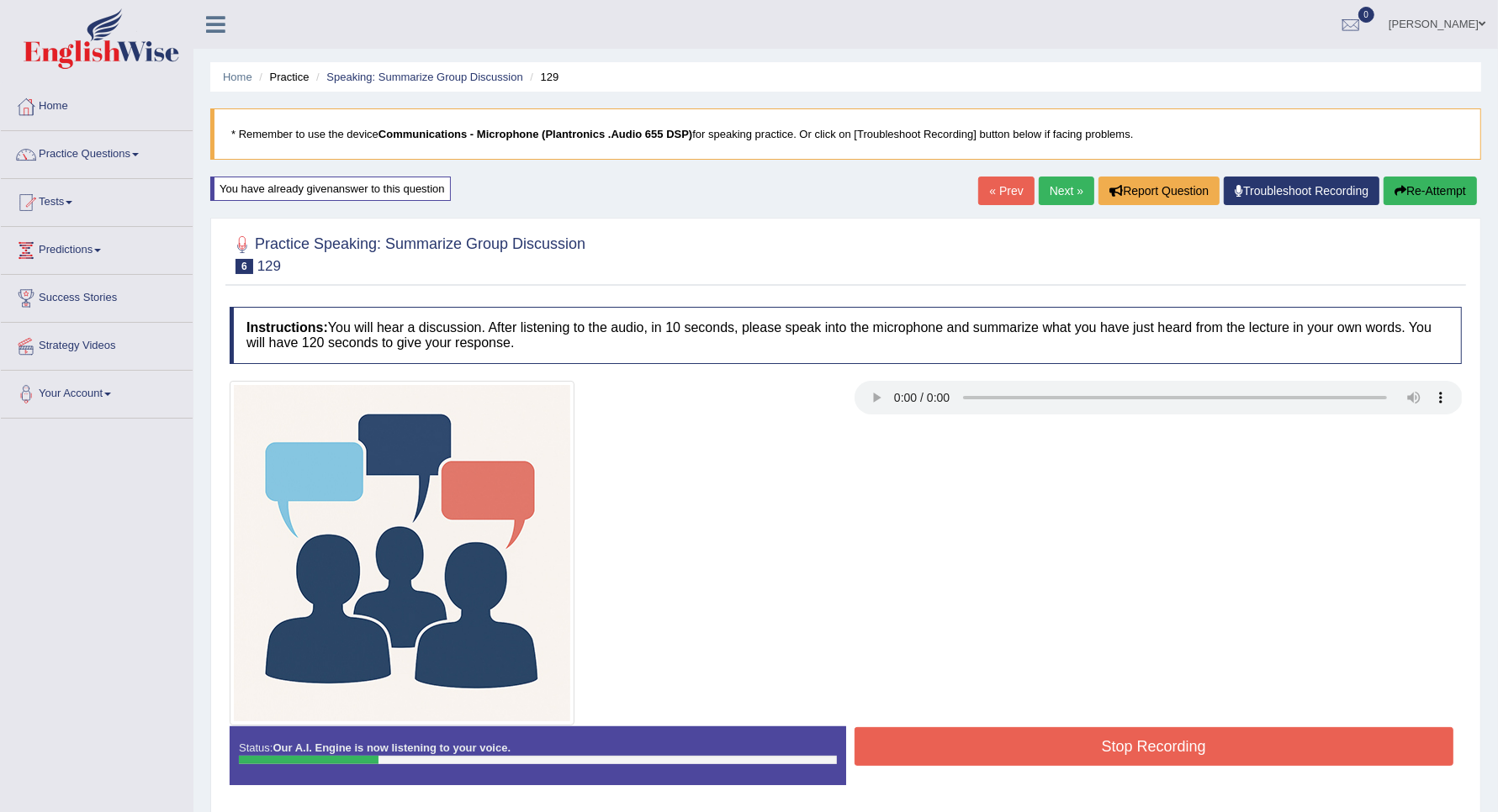
click at [1115, 749] on button "Stop Recording" at bounding box center [1154, 747] width 600 height 39
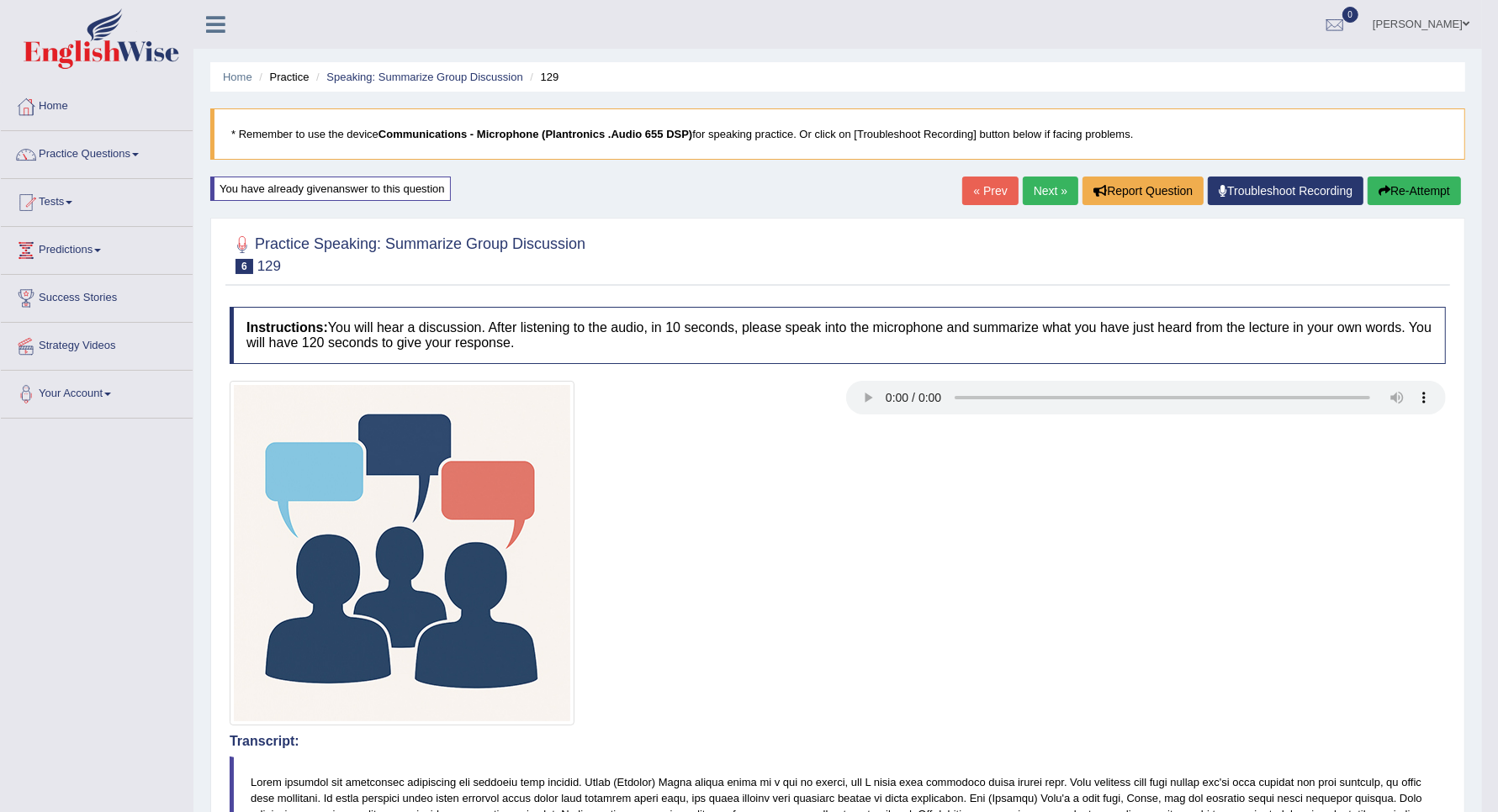
click at [1379, 196] on icon "button" at bounding box center [1384, 190] width 12 height 12
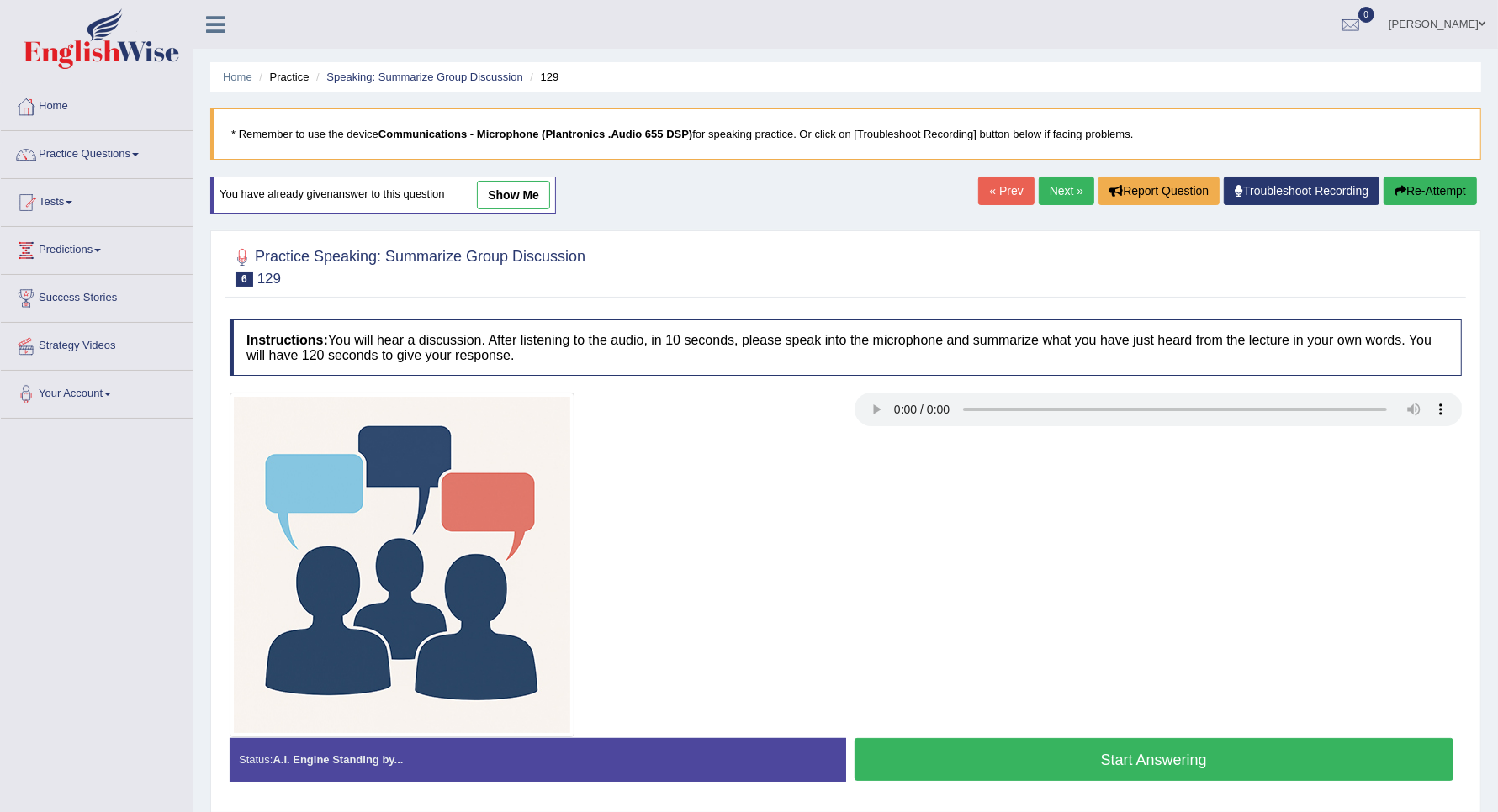
click at [1098, 768] on button "Start Answering" at bounding box center [1154, 760] width 600 height 43
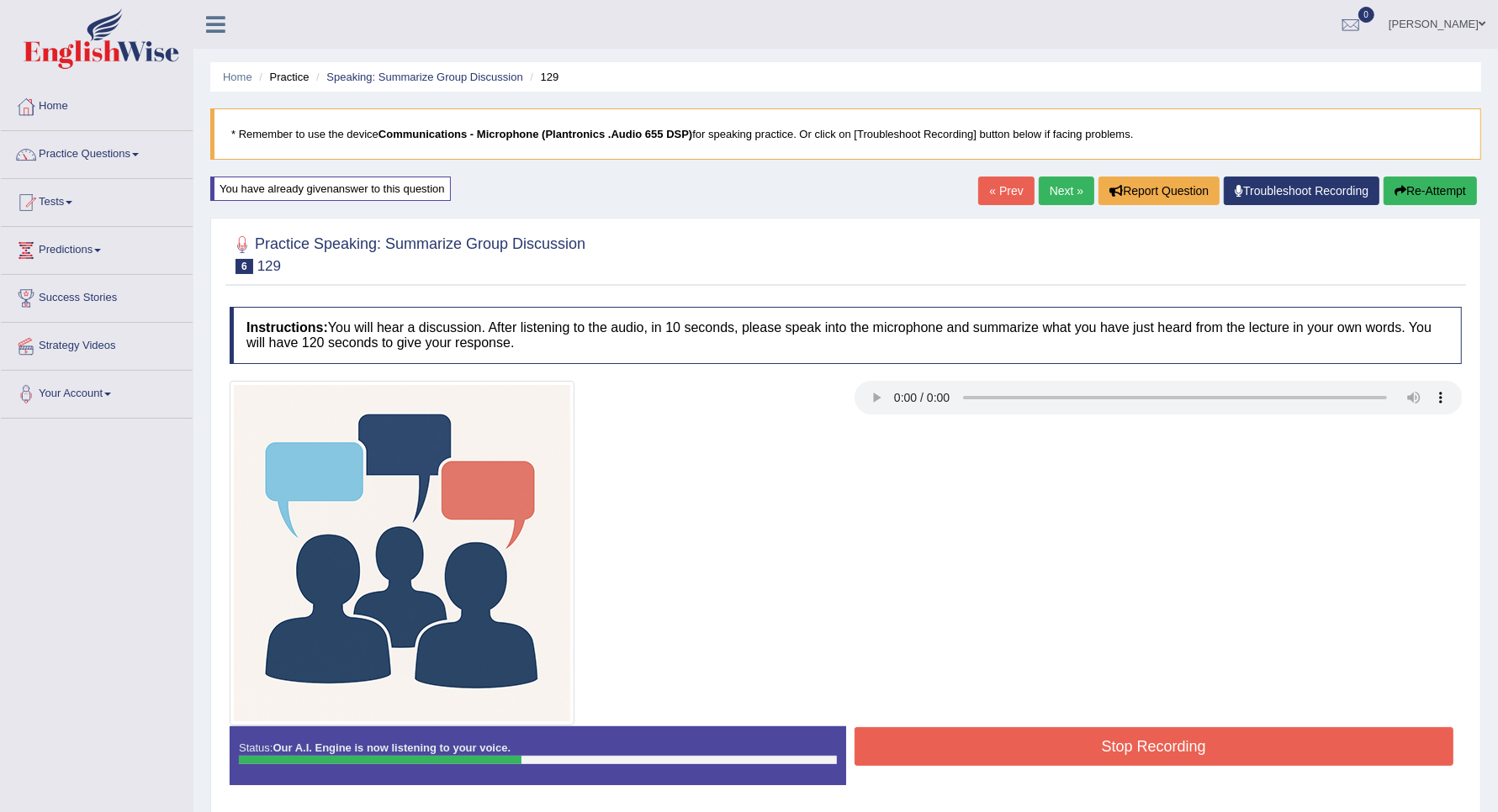
click at [1128, 741] on button "Stop Recording" at bounding box center [1154, 747] width 600 height 39
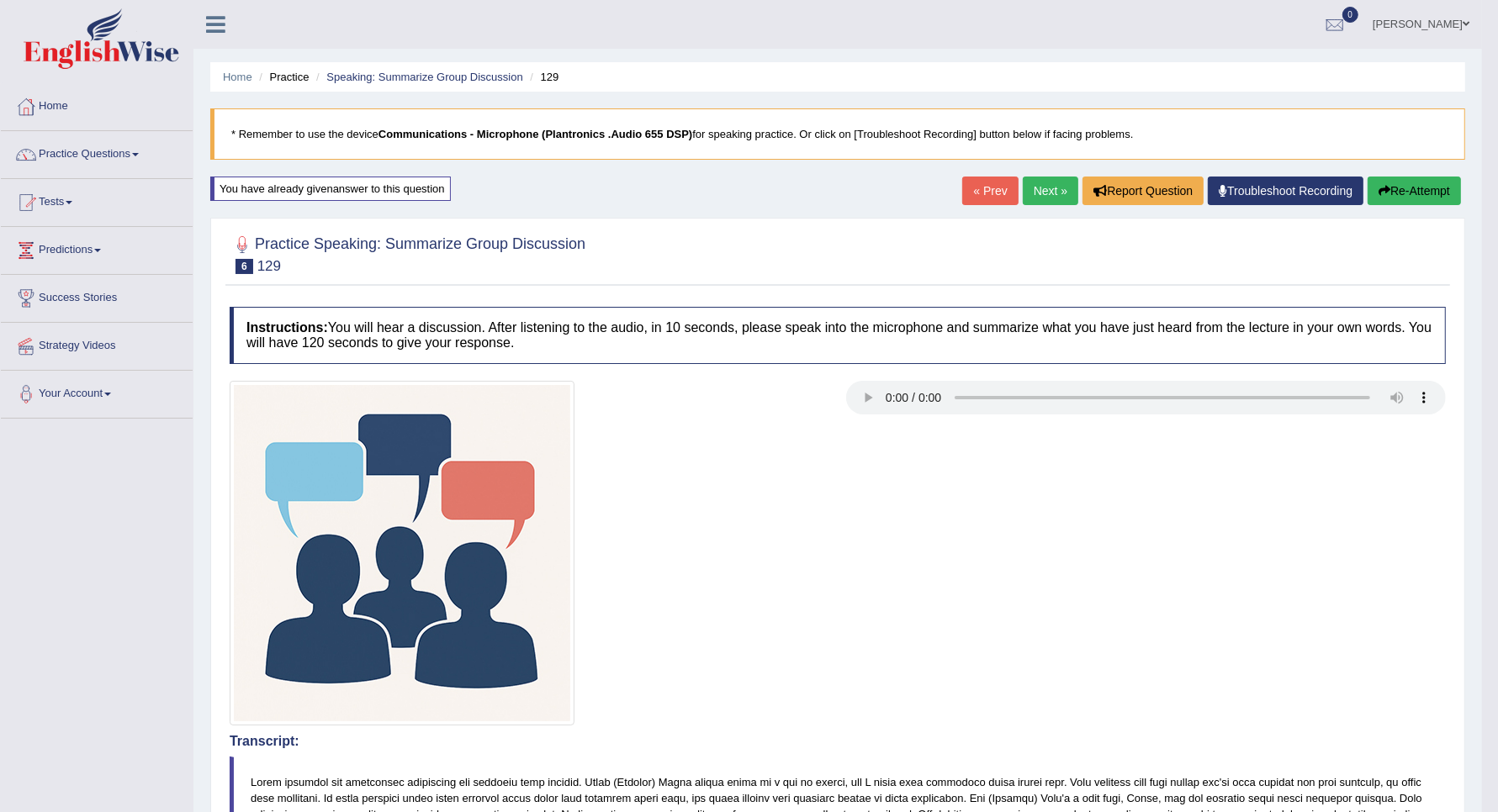
click at [1407, 193] on button "Re-Attempt" at bounding box center [1414, 190] width 94 height 28
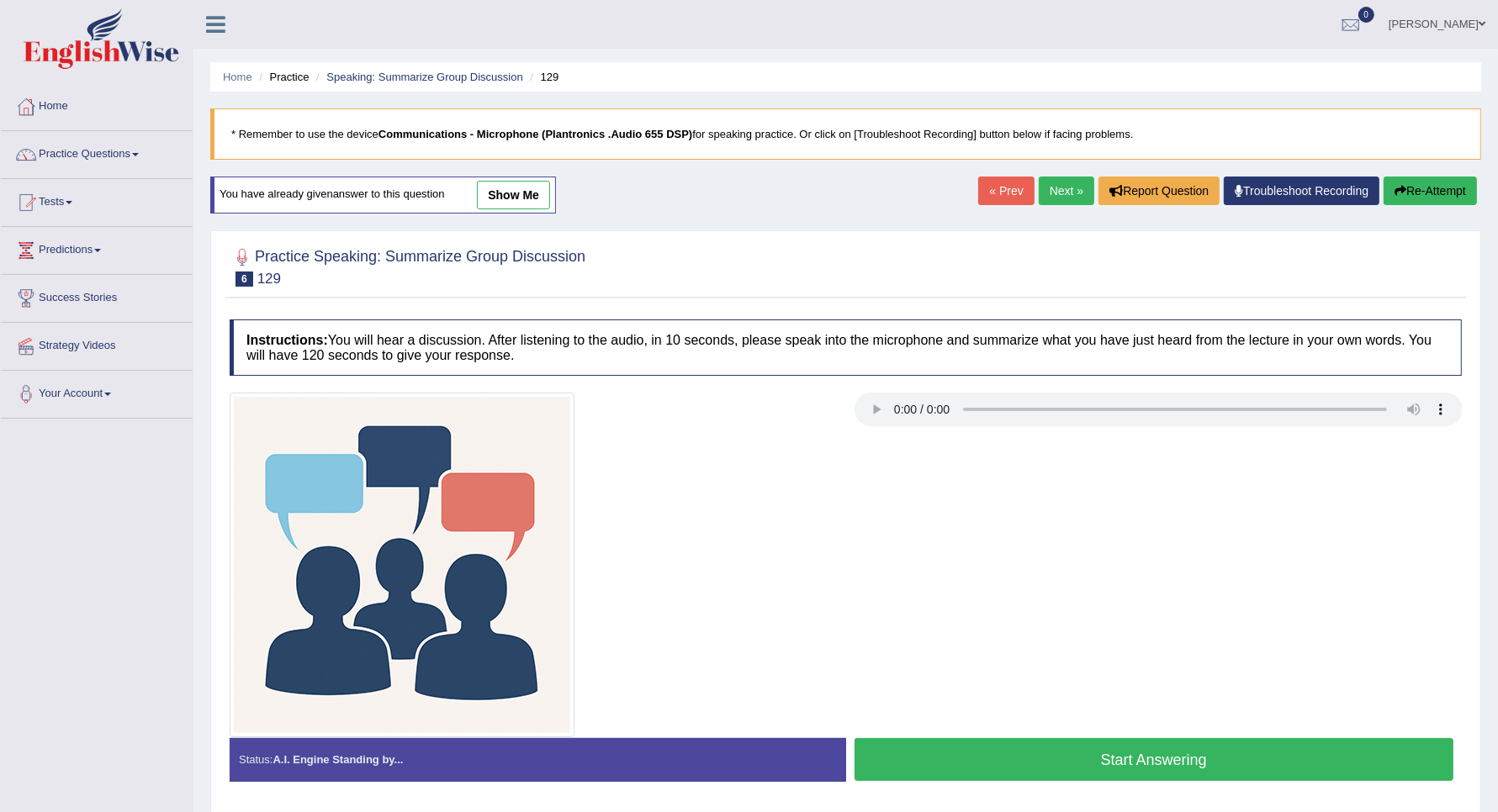
click at [994, 759] on button "Start Answering" at bounding box center [1154, 760] width 600 height 43
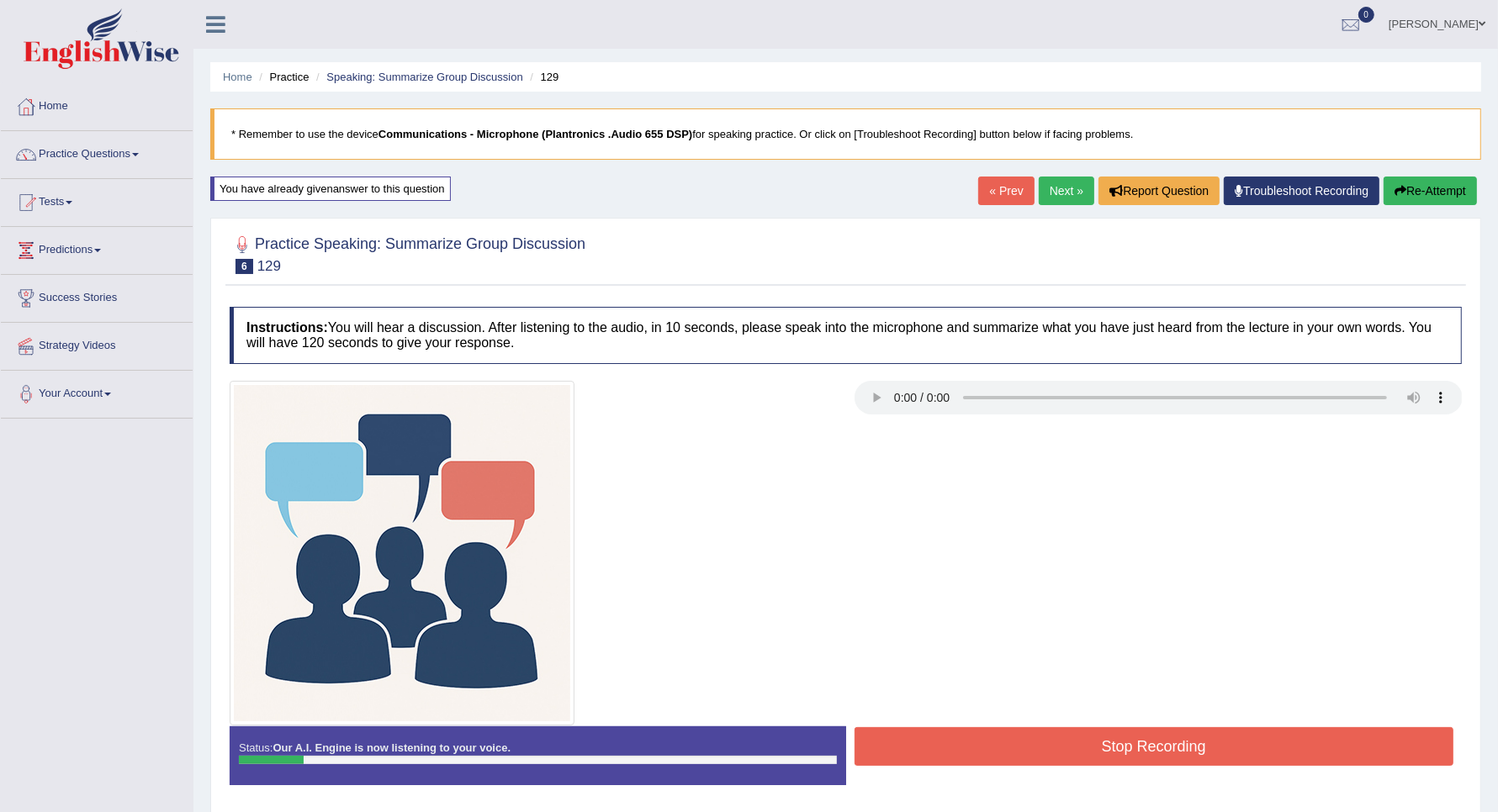
click at [994, 759] on button "Stop Recording" at bounding box center [1154, 747] width 600 height 39
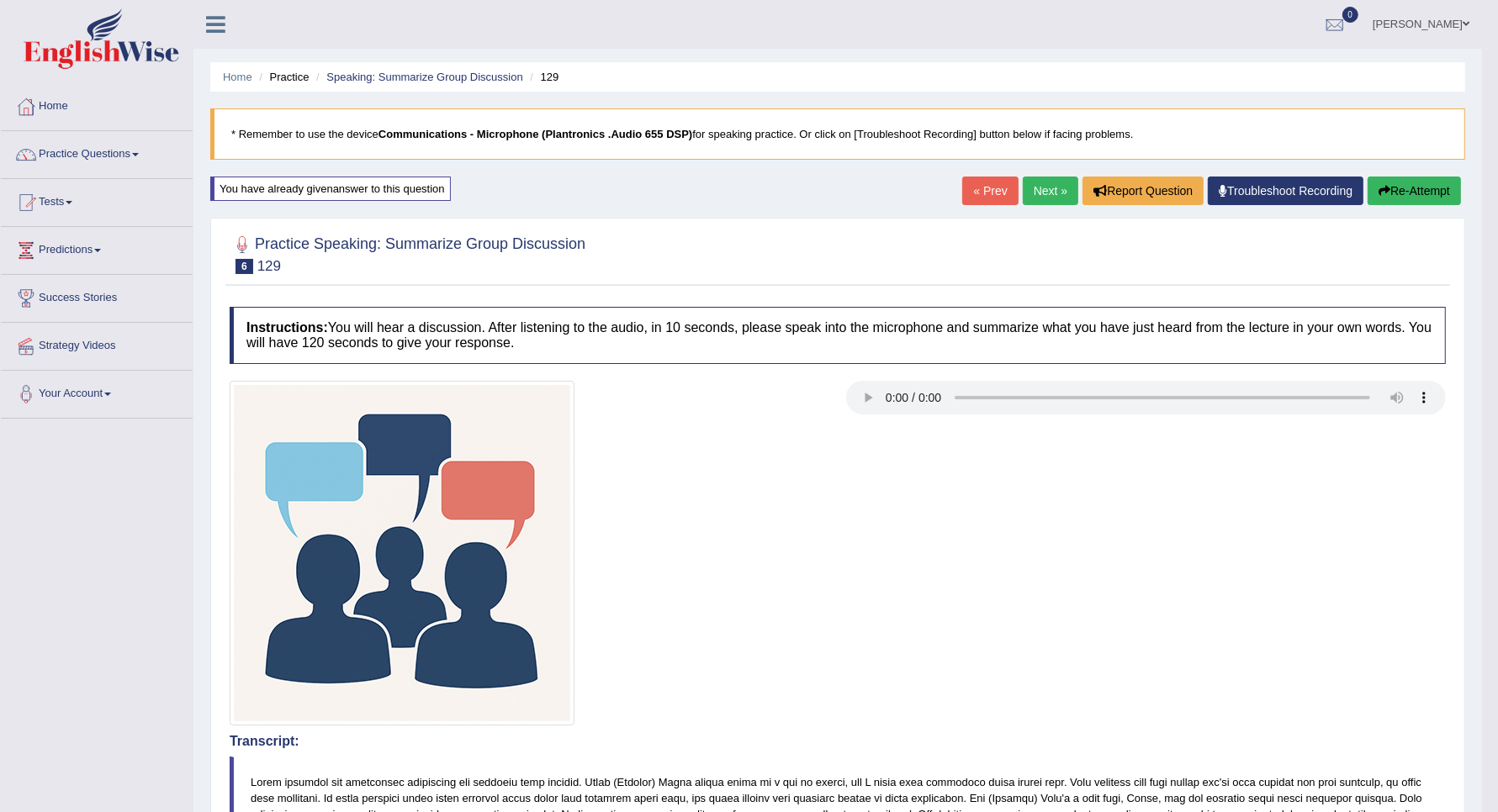
click at [1388, 189] on button "Re-Attempt" at bounding box center [1414, 190] width 94 height 28
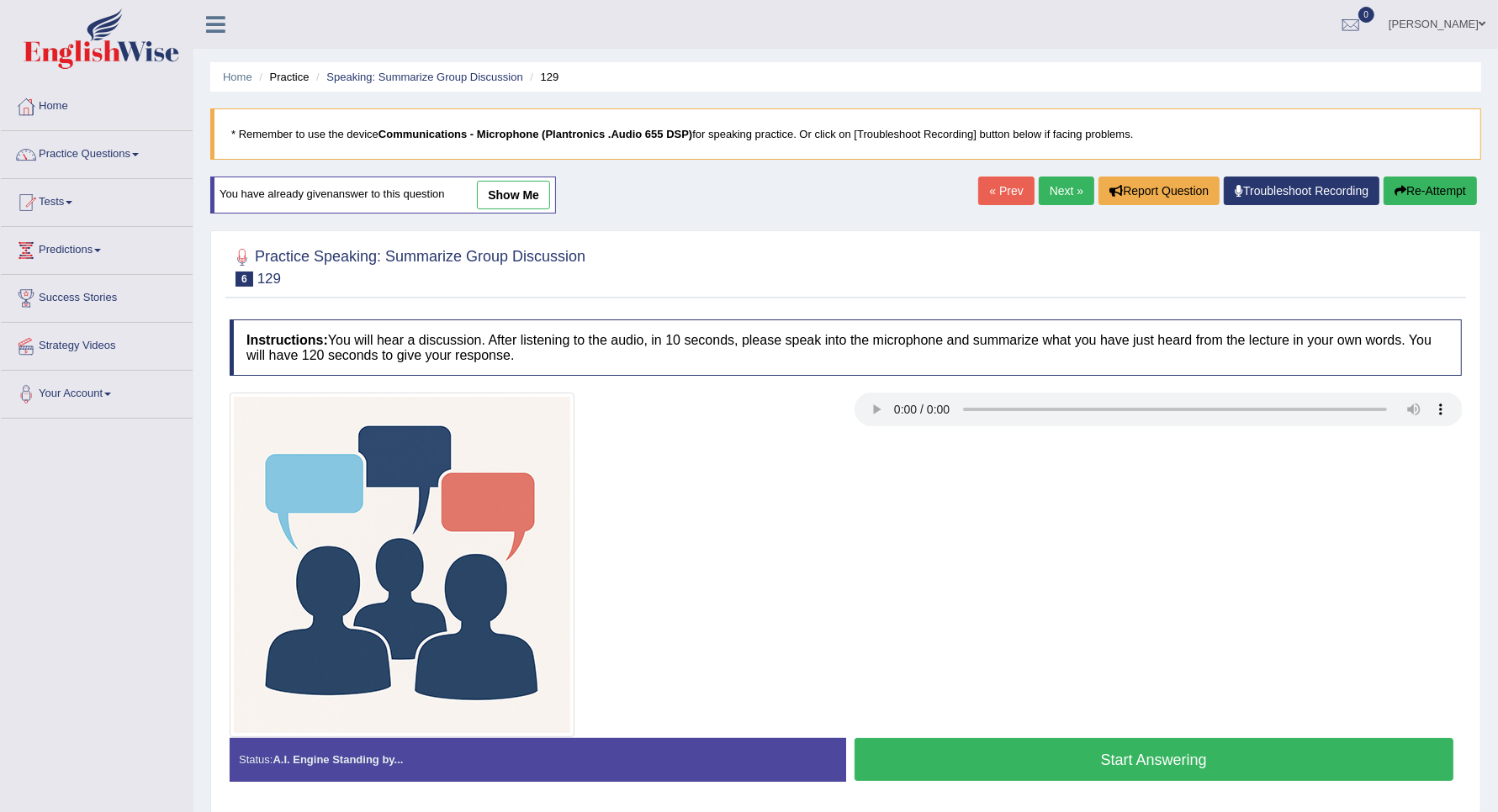
click at [1022, 752] on button "Start Answering" at bounding box center [1154, 760] width 600 height 43
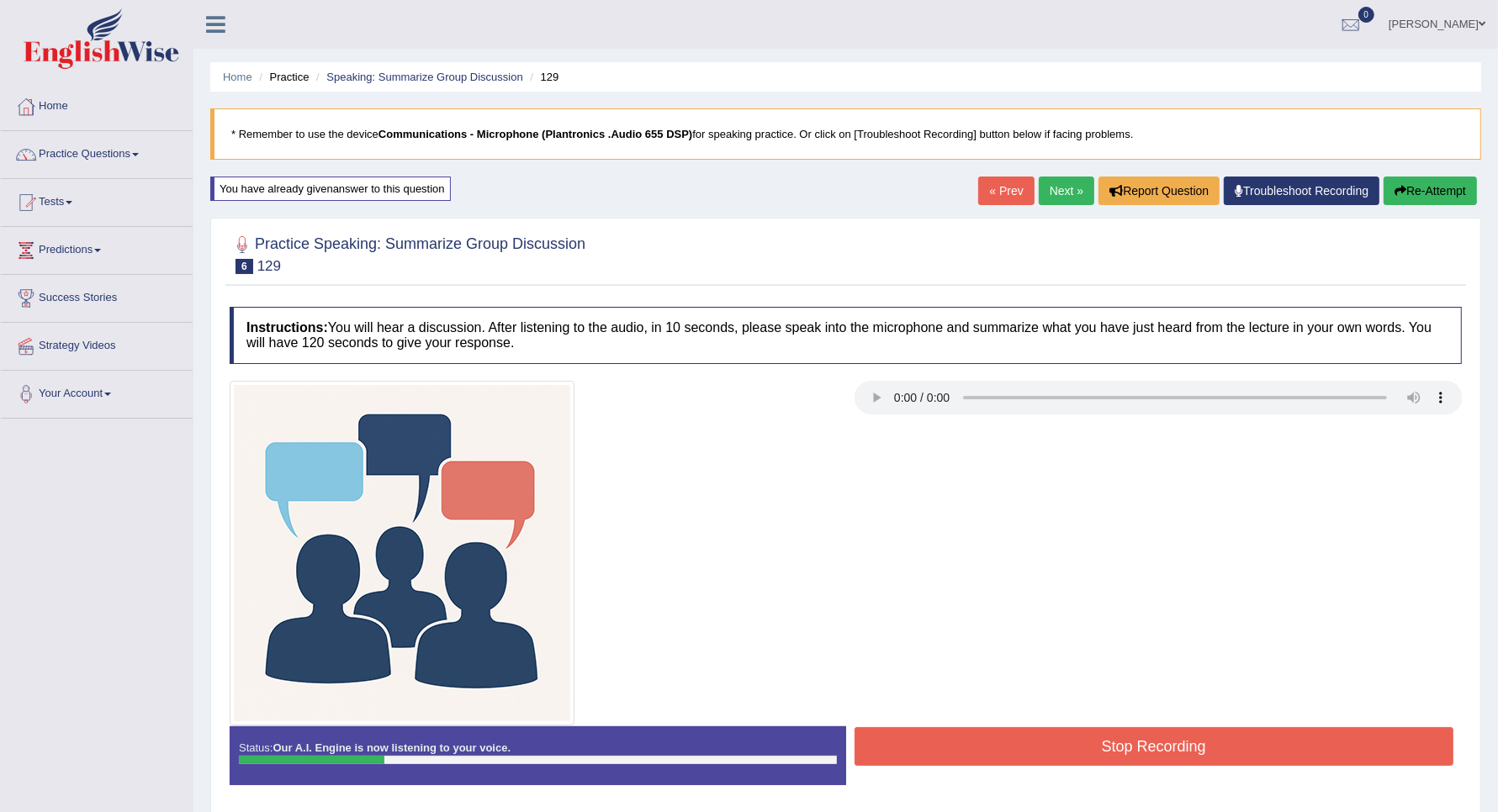
click at [1214, 728] on button "Stop Recording" at bounding box center [1154, 747] width 600 height 39
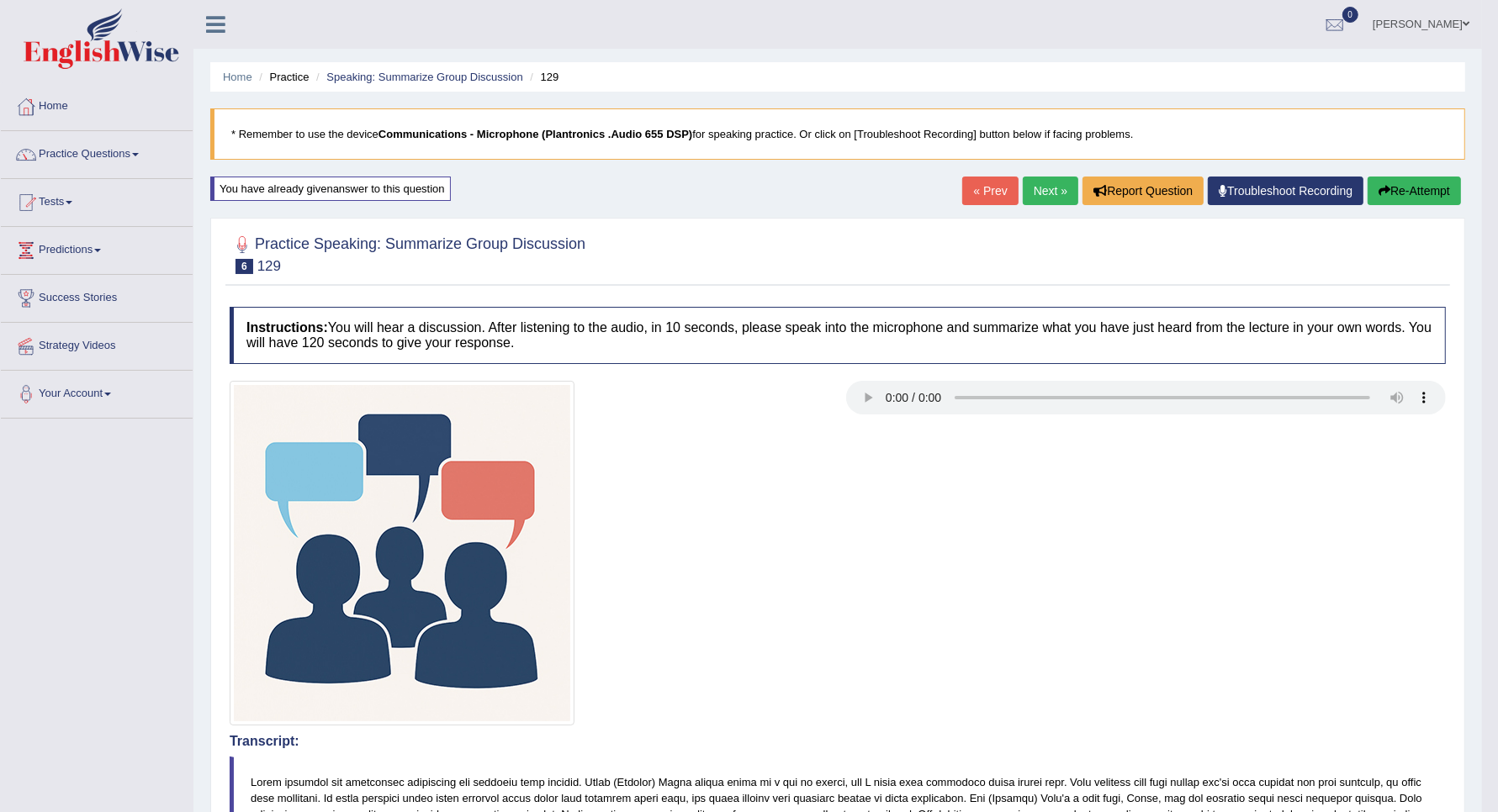
click at [1402, 202] on button "Re-Attempt" at bounding box center [1414, 190] width 94 height 28
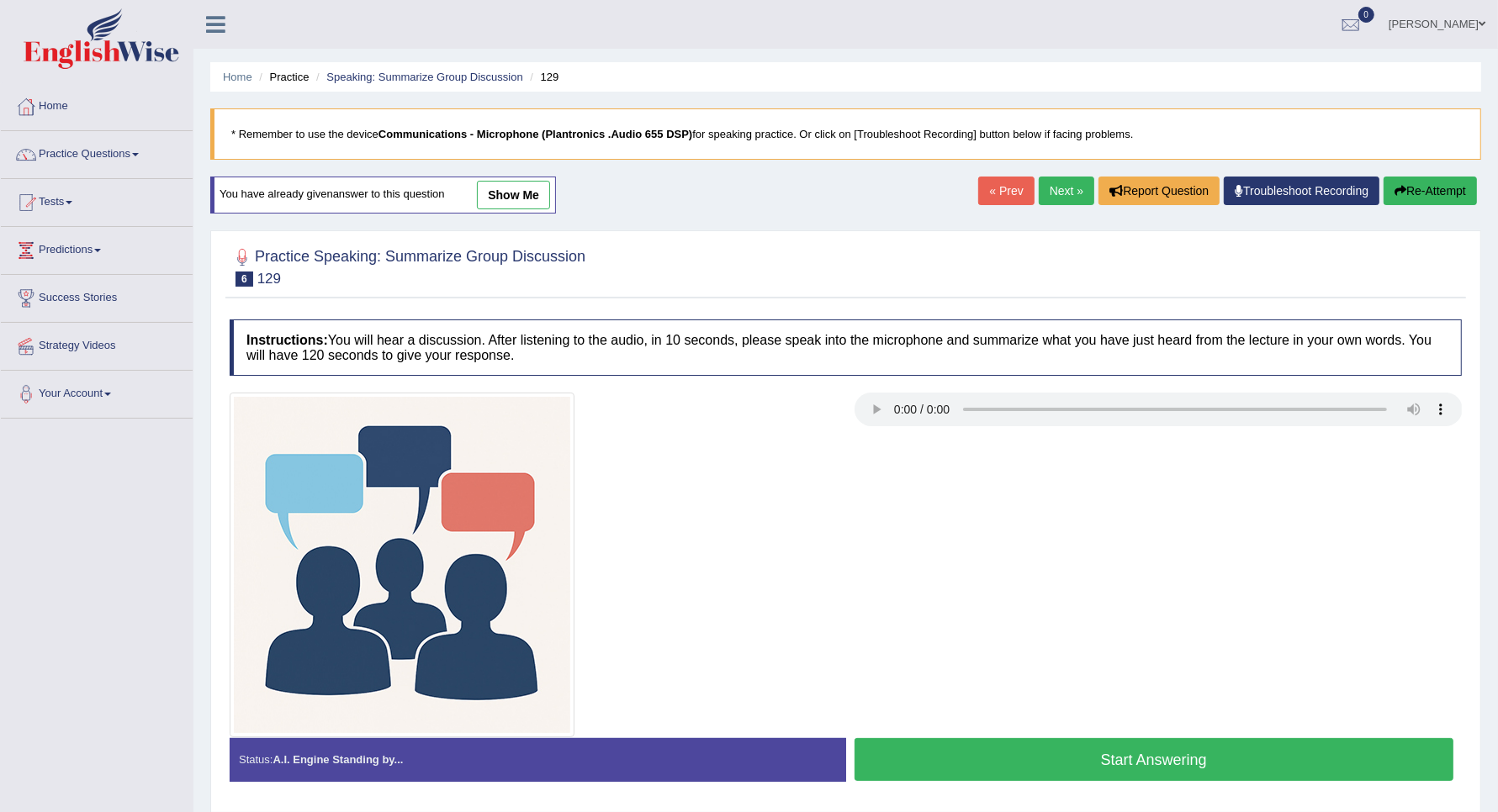
click at [937, 766] on button "Start Answering" at bounding box center [1154, 760] width 600 height 43
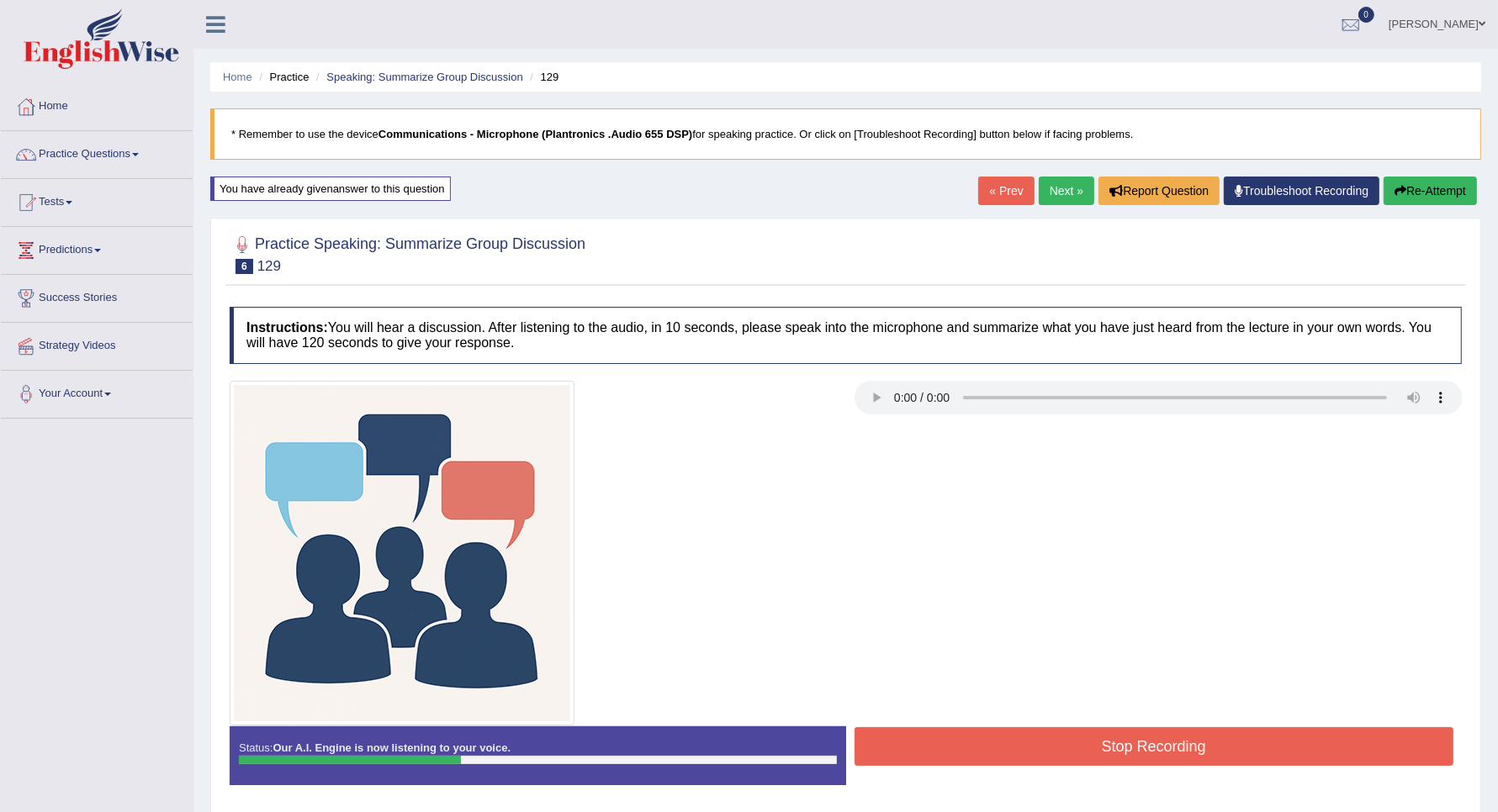
click at [937, 766] on button "Stop Recording" at bounding box center [1154, 747] width 600 height 39
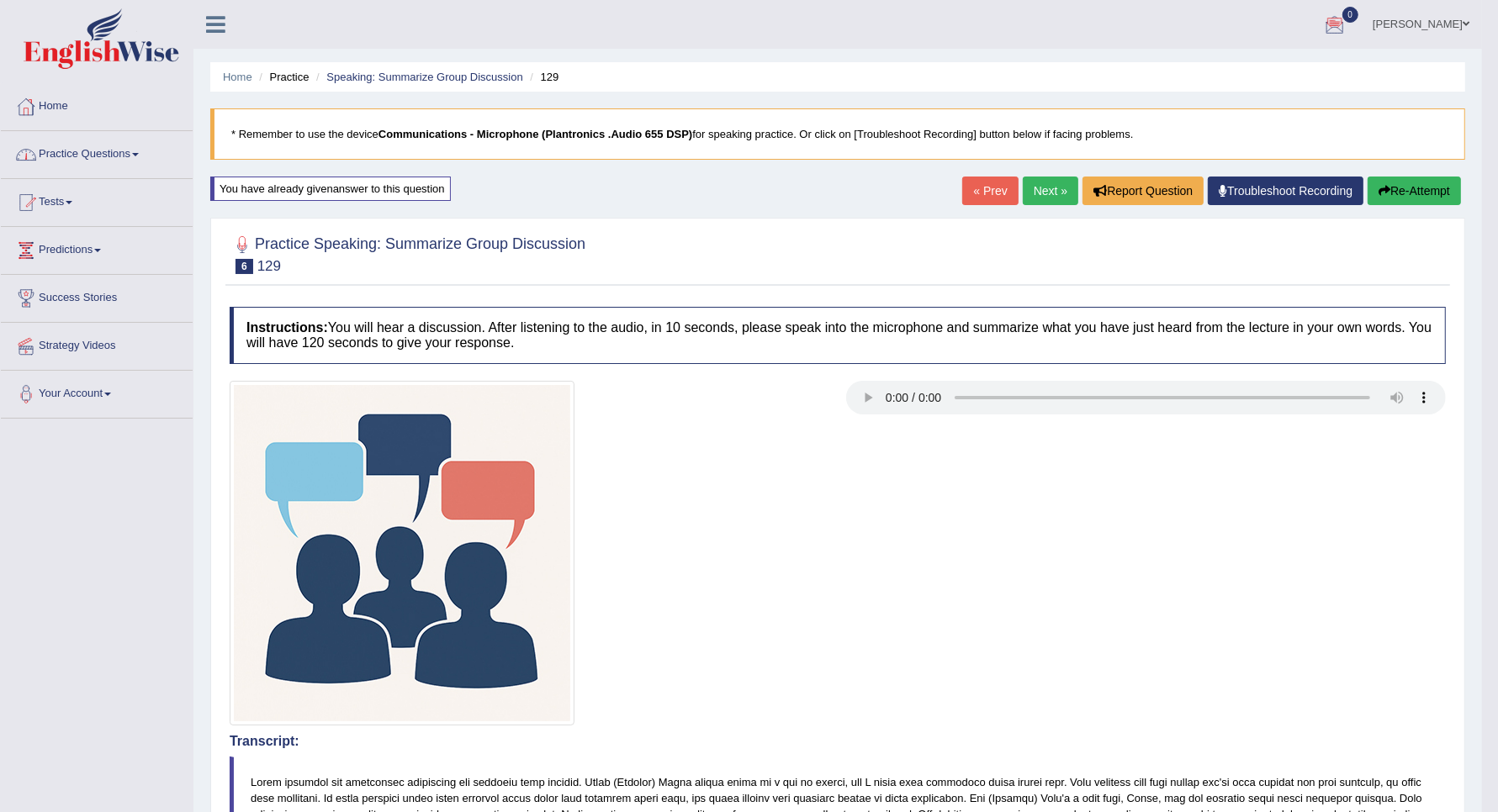
click at [94, 122] on link "Home" at bounding box center [96, 105] width 192 height 42
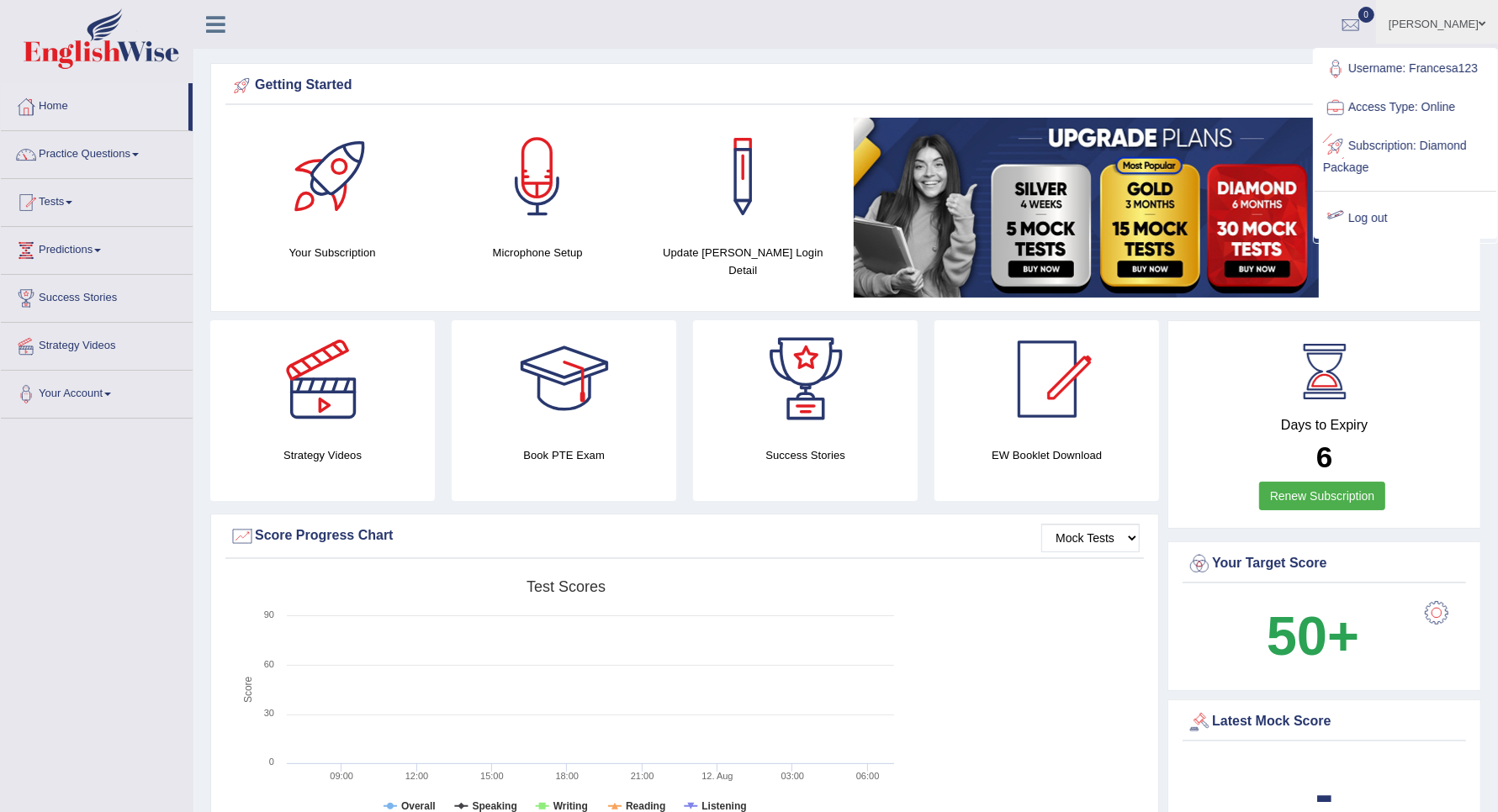
click at [1367, 214] on link "Log out" at bounding box center [1405, 219] width 182 height 39
